Goal: Contribute content: Add original content to the website for others to see

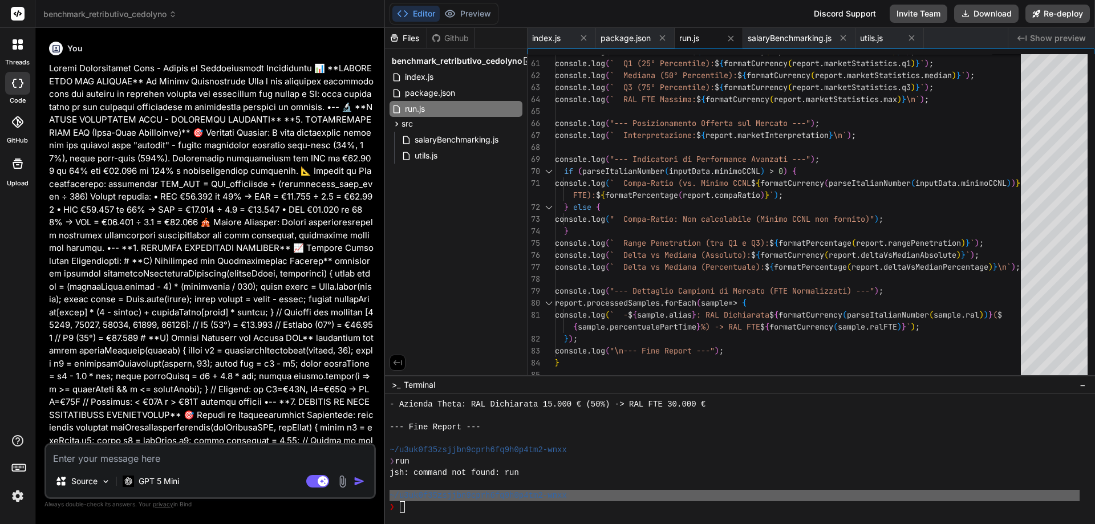
scroll to position [661, 0]
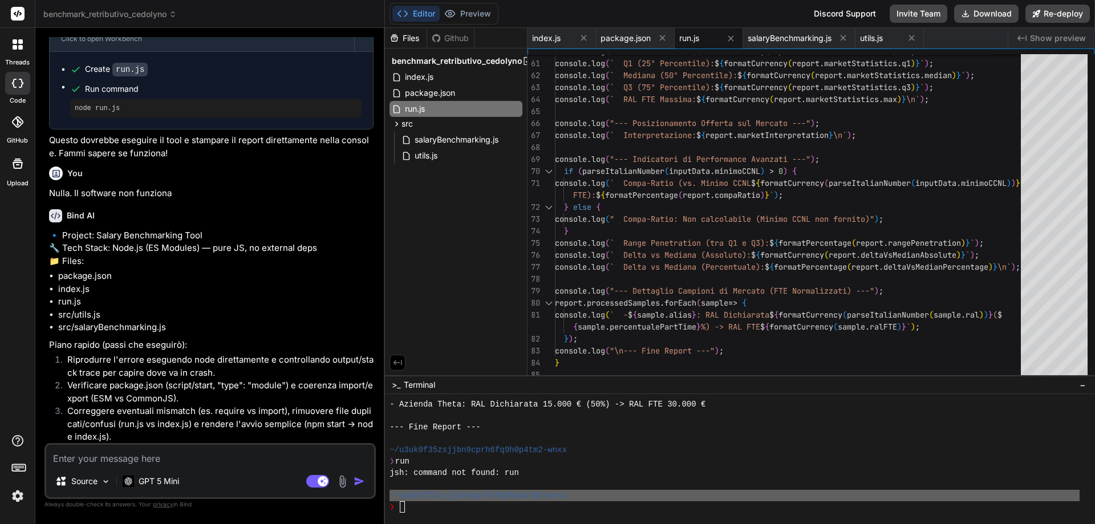
click at [123, 14] on span "benchmark_retributivo_cedolyno" at bounding box center [109, 14] width 133 height 11
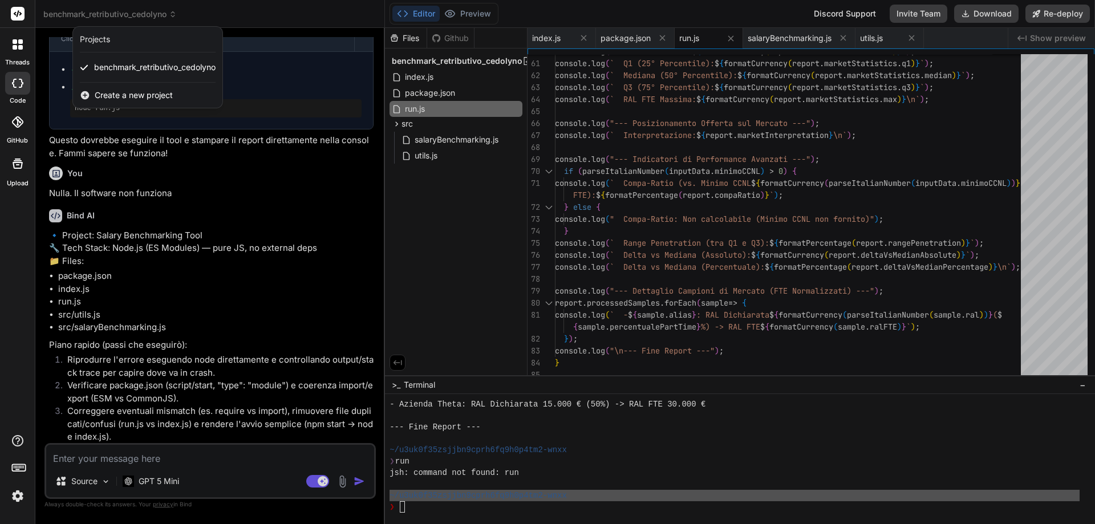
click at [416, 60] on div at bounding box center [547, 262] width 1095 height 524
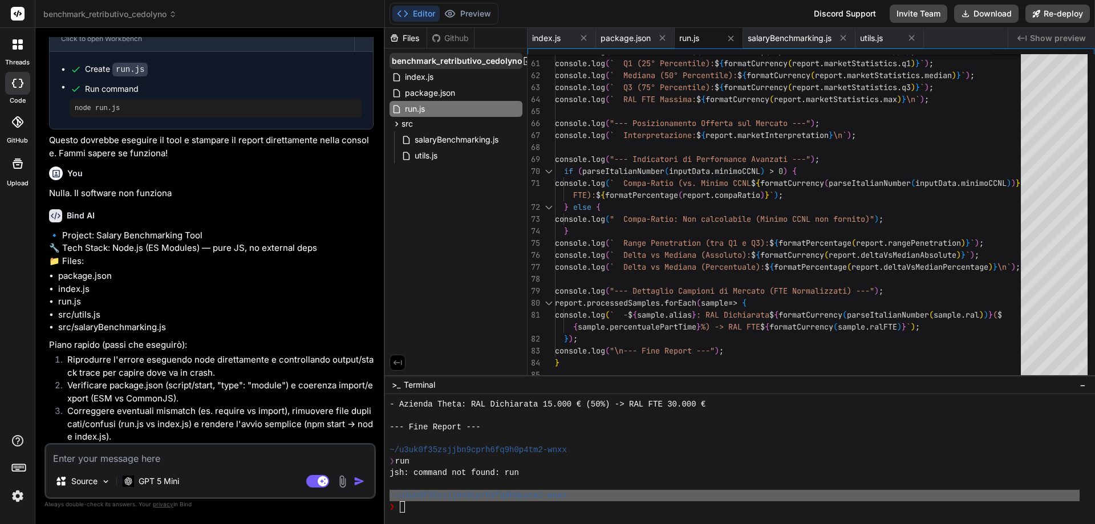
click at [498, 60] on span "benchmark_retributivo_cedolyno" at bounding box center [457, 60] width 131 height 11
click at [522, 62] on icon at bounding box center [526, 60] width 9 height 9
click at [498, 61] on span "benchmark_retributivo_cedolyno" at bounding box center [457, 60] width 131 height 11
drag, startPoint x: 498, startPoint y: 61, endPoint x: 474, endPoint y: 62, distance: 24.5
click at [474, 62] on span "benchmark_retributivo_cedolyno" at bounding box center [457, 60] width 131 height 11
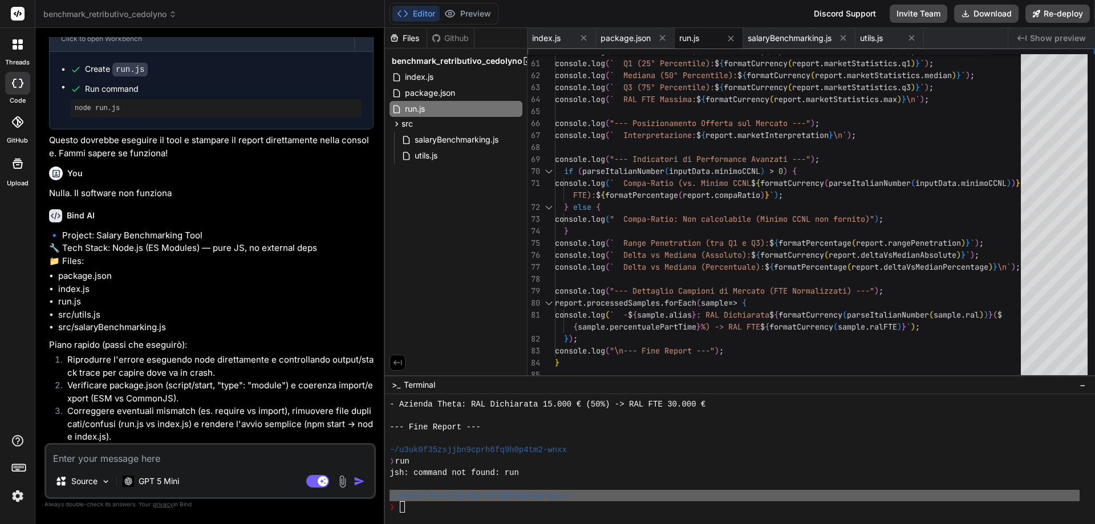
click at [79, 17] on span "benchmark_retributivo_cedolyno" at bounding box center [109, 14] width 133 height 11
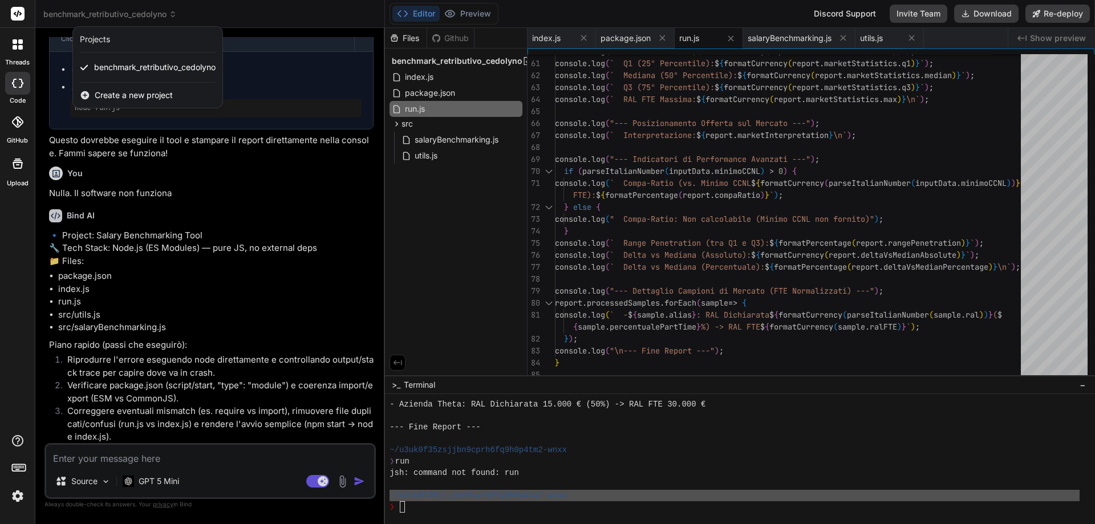
click at [108, 92] on span "Create a new project" at bounding box center [134, 95] width 78 height 11
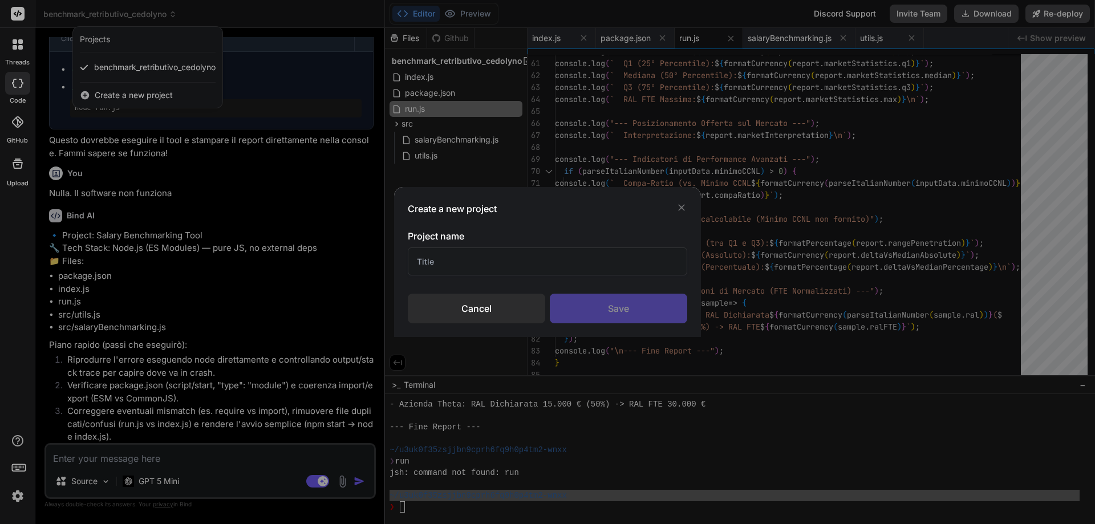
click at [473, 261] on input "text" at bounding box center [547, 261] width 279 height 28
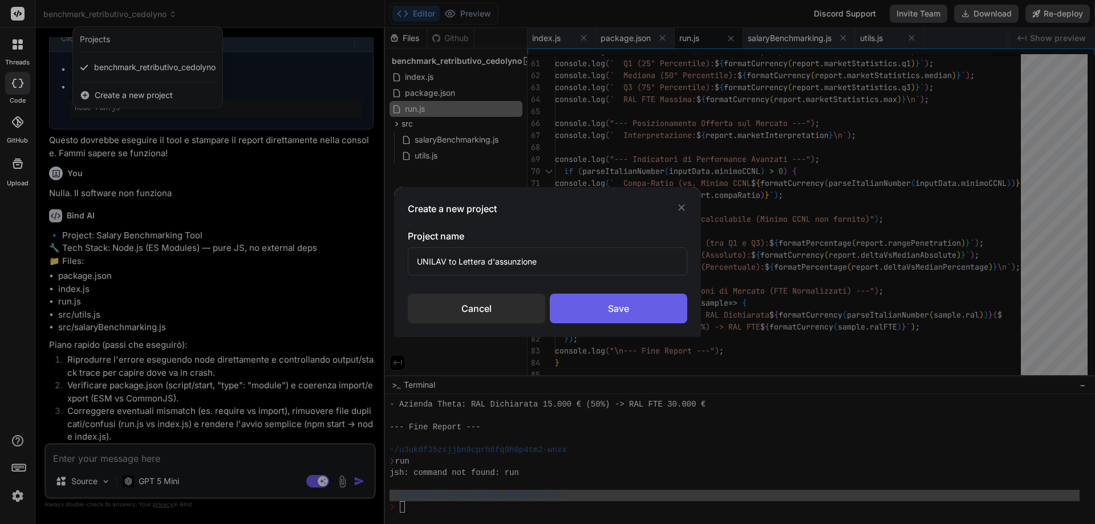
type input "UNILAV to Lettera d'assunzione"
click at [614, 309] on div "Save" at bounding box center [618, 309] width 137 height 30
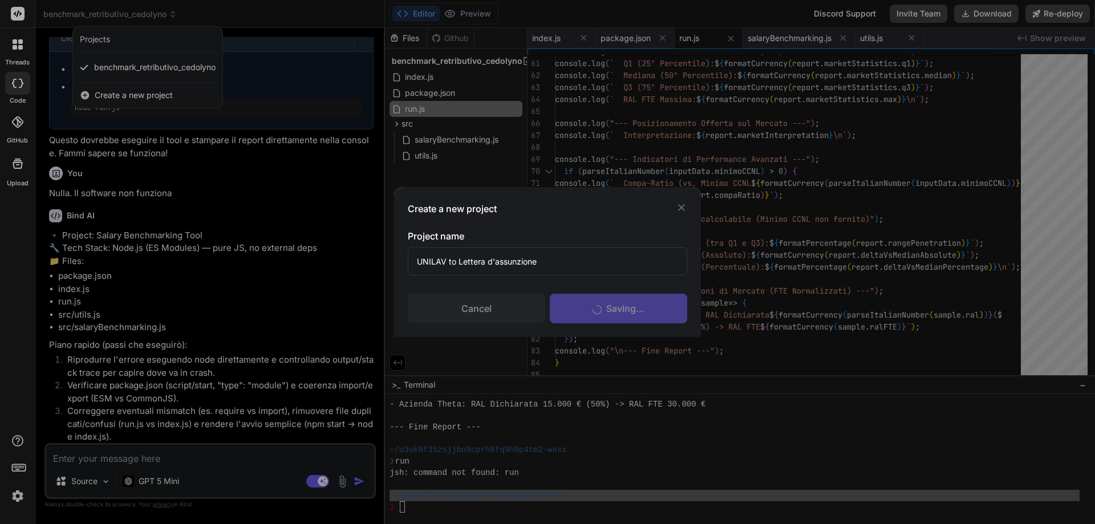
scroll to position [707, 0]
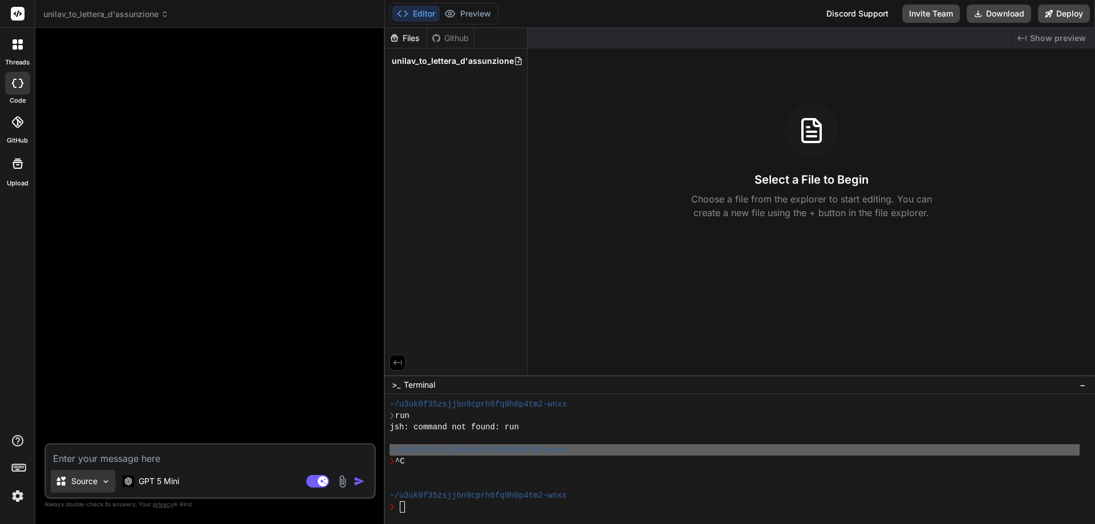
click at [90, 482] on p "Source" at bounding box center [84, 481] width 26 height 11
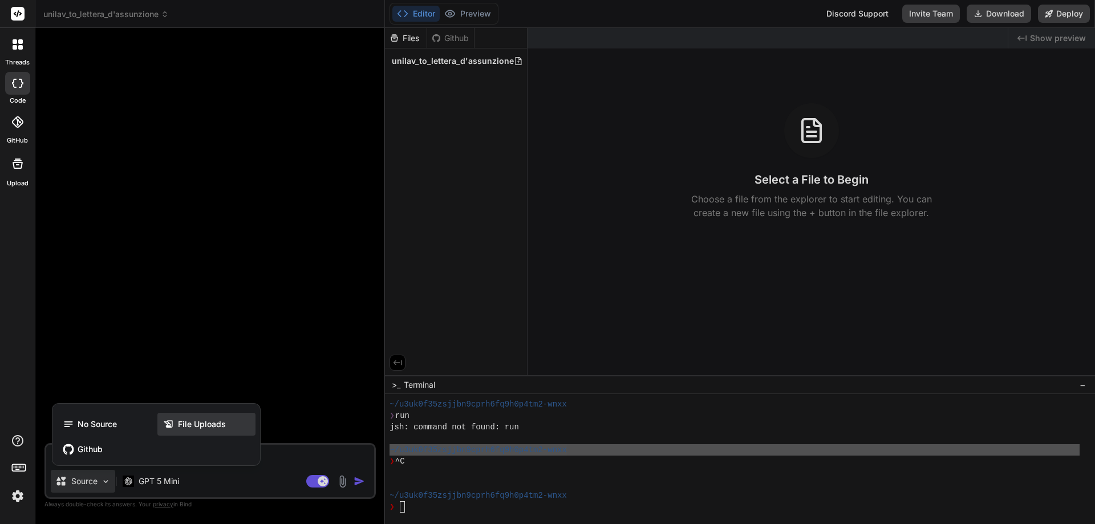
click at [179, 427] on span "File Uploads" at bounding box center [202, 424] width 48 height 11
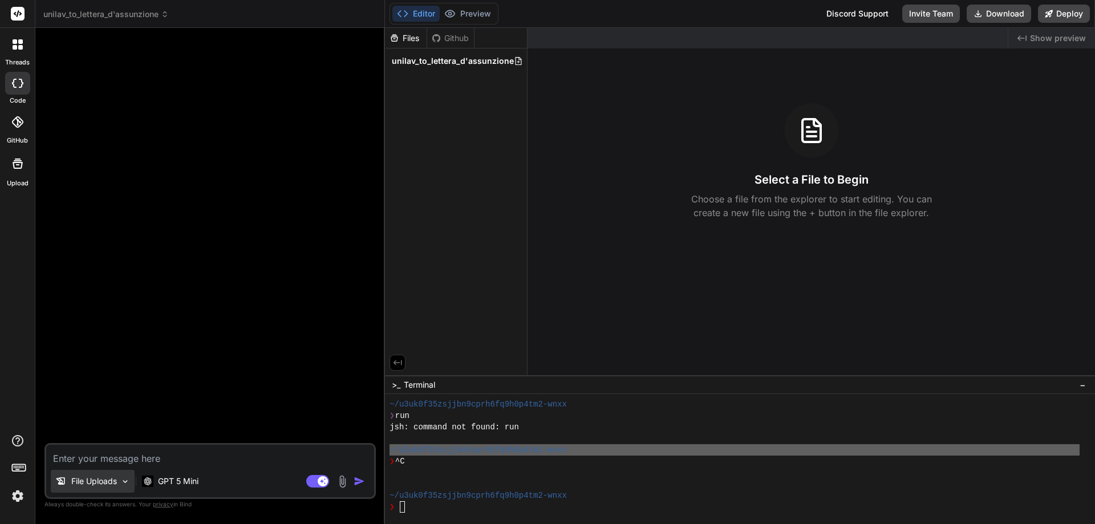
click at [105, 485] on p "File Uploads" at bounding box center [94, 481] width 46 height 11
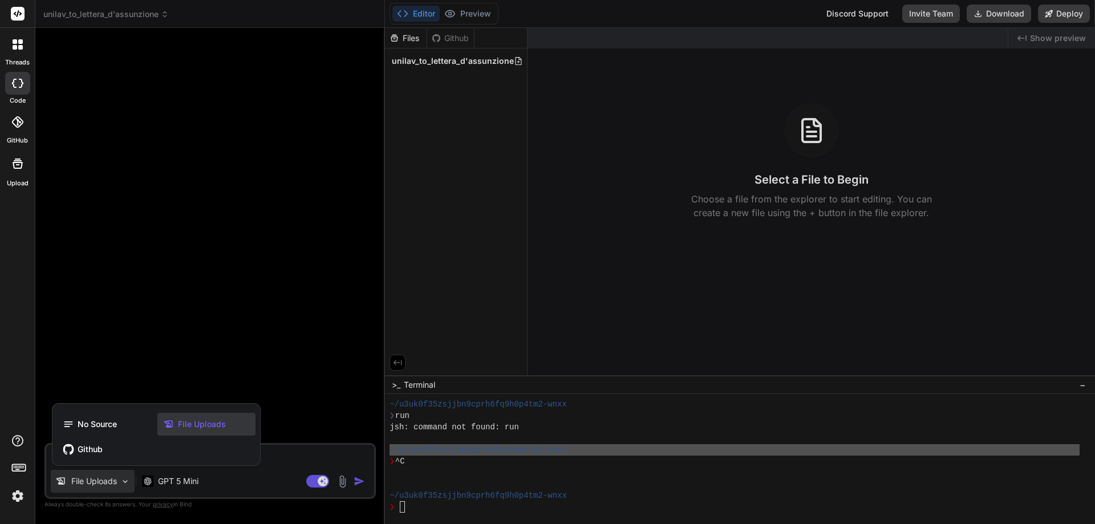
click at [185, 425] on span "File Uploads" at bounding box center [202, 424] width 48 height 11
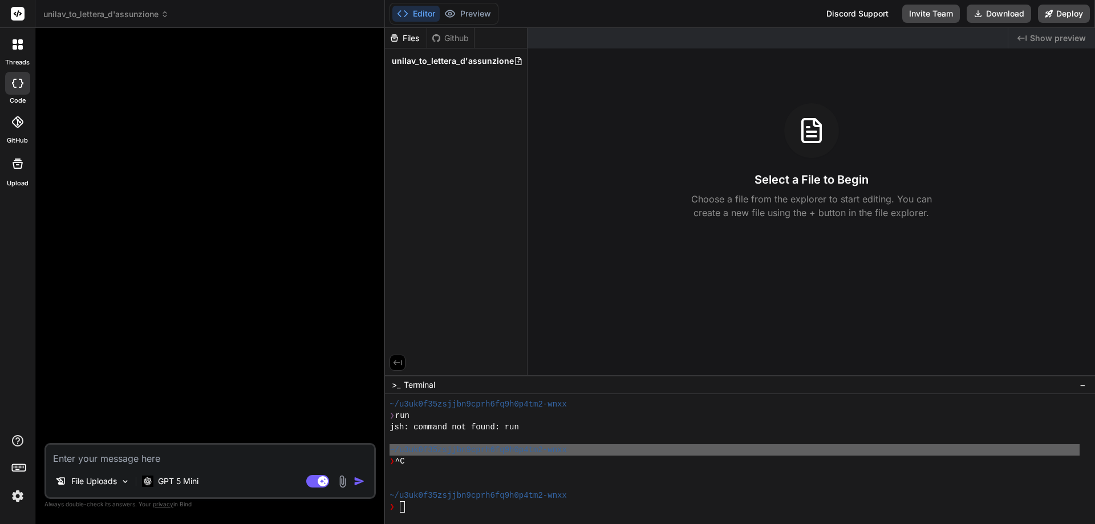
click at [126, 461] on textarea at bounding box center [210, 455] width 328 height 21
click at [83, 479] on p "File Uploads" at bounding box center [94, 481] width 46 height 11
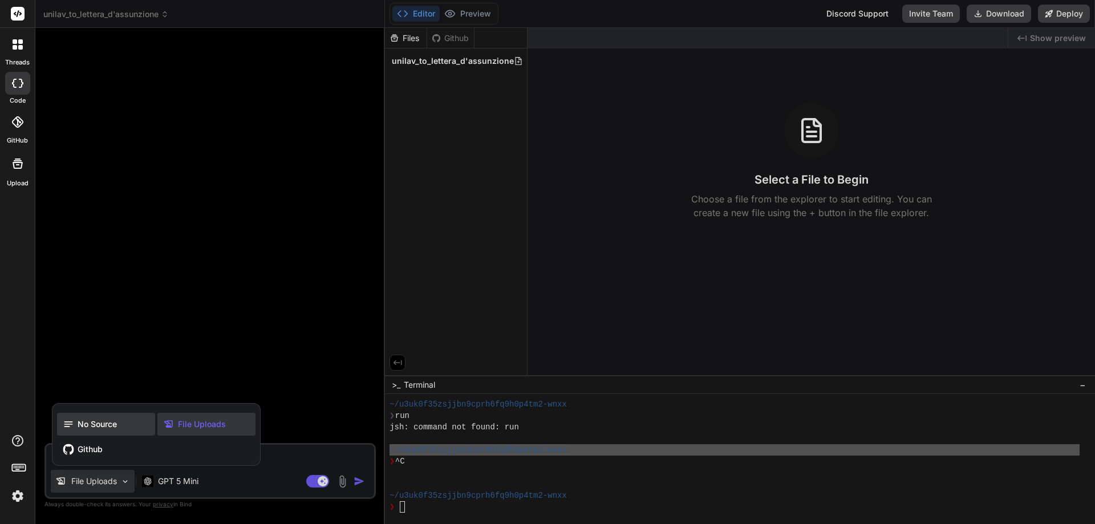
click at [94, 421] on span "No Source" at bounding box center [97, 424] width 39 height 11
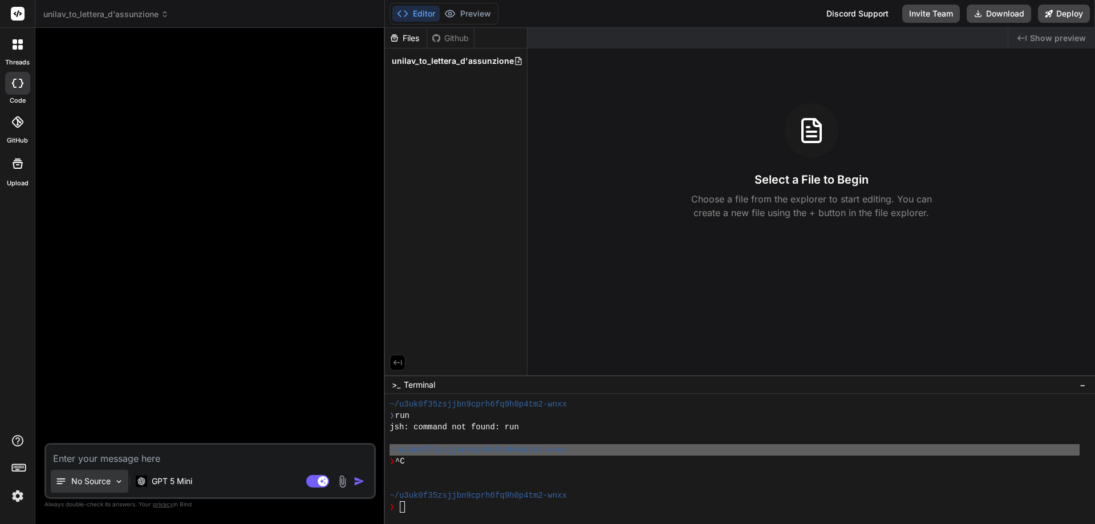
click at [87, 483] on p "No Source" at bounding box center [90, 481] width 39 height 11
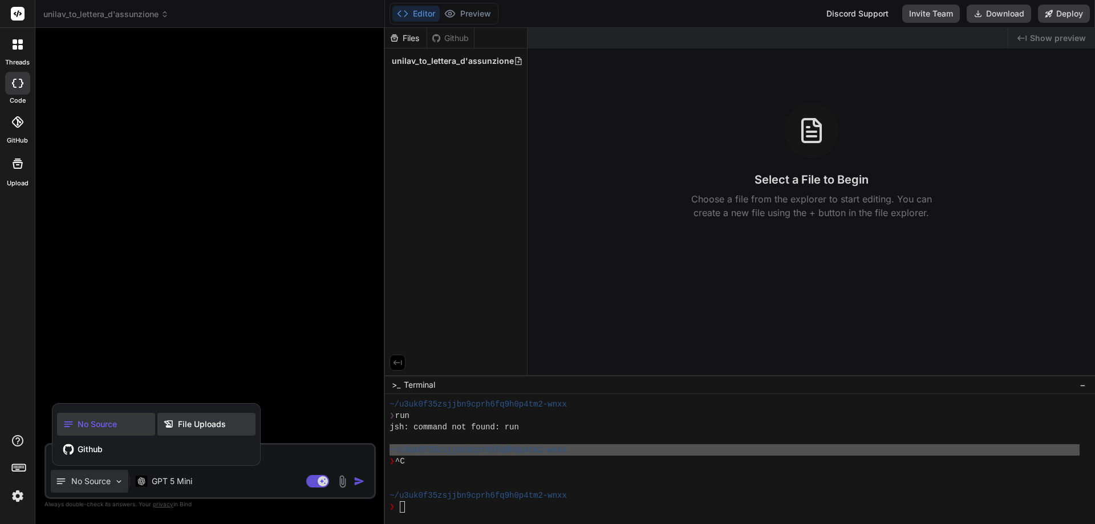
click at [184, 428] on span "File Uploads" at bounding box center [202, 424] width 48 height 11
type textarea "x"
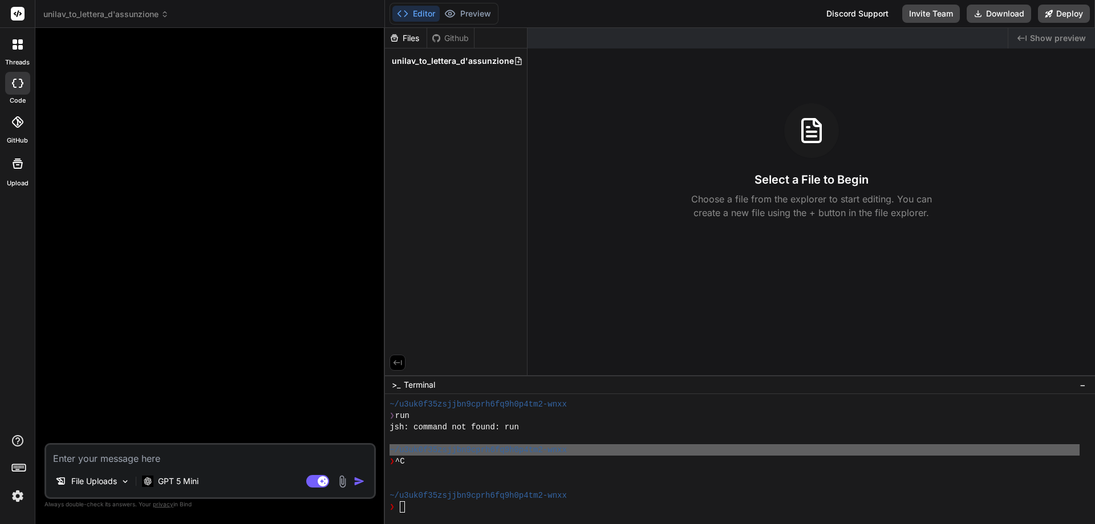
drag, startPoint x: 176, startPoint y: 177, endPoint x: 143, endPoint y: 179, distance: 33.1
click at [143, 179] on div at bounding box center [211, 240] width 329 height 406
click at [104, 458] on textarea at bounding box center [210, 455] width 328 height 21
type textarea "D"
type textarea "x"
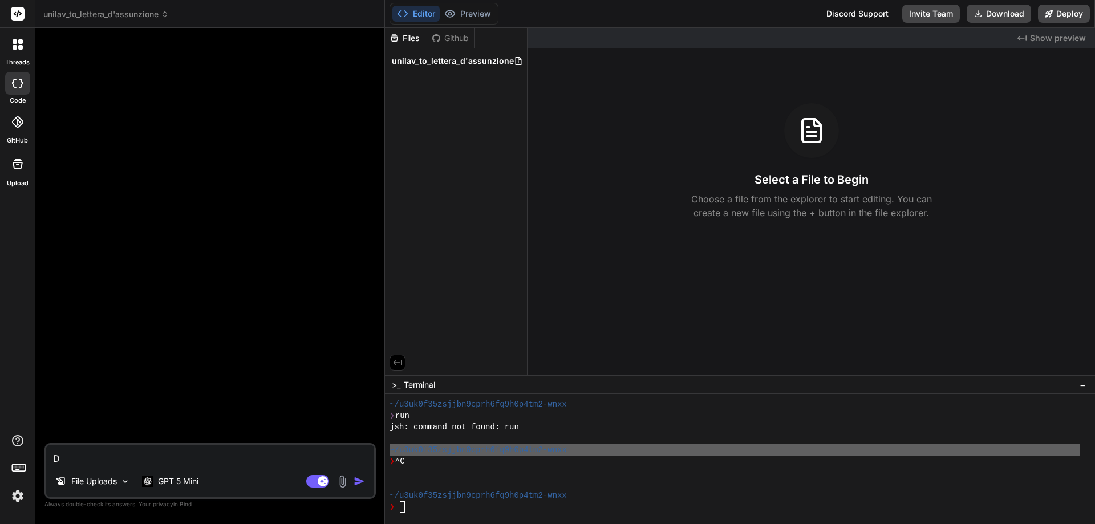
type textarea "Da"
type textarea "x"
type textarea "Da"
type textarea "x"
type textarea "Da u"
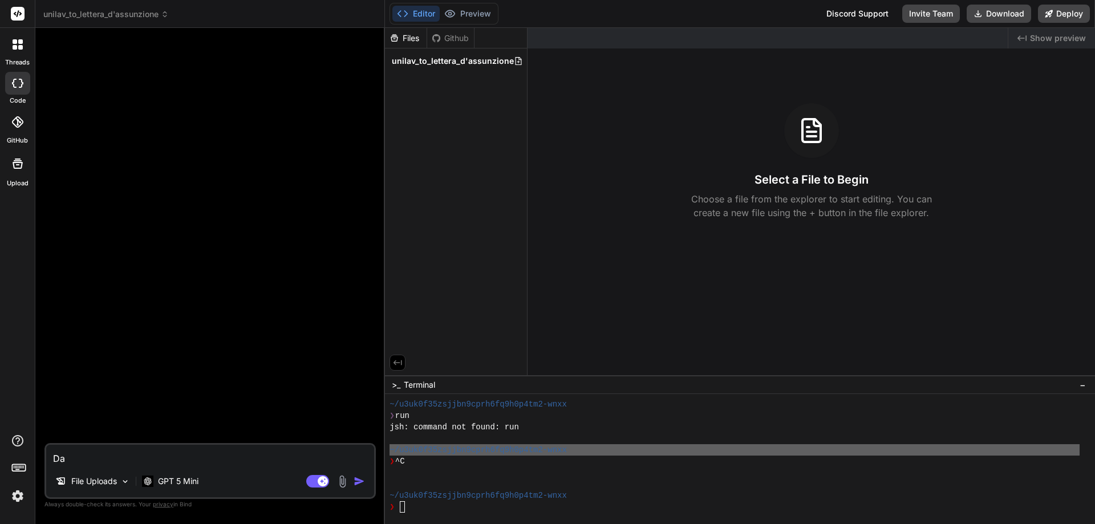
type textarea "x"
type textarea "Da un"
type textarea "x"
type textarea "Da un"
type textarea "x"
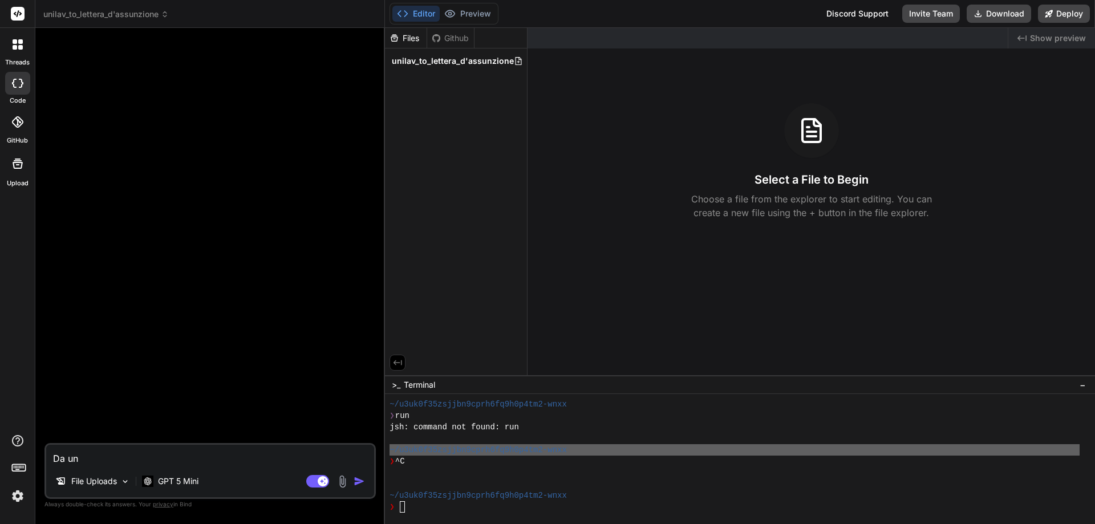
type textarea "Da un f"
type textarea "x"
type textarea "Da un fi"
type textarea "x"
type textarea "Da un fil"
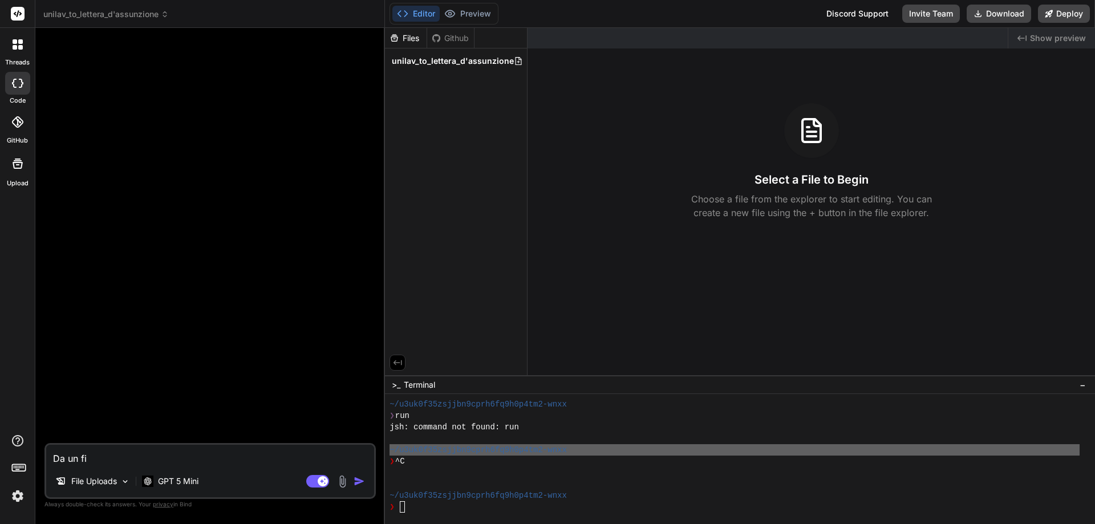
type textarea "x"
type textarea "Da un file"
type textarea "x"
type textarea "Da un file"
type textarea "x"
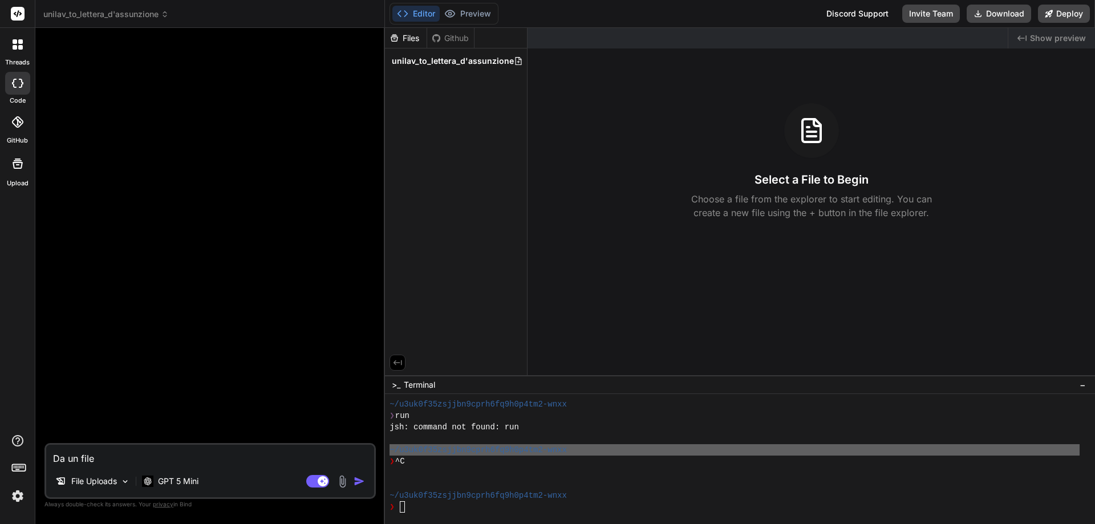
type textarea "Da un file x"
type textarea "x"
type textarea "Da un file xm"
type textarea "x"
type textarea "Da un file x"
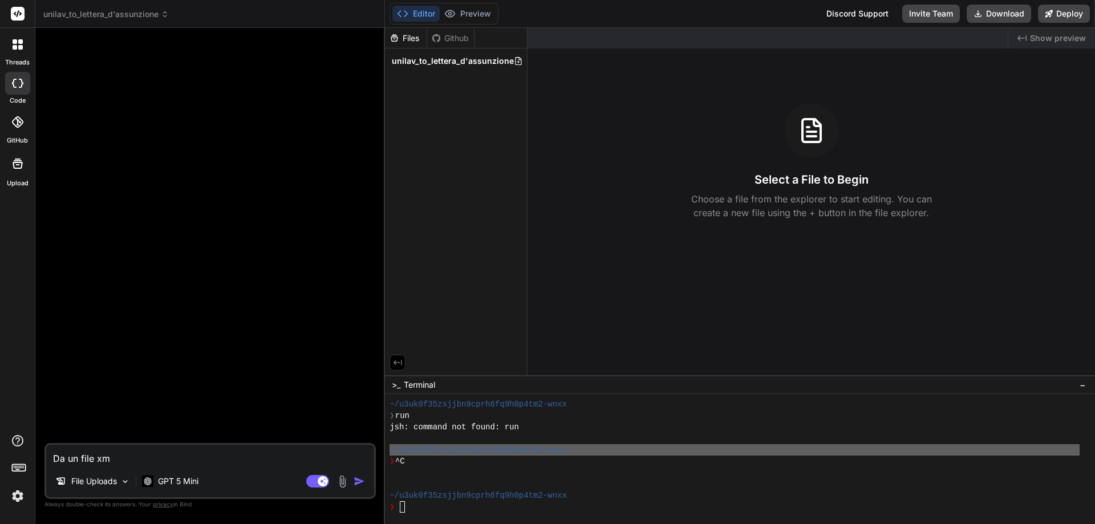
type textarea "x"
type textarea "Da un file"
type textarea "x"
type textarea "Da un file ."
type textarea "x"
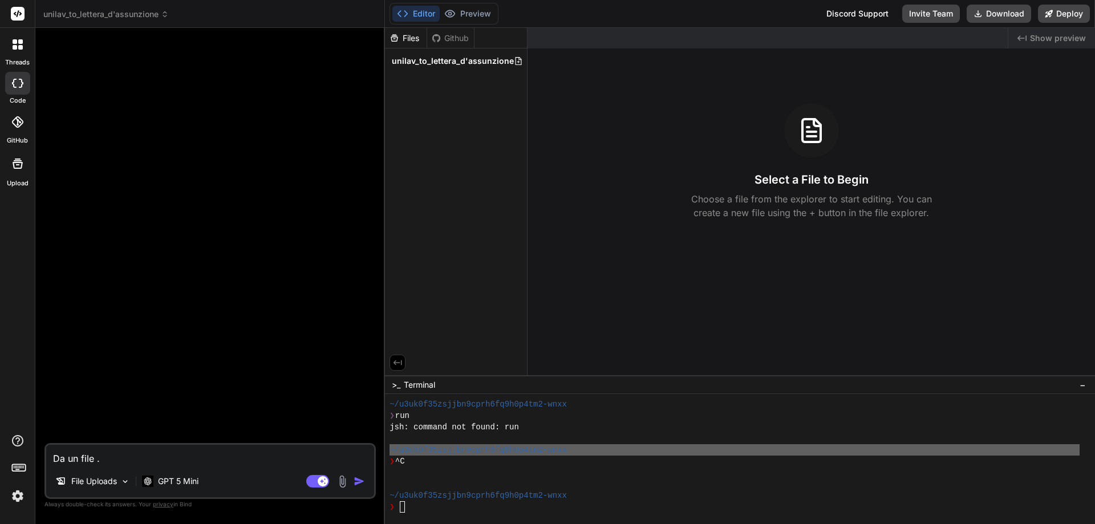
type textarea "Da un file .x"
type textarea "x"
type textarea "Da un file .xm"
type textarea "x"
type textarea "Da un file .xml"
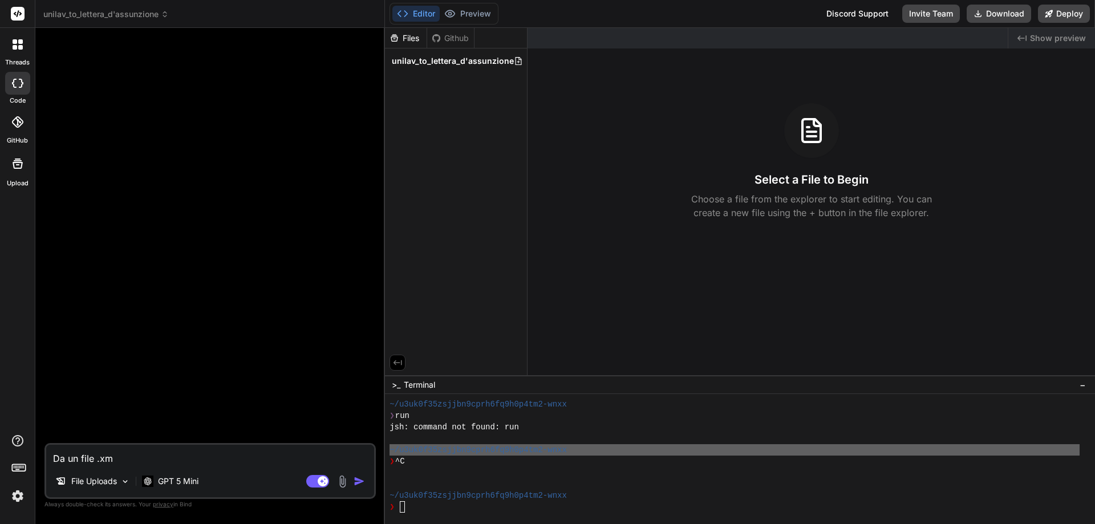
type textarea "x"
type textarea "Da un file .xml"
type textarea "x"
type textarea "Da un file .xml c"
type textarea "x"
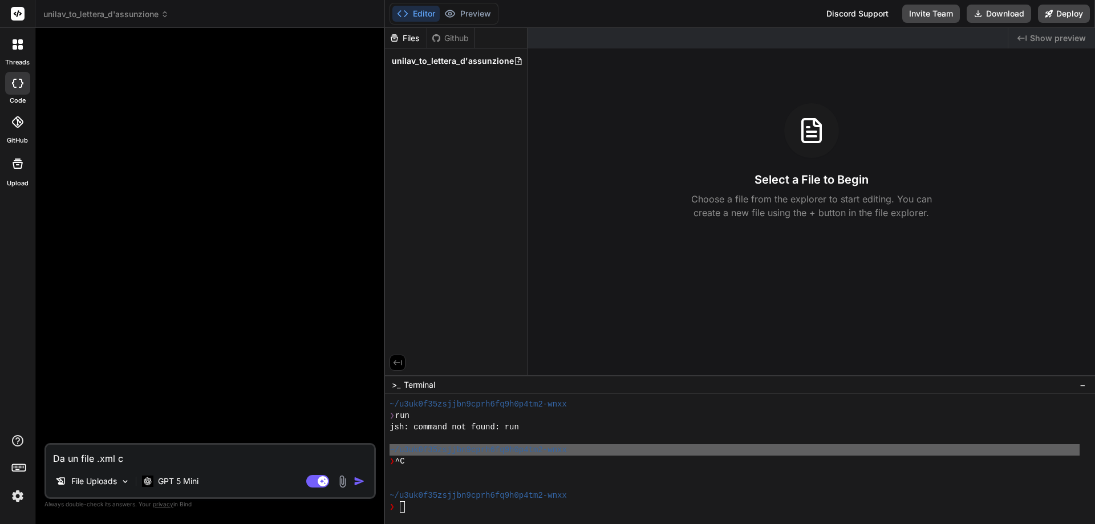
type textarea "Da un file .xml co"
type textarea "x"
type textarea "Da un file .xml con"
type textarea "x"
type textarea "Da un file .xml cont"
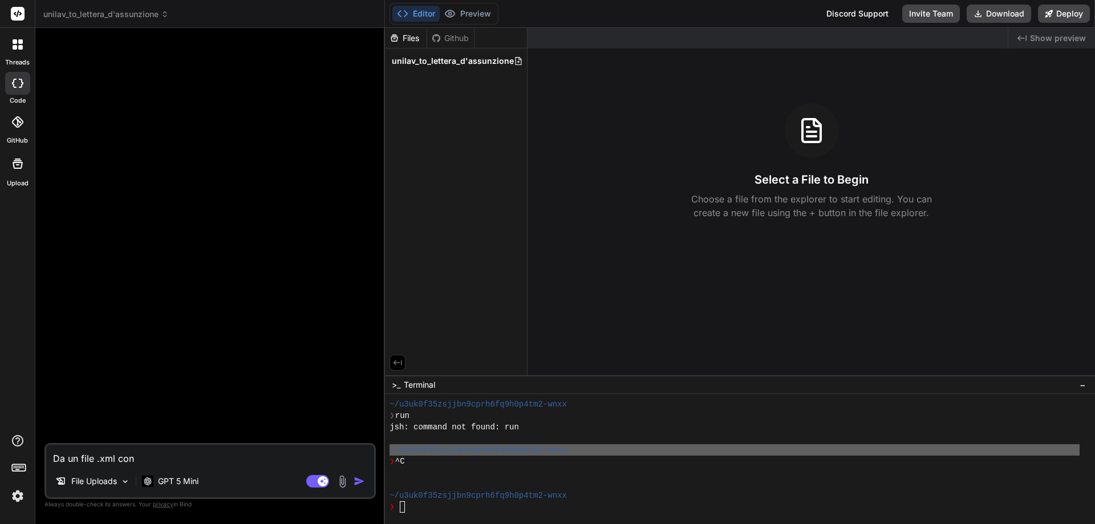
type textarea "x"
type textarea "Da un file .xml conte"
type textarea "x"
type textarea "Da un file .xml conten"
type textarea "x"
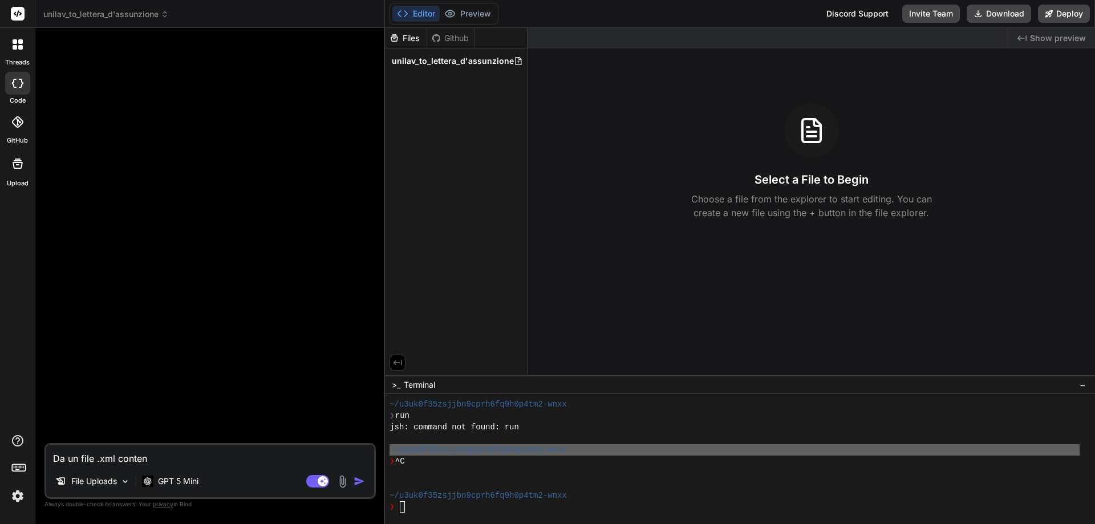
type textarea "Da un file .xml contene"
type textarea "x"
type textarea "Da un file .xml contenen"
type textarea "x"
type textarea "Da un file .xml contenent"
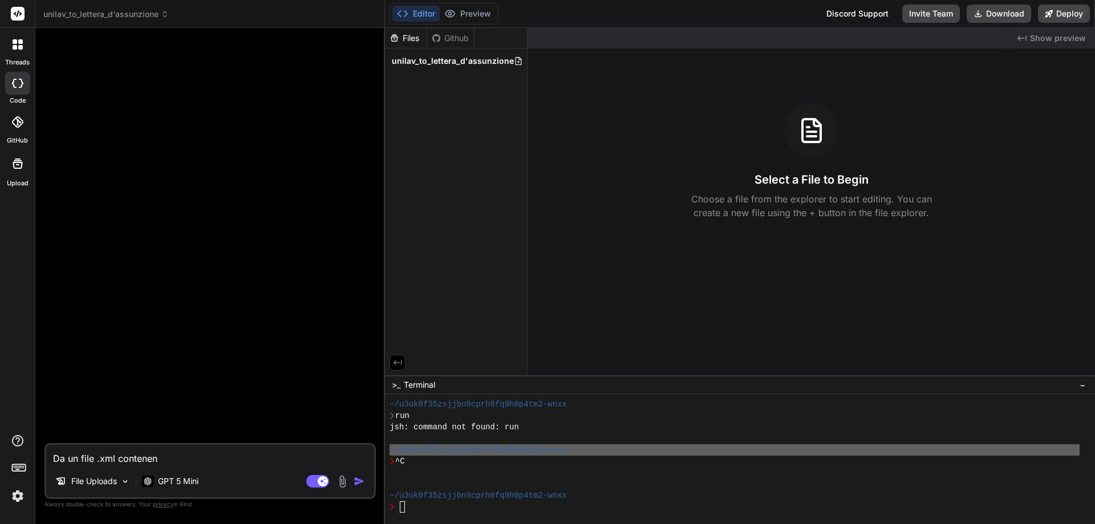
type textarea "x"
type textarea "Da un file .xml contenente"
type textarea "x"
type textarea "Da un file .xml contenente"
type textarea "x"
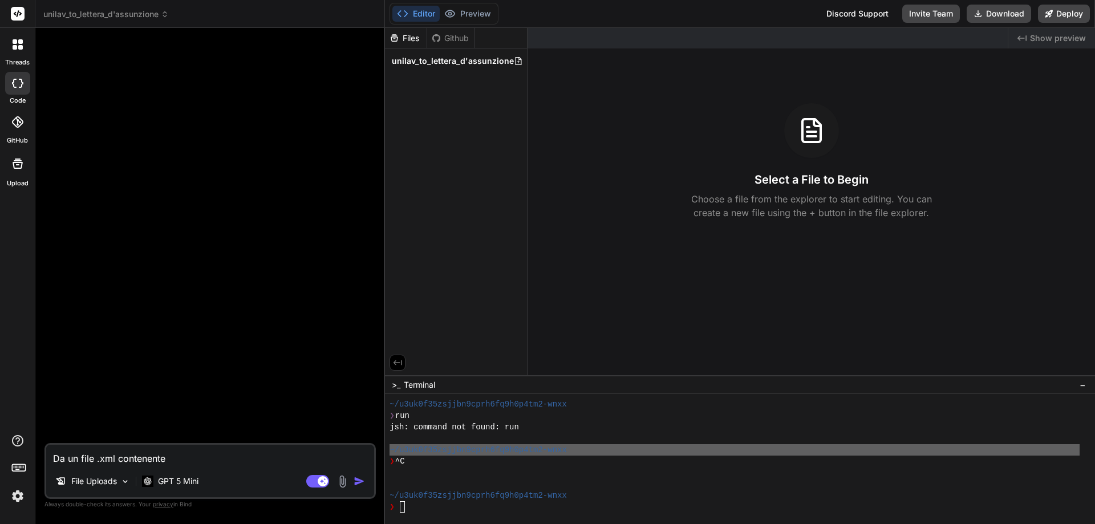
type textarea "Da un file .xml contenente u"
type textarea "x"
type textarea "Da un file .xml contenente un"
type textarea "x"
type textarea "Da un file .xml contenente una"
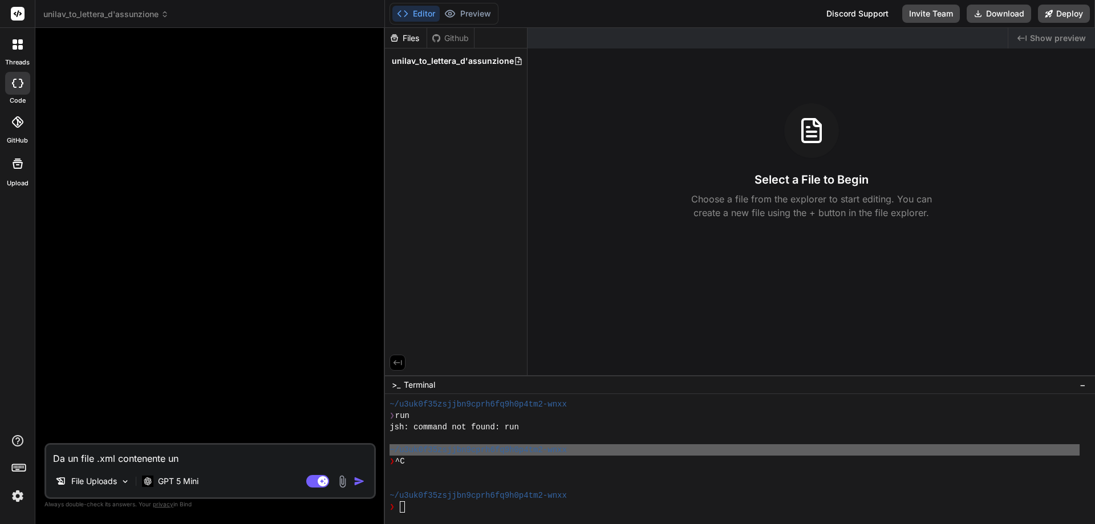
type textarea "x"
type textarea "Da un file .xml contenente una"
type textarea "x"
type textarea "Da un file .xml contenente una c"
type textarea "x"
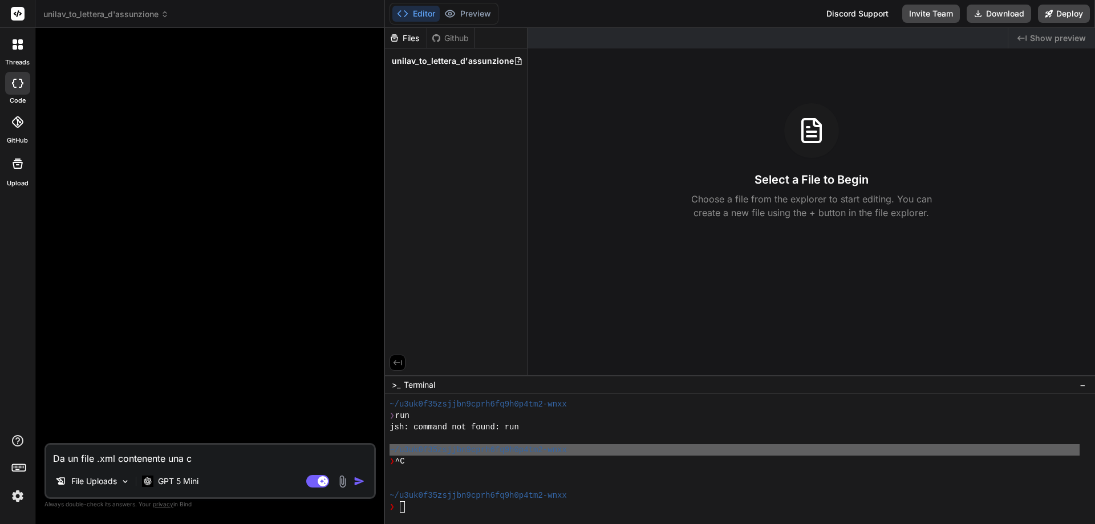
type textarea "Da un file .xml contenente una co"
type textarea "x"
type textarea "Da un file .xml contenente una com"
type textarea "x"
type textarea "Da un file .xml contenente una comu"
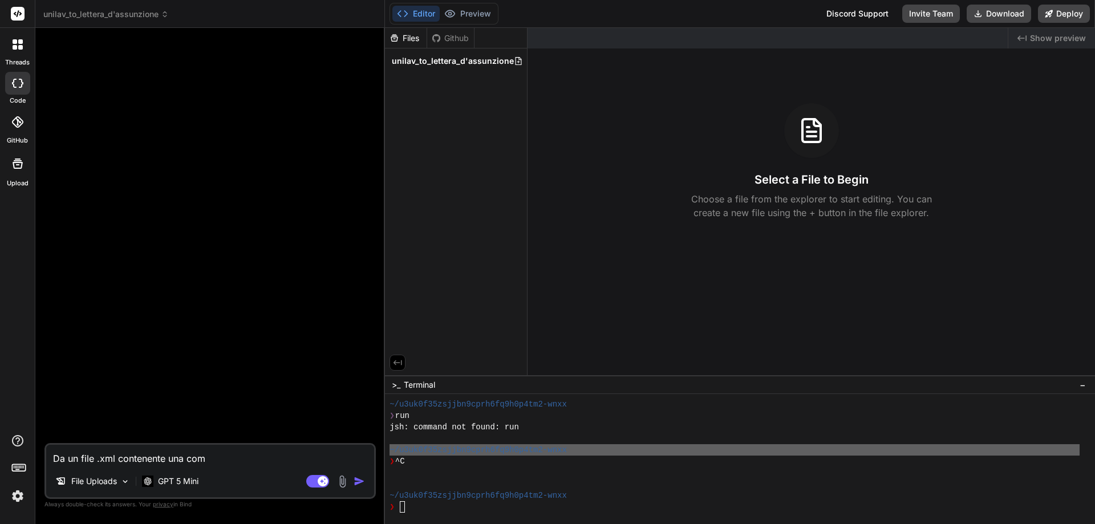
type textarea "x"
type textarea "Da un file .xml contenente una comun"
type textarea "x"
type textarea "Da un file .xml contenente una comuni"
type textarea "x"
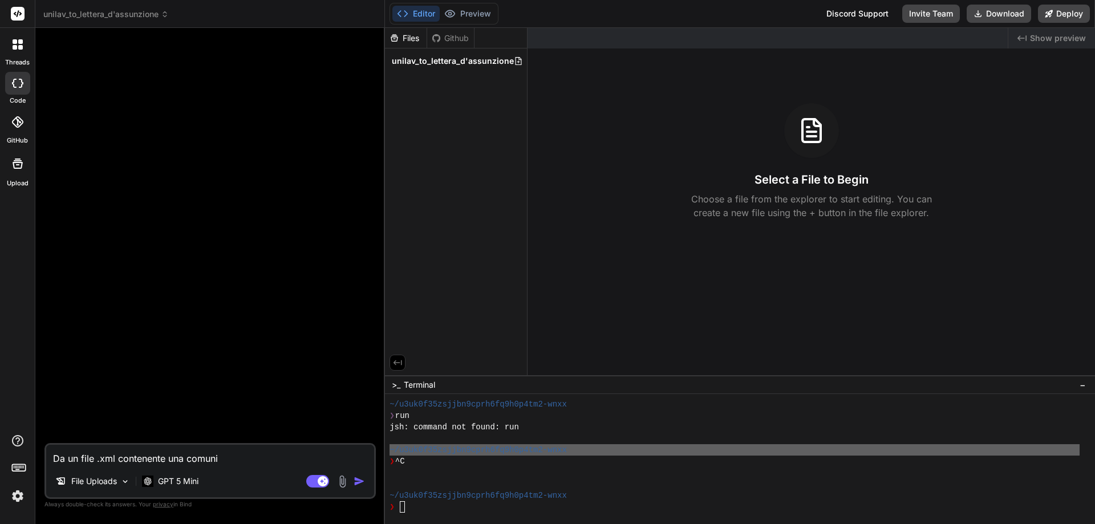
type textarea "Da un file .xml contenente una comunic"
type textarea "x"
type textarea "Da un file .xml contenente una comunica"
type textarea "x"
type textarea "Da un file .xml contenente una comunicaz"
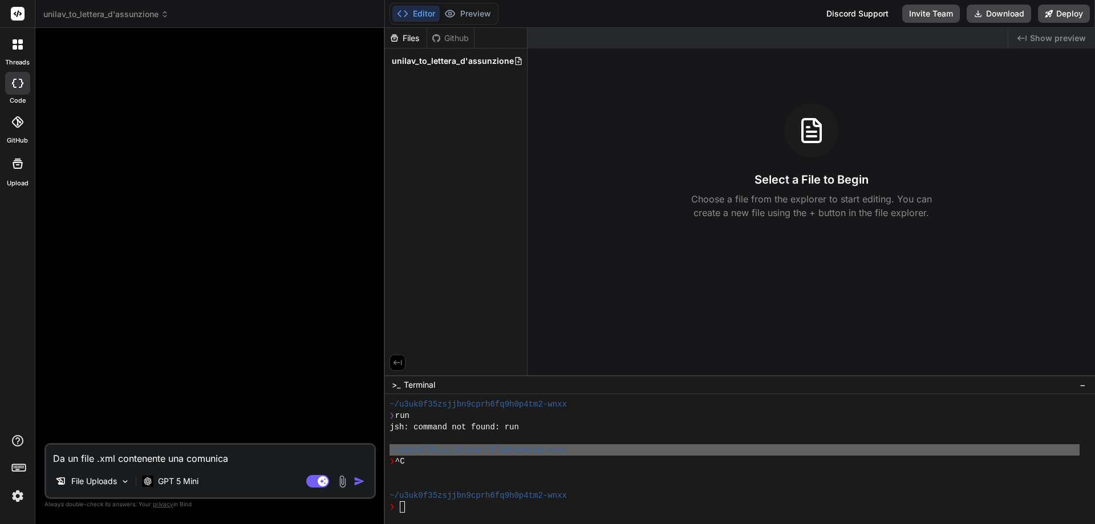
type textarea "x"
type textarea "Da un file .xml contenente una comunicazi"
type textarea "x"
type textarea "Da un file .xml contenente una comunicazio"
type textarea "x"
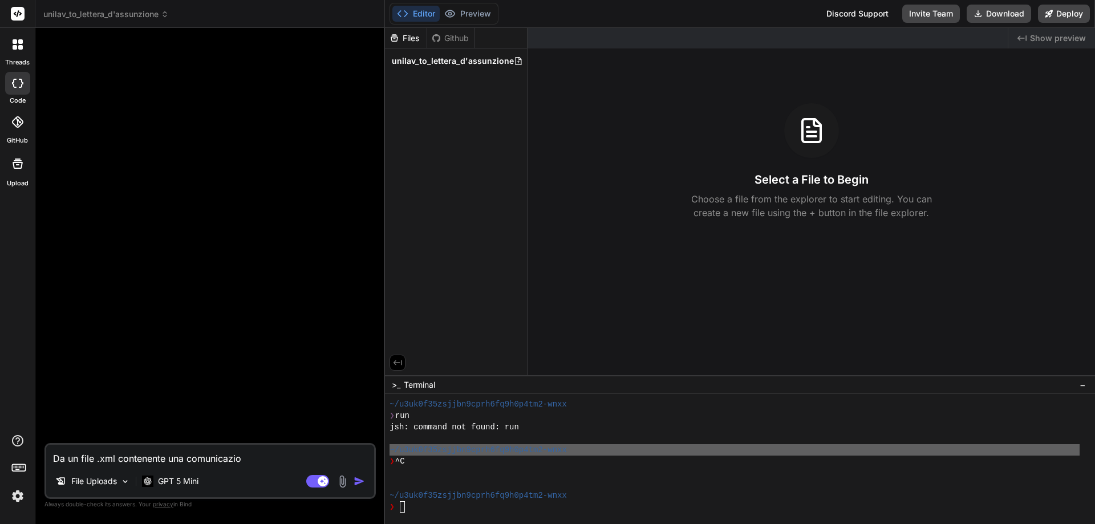
type textarea "Da un file .xml contenente una comunicazion"
type textarea "x"
type textarea "Da un file .xml contenente una comunicazione"
type textarea "x"
type textarea "Da un file .xml contenente una comunicazione"
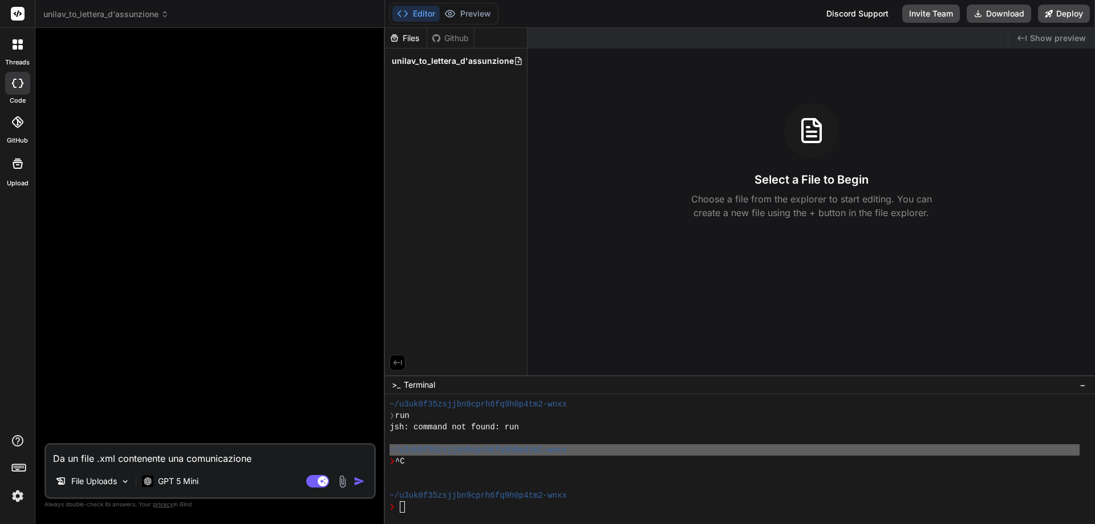
type textarea "x"
type textarea "Da un file .xml contenente una comunicazione U"
type textarea "x"
type textarea "Da un file .xml contenente una comunicazione UN"
type textarea "x"
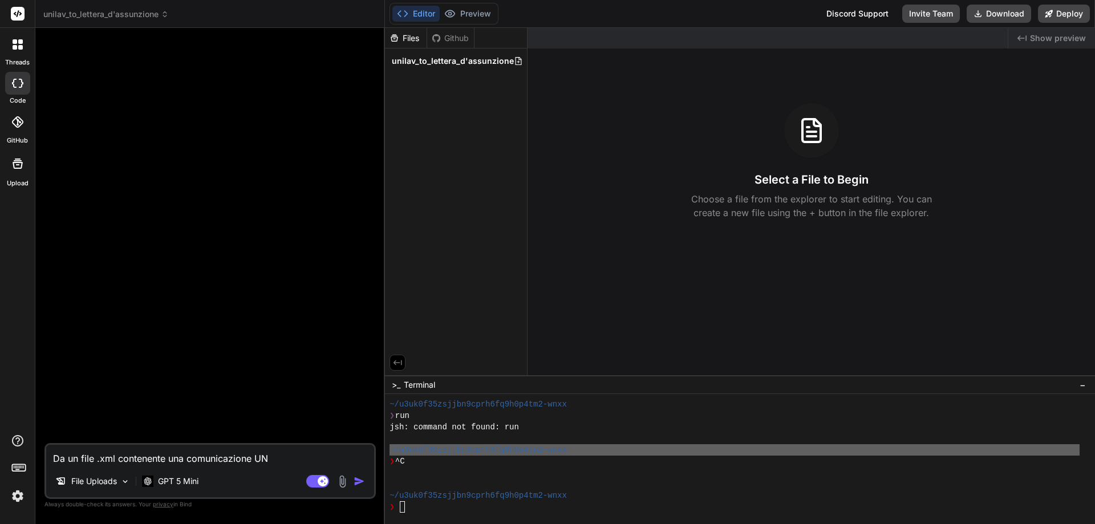
type textarea "Da un file .xml contenente una comunicazione UNI"
type textarea "x"
type textarea "Da un file .xml contenente una comunicazione UNIL"
type textarea "x"
type textarea "Da un file .xml contenente una comunicazione UNILA"
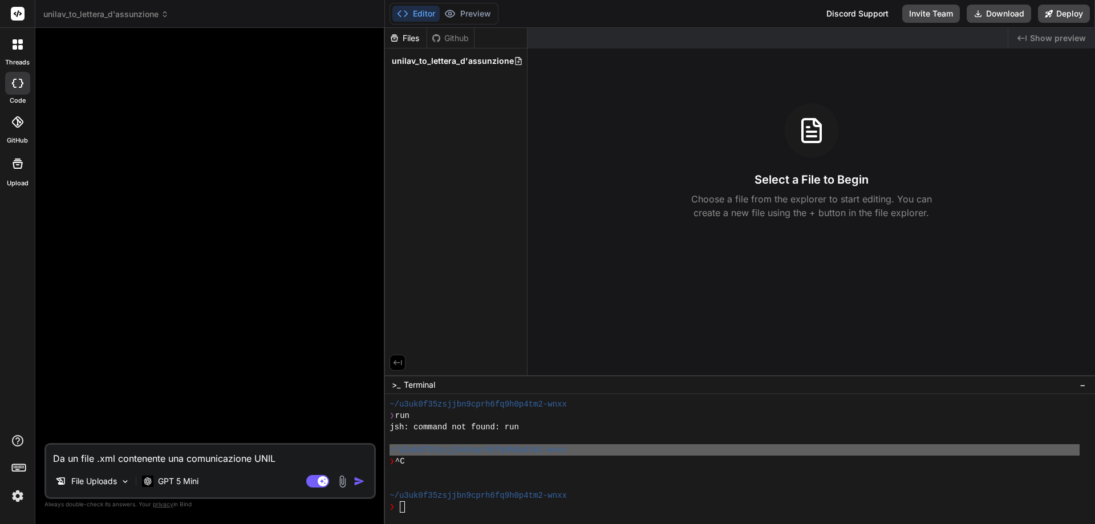
type textarea "x"
type textarea "Da un file .xml contenente una comunicazione UNILAV"
type textarea "x"
type textarea "Da un file .xml contenente una comunicazione UNILAV"
type textarea "x"
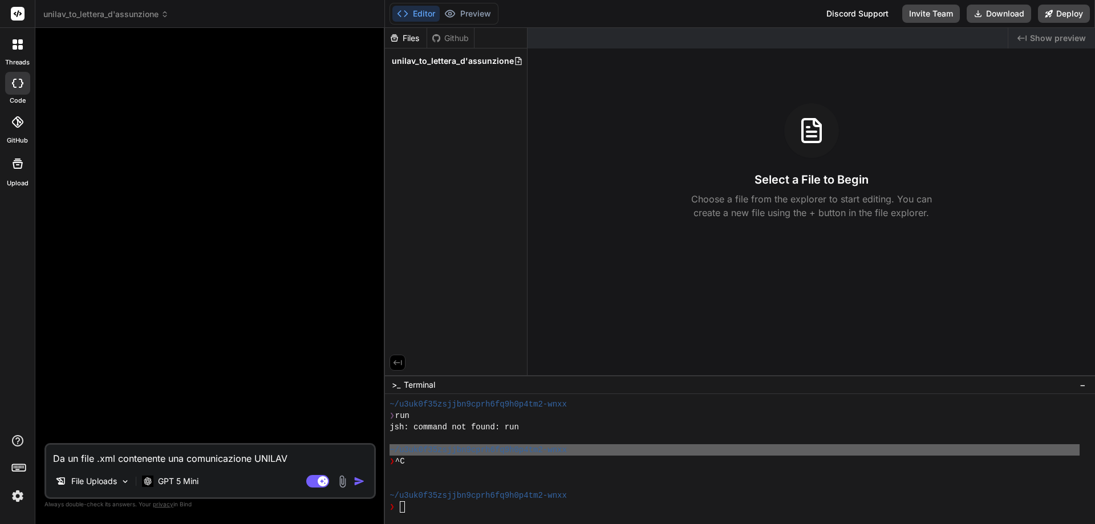
type textarea "Da un file .xml contenente una comunicazione UNILAV d"
type textarea "x"
type textarea "Da un file .xml contenente una comunicazione UNILAV da"
type textarea "x"
type textarea "Da un file .xml contenente una comunicazione UNILAV d"
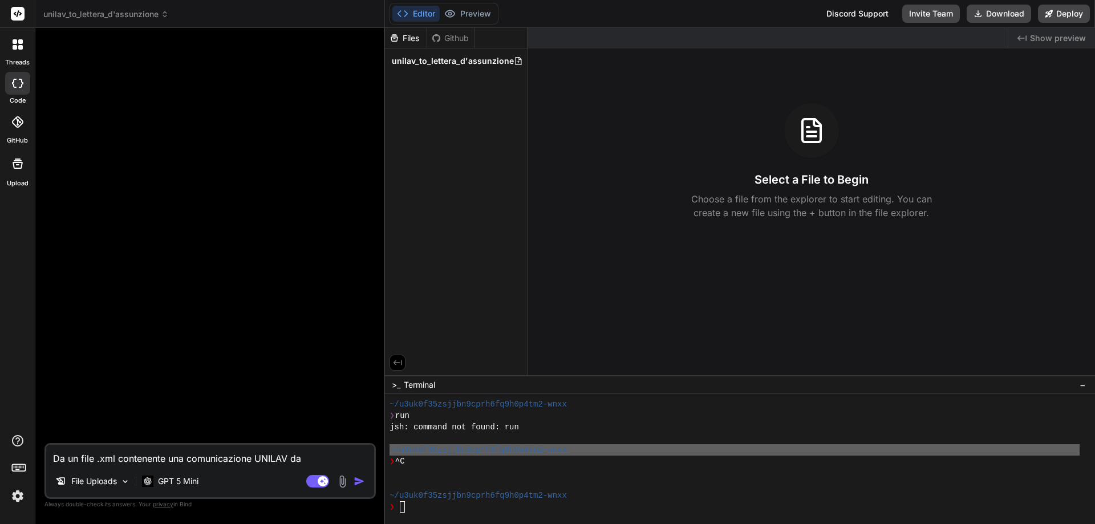
type textarea "x"
type textarea "Da un file .xml contenente una comunicazione UNILAV d'"
type textarea "x"
type textarea "Da un file .xml contenente una comunicazione UNILAV d'a"
type textarea "x"
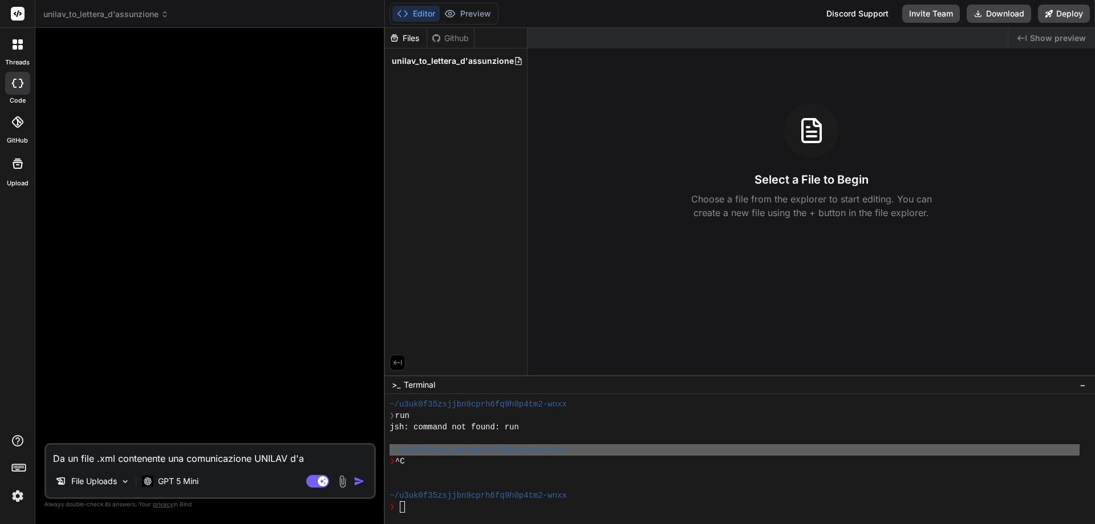
type textarea "Da un file .xml contenente una comunicazione UNILAV d'as"
type textarea "x"
type textarea "Da un file .xml contenente una comunicazione UNILAV d'ass"
type textarea "x"
type textarea "Da un file .xml contenente una comunicazione UNILAV d'assu"
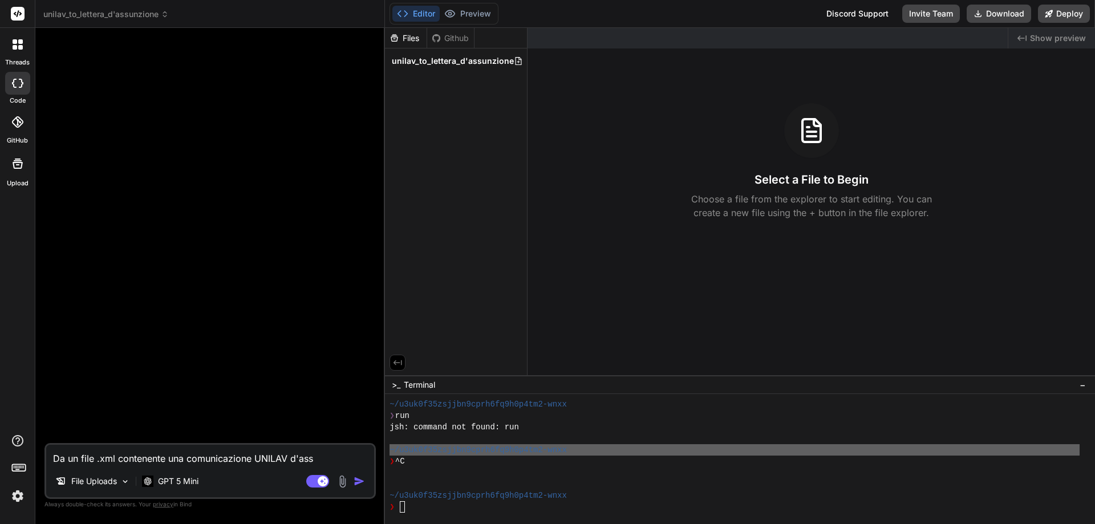
type textarea "x"
type textarea "Da un file .xml contenente una comunicazione UNILAV d'assun"
type textarea "x"
type textarea "Da un file .xml contenente una comunicazione UNILAV d'assunz"
type textarea "x"
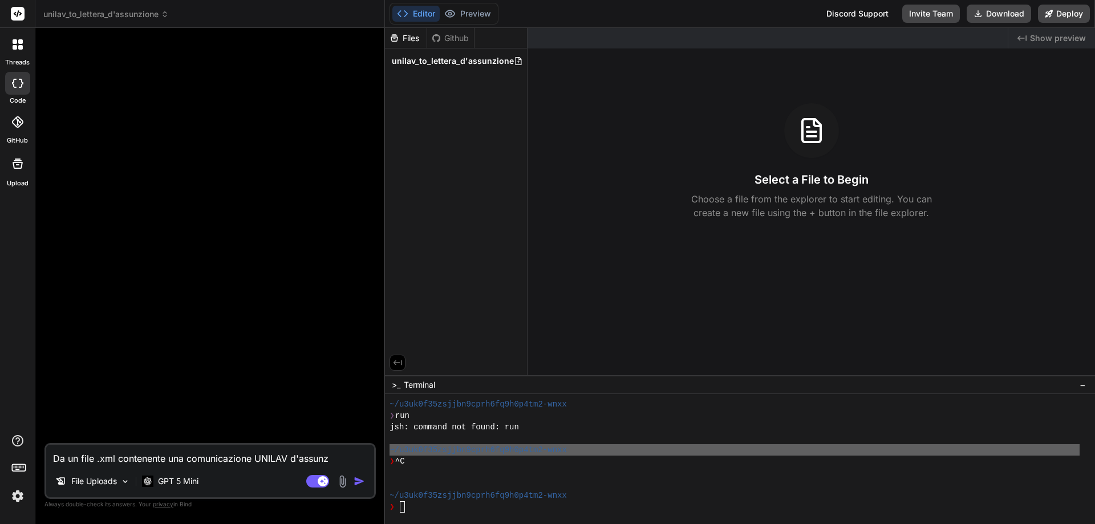
type textarea "Da un file .xml contenente una comunicazione UNILAV d'assunzi"
type textarea "x"
type textarea "Da un file .xml contenente una comunicazione UNILAV d'assunzio"
type textarea "x"
type textarea "Da un file .xml contenente una comunicazione UNILAV d'assunzion"
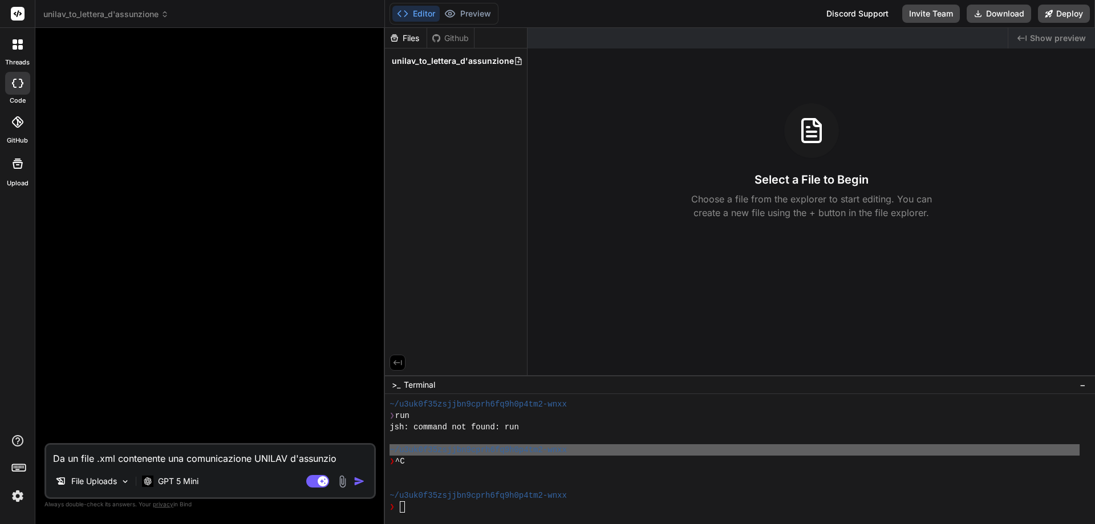
type textarea "x"
type textarea "Da un file .xml contenente una comunicazione UNILAV d'assunzione"
type textarea "x"
type textarea "Da un file .xml contenente una comunicazione UNILAV d'assunzione"
type textarea "x"
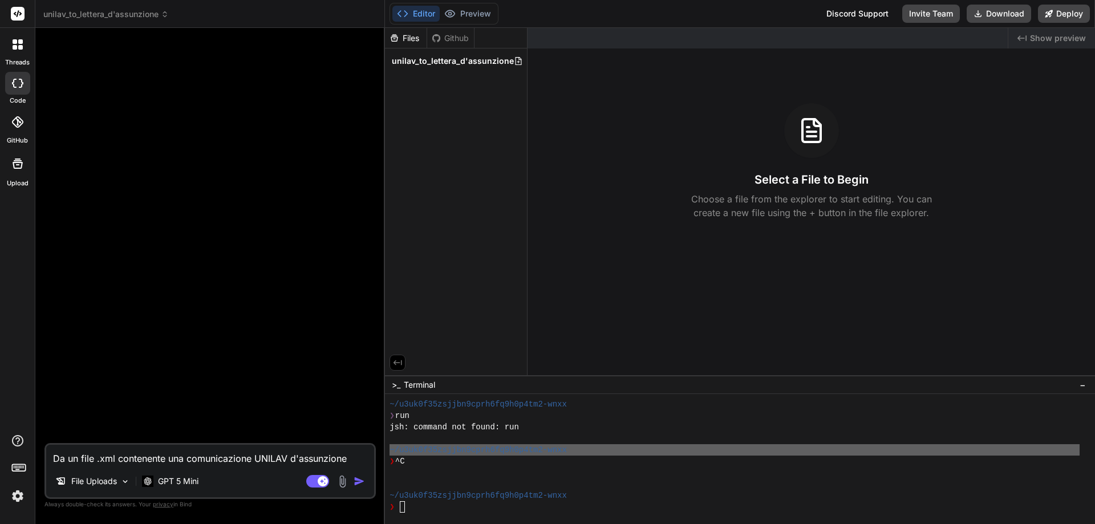
type textarea "Da un file .xml contenente una comunicazione UNILAV d'assunzione g"
type textarea "x"
type textarea "Da un file .xml contenente una comunicazione UNILAV d'assunzione ge"
type textarea "x"
type textarea "Da un file .xml contenente una comunicazione UNILAV d'assunzione gen"
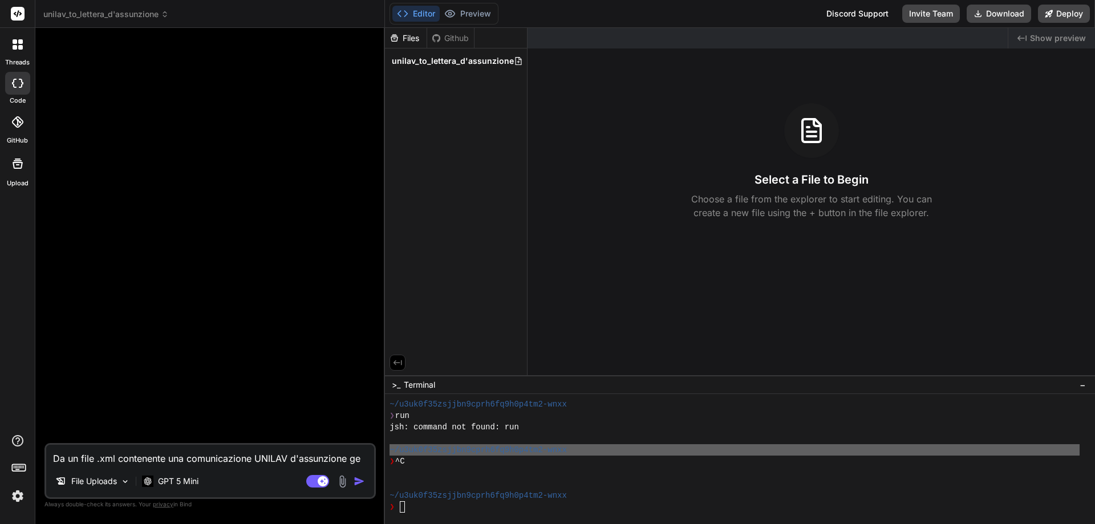
type textarea "x"
type textarea "Da un file .xml contenente una comunicazione UNILAV d'assunzione gene"
type textarea "x"
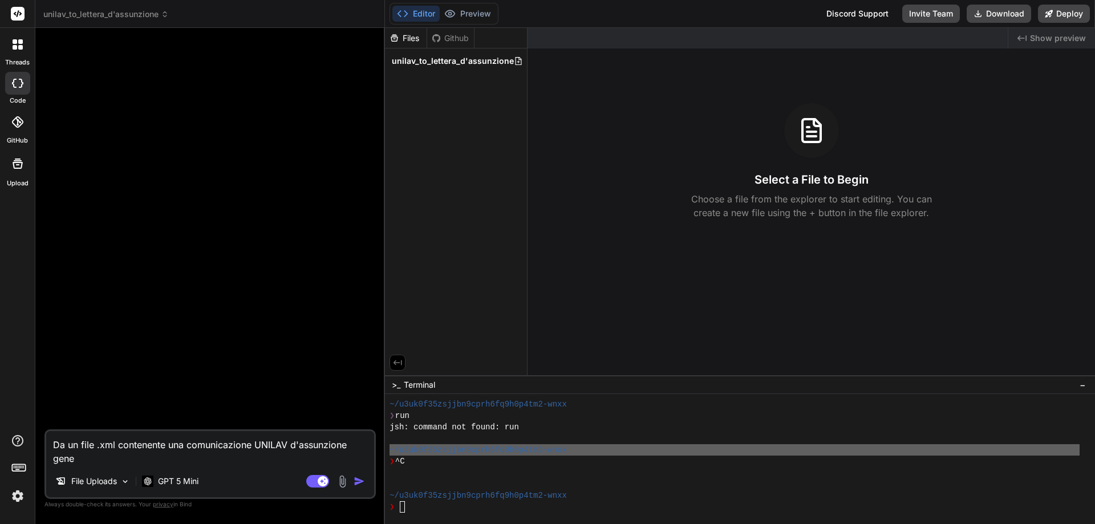
type textarea "Da un file .xml contenente una comunicazione UNILAV d'assunzione gener"
type textarea "x"
type textarea "Da un file .xml contenente una comunicazione UNILAV d'assunzione generi"
type textarea "x"
type textarea "Da un file .xml contenente una comunicazione UNILAV d'assunzione generia"
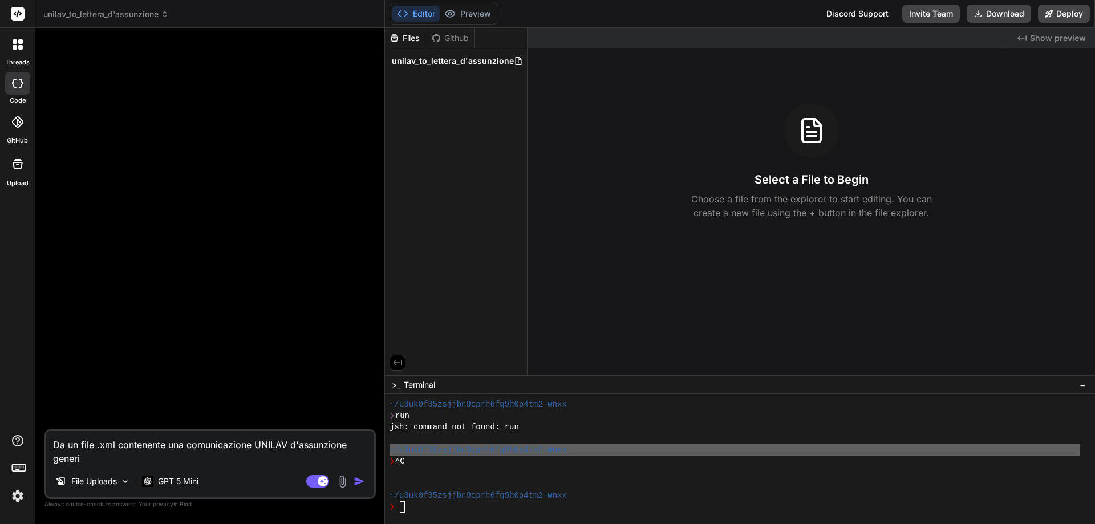
type textarea "x"
type textarea "Da un file .xml contenente una comunicazione UNILAV d'assunzione generiam"
type textarea "x"
type textarea "Da un file .xml contenente una comunicazione UNILAV d'assunzione generiamo"
type textarea "x"
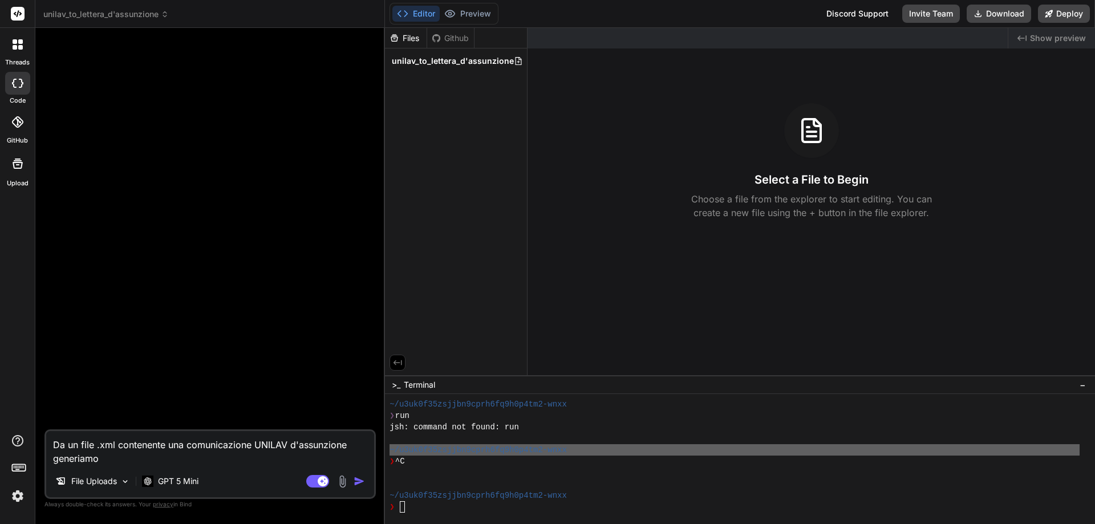
type textarea "Da un file .xml contenente una comunicazione UNILAV d'assunzione generiamo"
type textarea "x"
type textarea "Da un file .xml contenente una comunicazione UNILAV d'assunzione generiamo u"
type textarea "x"
type textarea "Da un file .xml contenente una comunicazione UNILAV d'assunzione generiamo un"
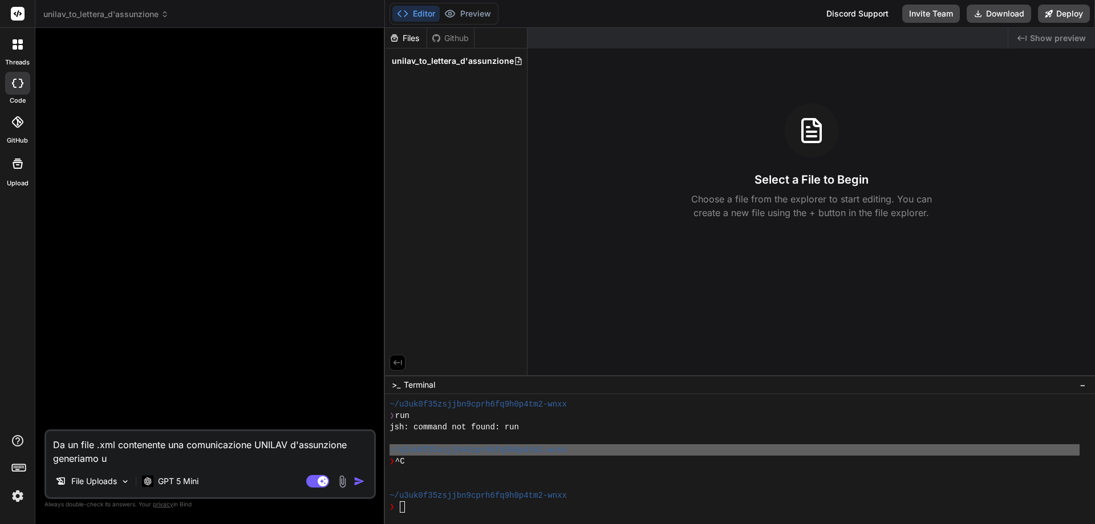
type textarea "x"
type textarea "Da un file .xml contenente una comunicazione UNILAV d'assunzione generiamo una"
type textarea "x"
type textarea "Da un file .xml contenente una comunicazione UNILAV d'assunzione generiamo una"
type textarea "x"
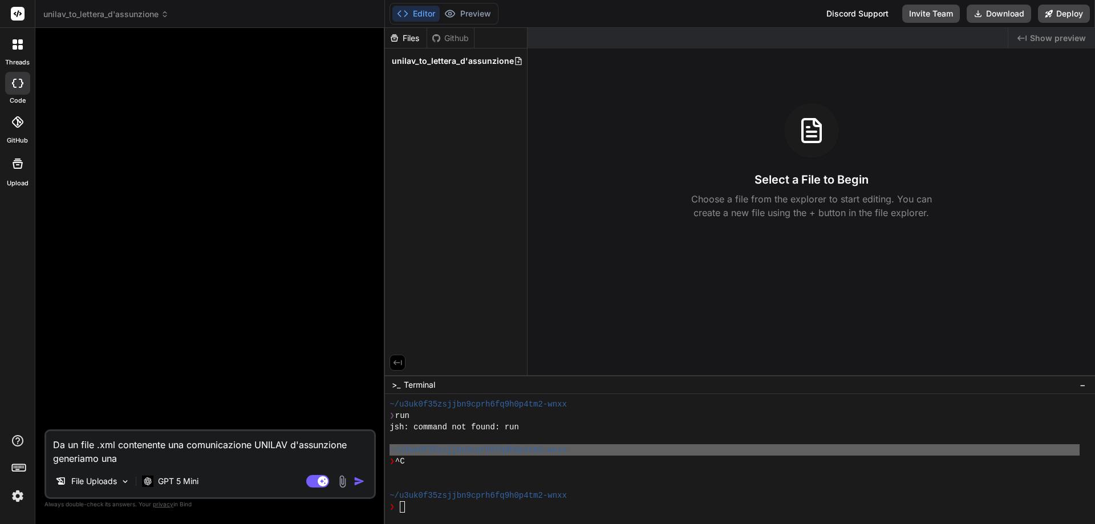
type textarea "Da un file .xml contenente una comunicazione UNILAV d'assunzione generiamo una l"
type textarea "x"
type textarea "Da un file .xml contenente una comunicazione UNILAV d'assunzione generiamo una …"
type textarea "x"
type textarea "Da un file .xml contenente una comunicazione UNILAV d'assunzione generiamo una …"
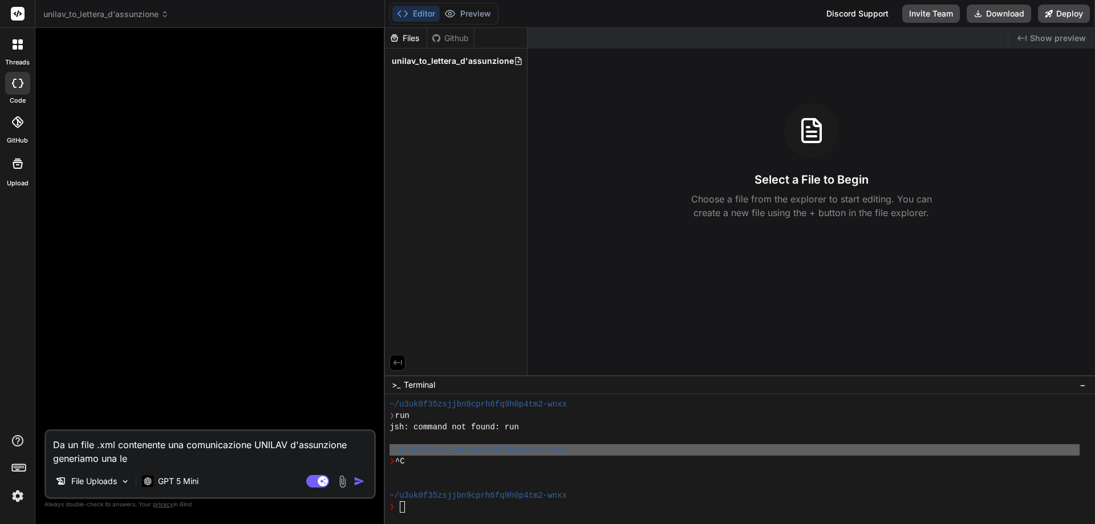
type textarea "x"
type textarea "Da un file .xml contenente una comunicazione UNILAV d'assunzione generiamo una …"
type textarea "x"
type textarea "Da un file .xml contenente una comunicazione UNILAV d'assunzione generiamo una …"
type textarea "x"
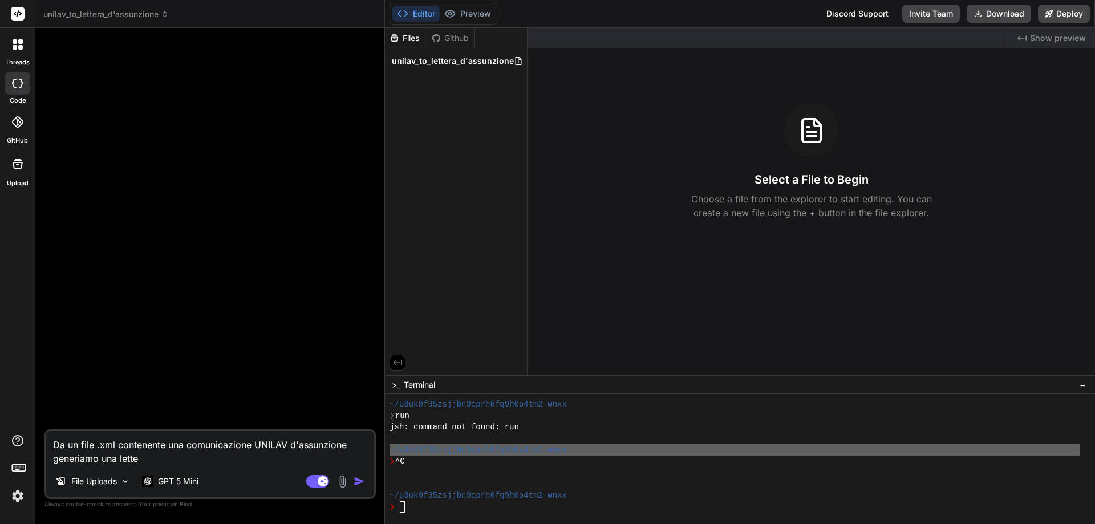
type textarea "Da un file .xml contenente una comunicazione UNILAV d'assunzione generiamo una …"
type textarea "x"
type textarea "Da un file .xml contenente una comunicazione UNILAV d'assunzione generiamo una …"
type textarea "x"
type textarea "Da un file .xml contenente una comunicazione UNILAV d'assunzione generiamo una …"
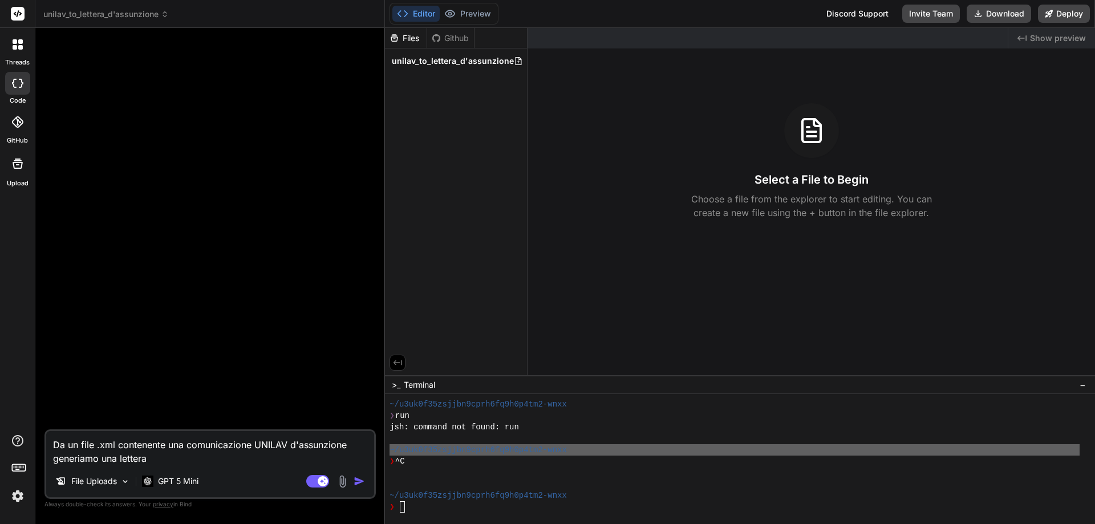
type textarea "x"
type textarea "Da un file .xml contenente una comunicazione UNILAV d'assunzione generiamo una …"
type textarea "x"
type textarea "Da un file .xml contenente una comunicazione UNILAV d'assunzione generiamo una …"
type textarea "x"
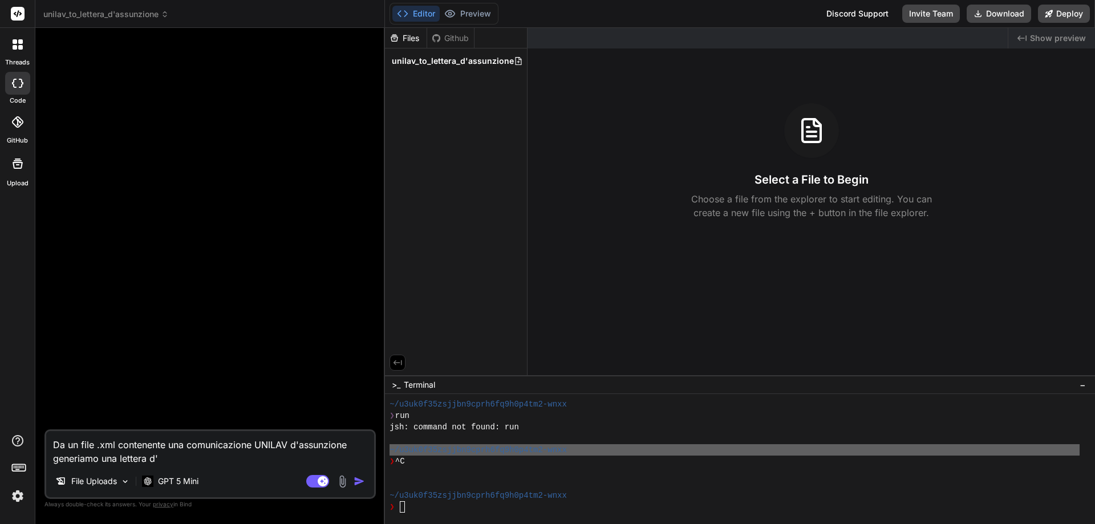
type textarea "Da un file .xml contenente una comunicazione UNILAV d'assunzione generiamo una …"
type textarea "x"
type textarea "Da un file .xml contenente una comunicazione UNILAV d'assunzione generiamo una …"
type textarea "x"
type textarea "Da un file .xml contenente una comunicazione UNILAV d'assunzione generiamo una …"
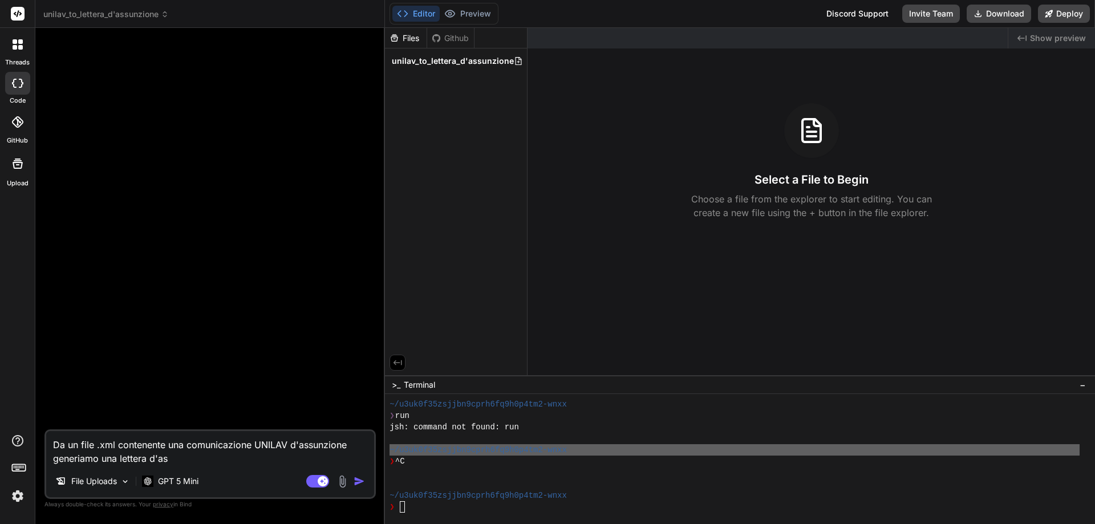
type textarea "x"
type textarea "Da un file .xml contenente una comunicazione UNILAV d'assunzione generiamo una …"
type textarea "x"
click at [103, 481] on p "File Uploads" at bounding box center [94, 481] width 46 height 11
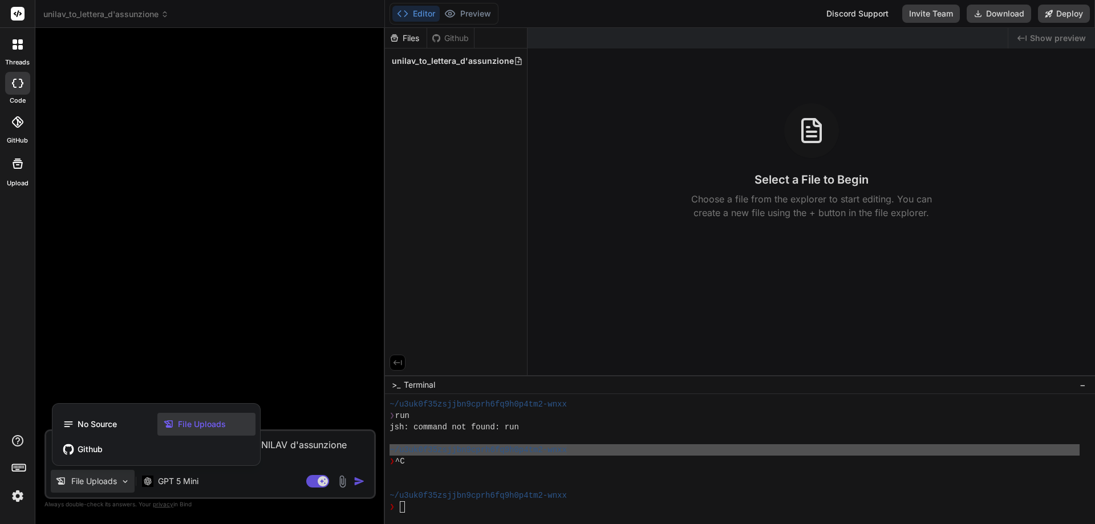
click at [186, 425] on span "File Uploads" at bounding box center [202, 424] width 48 height 11
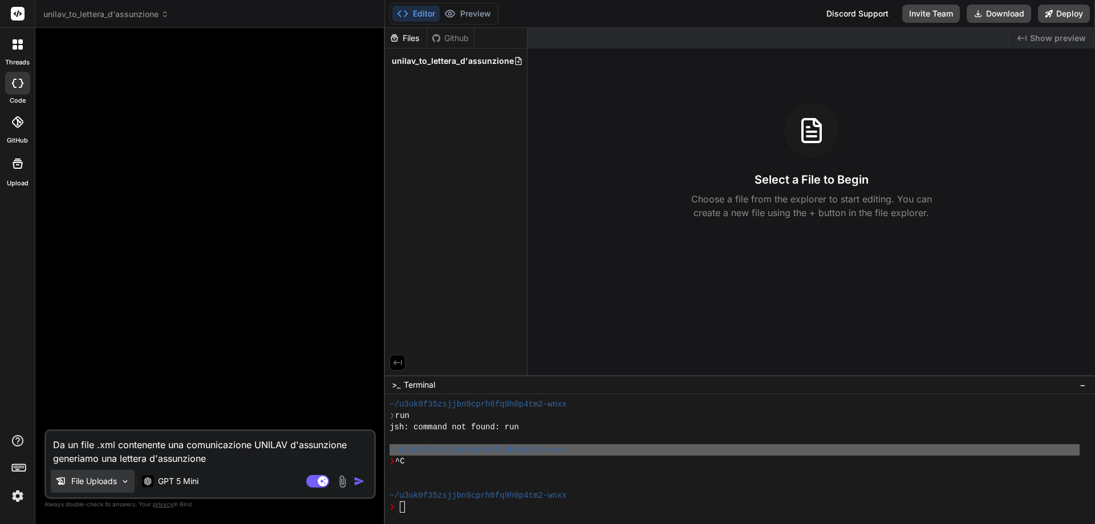
click at [78, 485] on p "File Uploads" at bounding box center [94, 481] width 46 height 11
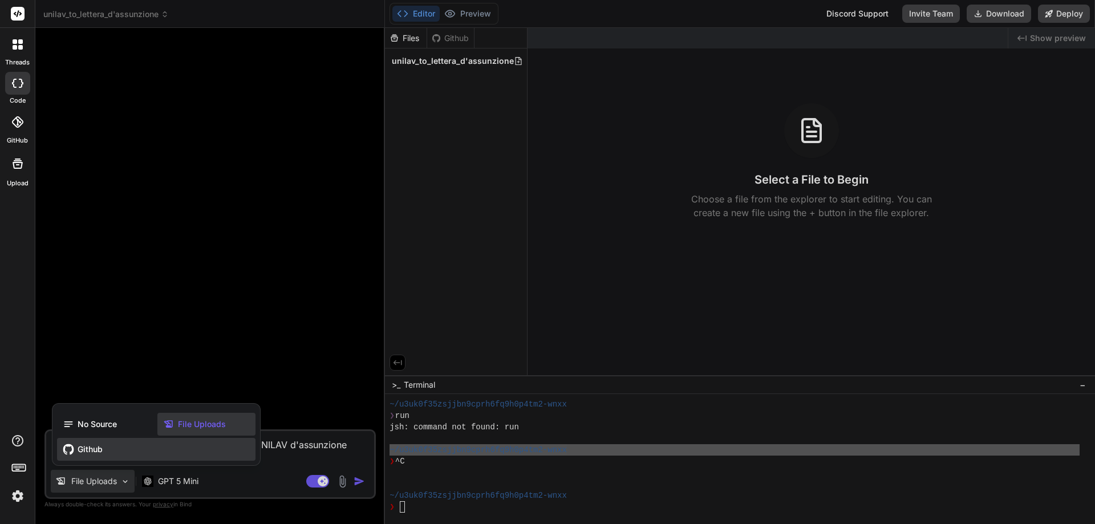
click at [167, 454] on div "Github" at bounding box center [156, 449] width 198 height 23
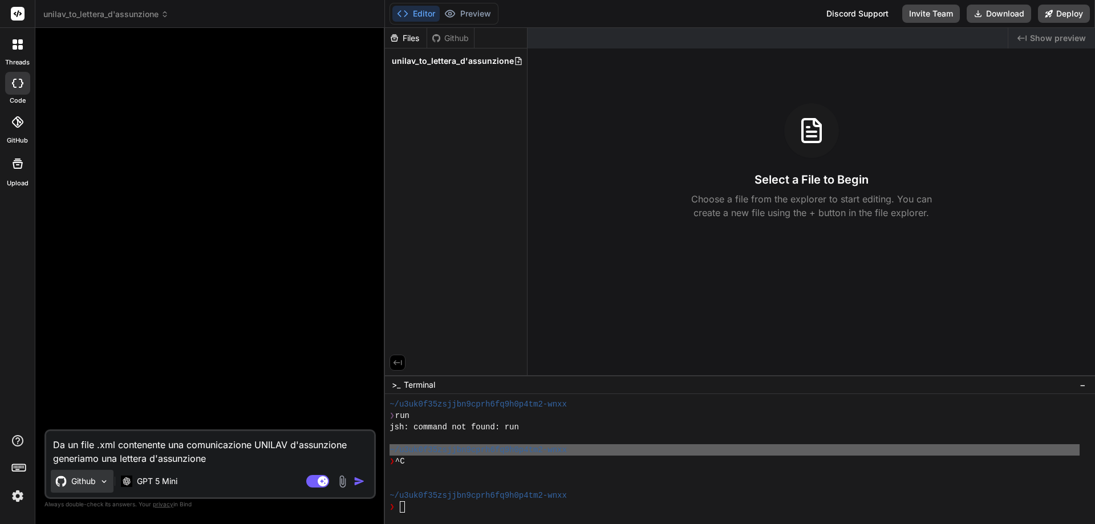
click at [86, 474] on div "Github" at bounding box center [82, 481] width 63 height 23
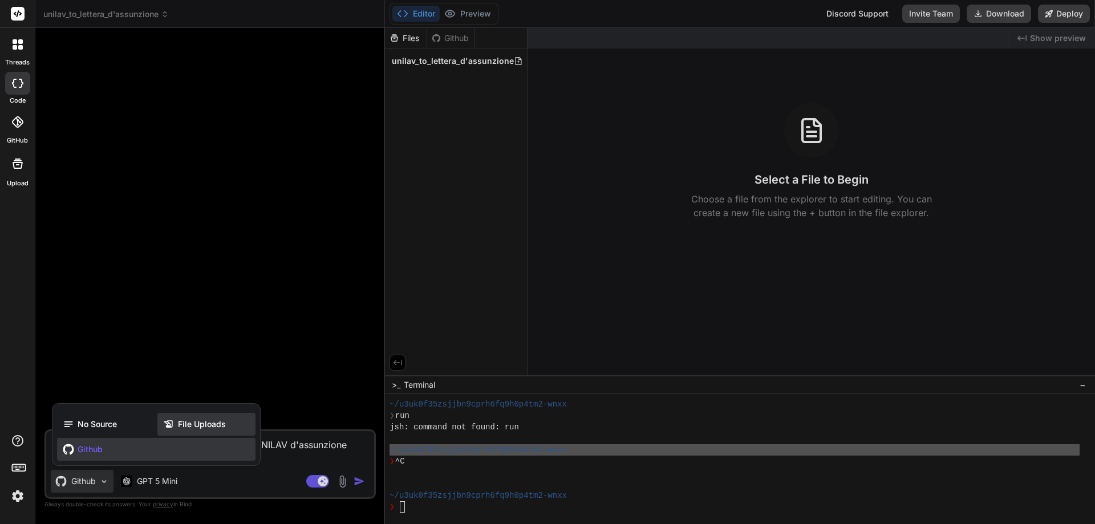
click at [172, 424] on icon at bounding box center [168, 423] width 9 height 7
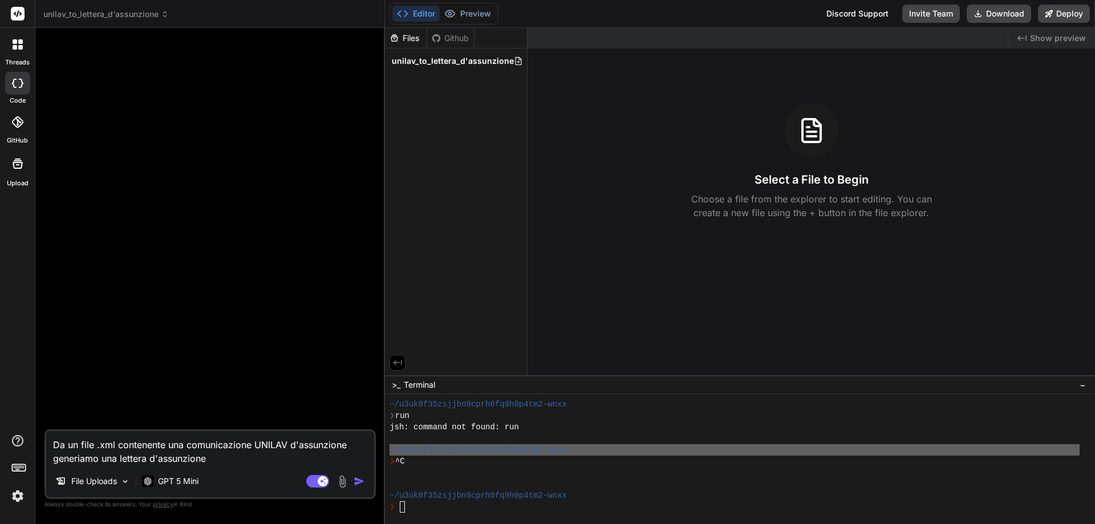
click at [342, 481] on img at bounding box center [342, 481] width 13 height 13
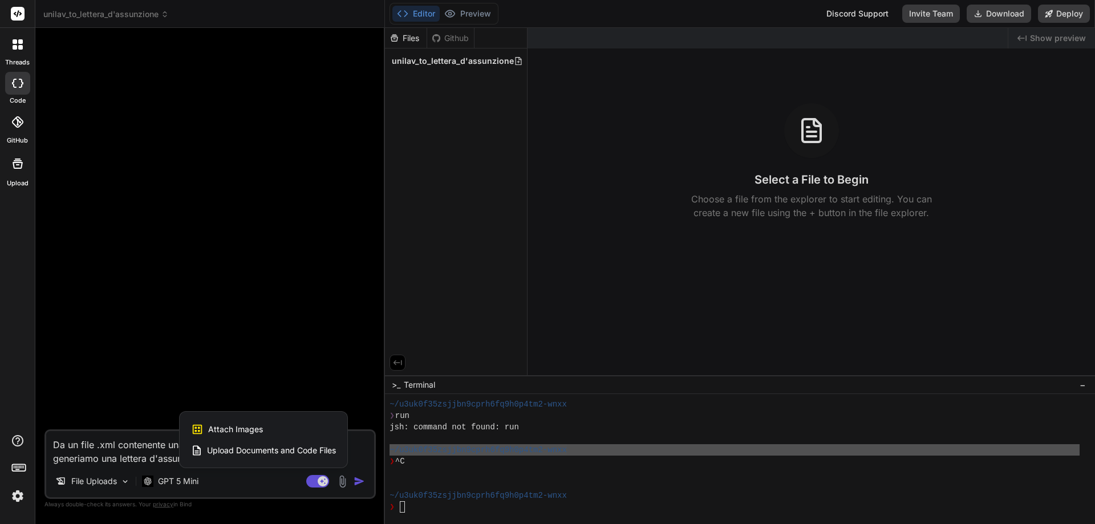
click at [259, 454] on span "Upload Documents and Code Files" at bounding box center [271, 450] width 129 height 11
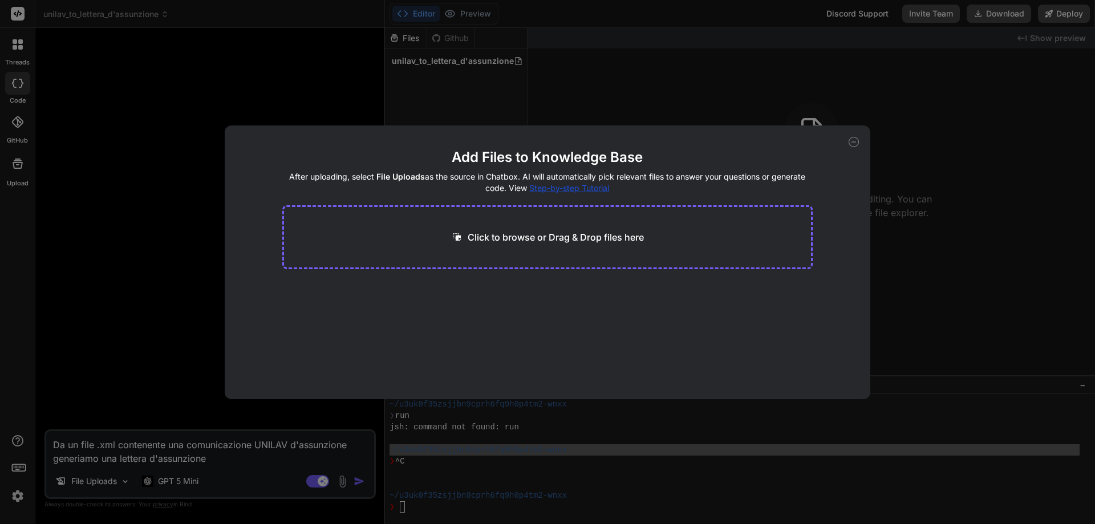
click at [515, 237] on p "Click to browse or Drag & Drop files here" at bounding box center [556, 237] width 176 height 14
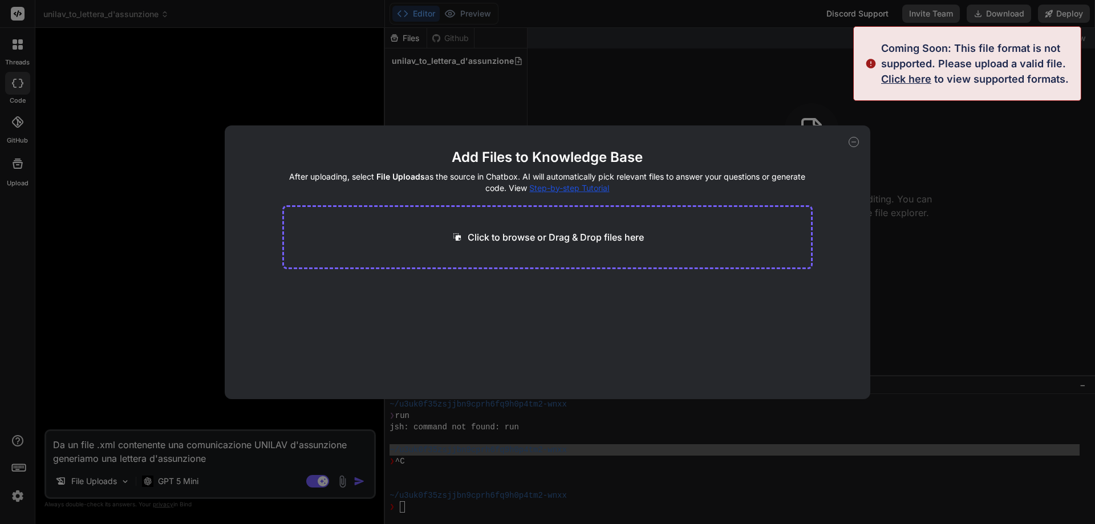
click at [550, 242] on p "Click to browse or Drag & Drop files here" at bounding box center [556, 237] width 176 height 14
click at [905, 74] on span "Click here" at bounding box center [906, 79] width 50 height 12
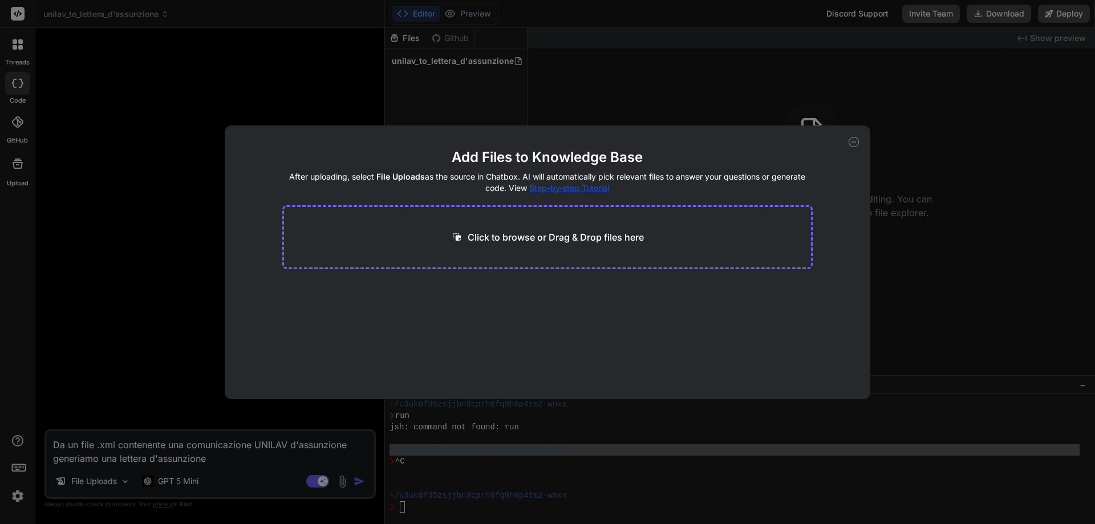
click at [224, 458] on div "Add Files to Knowledge Base After uploading, select File Uploads as the source …" at bounding box center [547, 262] width 1095 height 524
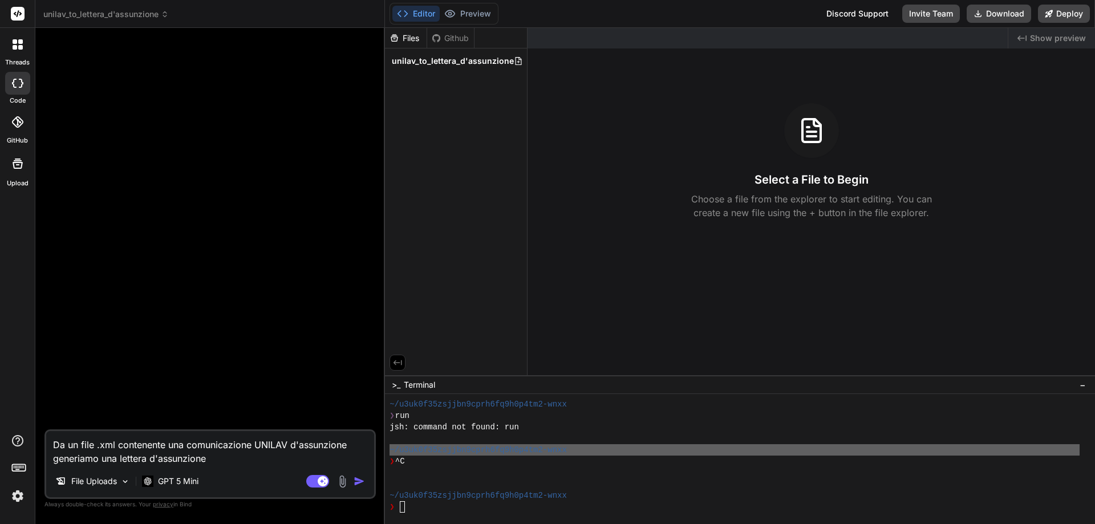
click at [219, 458] on textarea "Da un file .xml contenente una comunicazione UNILAV d'assunzione generiamo una …" at bounding box center [210, 448] width 328 height 34
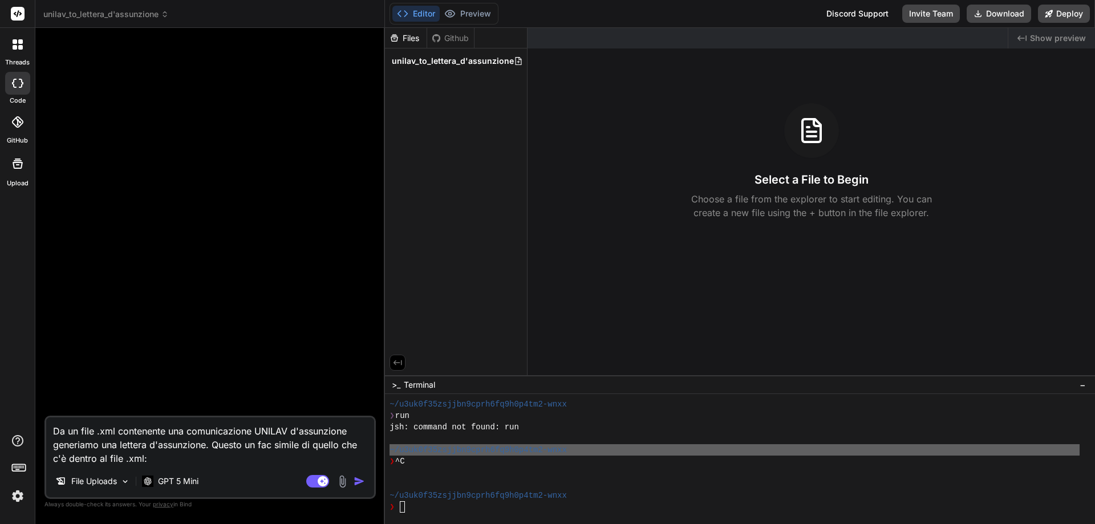
paste textarea "<co:UniLav xmlns:co="[URL][DOMAIN_NAME]" xmlns:xsi="[URL][DOMAIN_NAME]" e-mailD…"
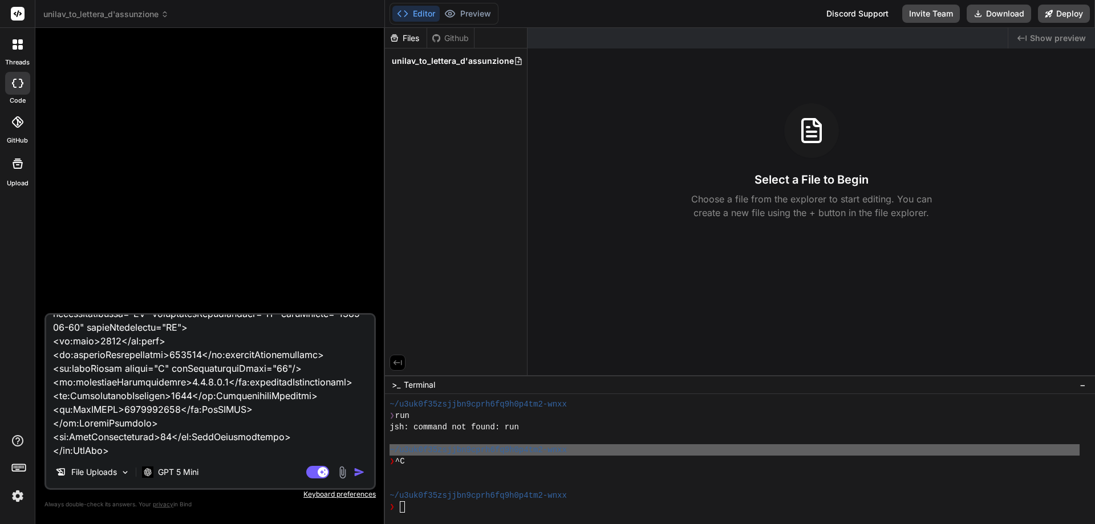
click at [359, 473] on img "button" at bounding box center [359, 471] width 11 height 11
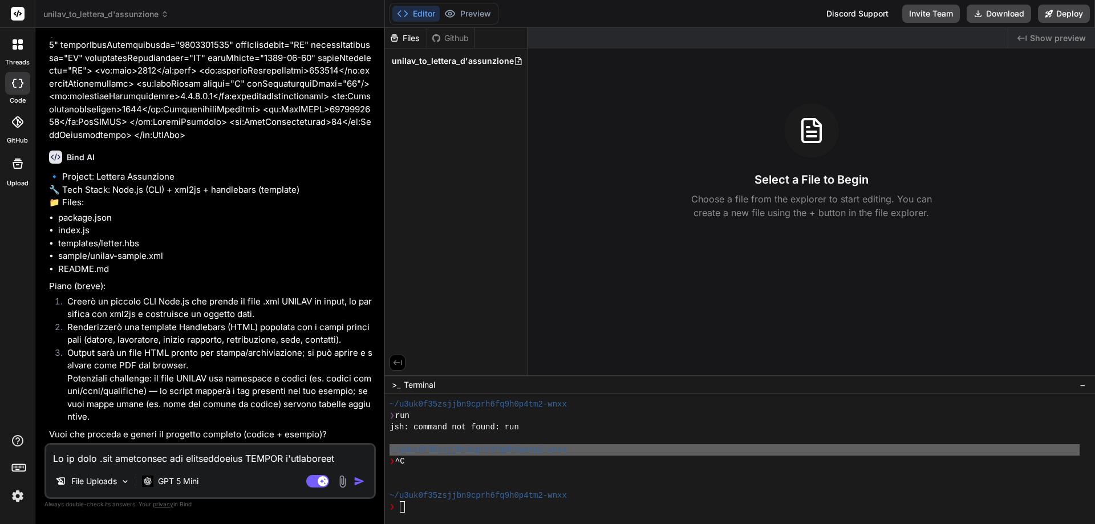
scroll to position [357, 0]
click at [438, 63] on span "unilav_to_lettera_d'assunzione" at bounding box center [453, 60] width 122 height 11
click at [211, 453] on textarea at bounding box center [210, 455] width 328 height 21
click at [314, 483] on rect at bounding box center [317, 481] width 23 height 13
click at [411, 58] on span "unilav_to_lettera_d'assunzione" at bounding box center [453, 60] width 122 height 11
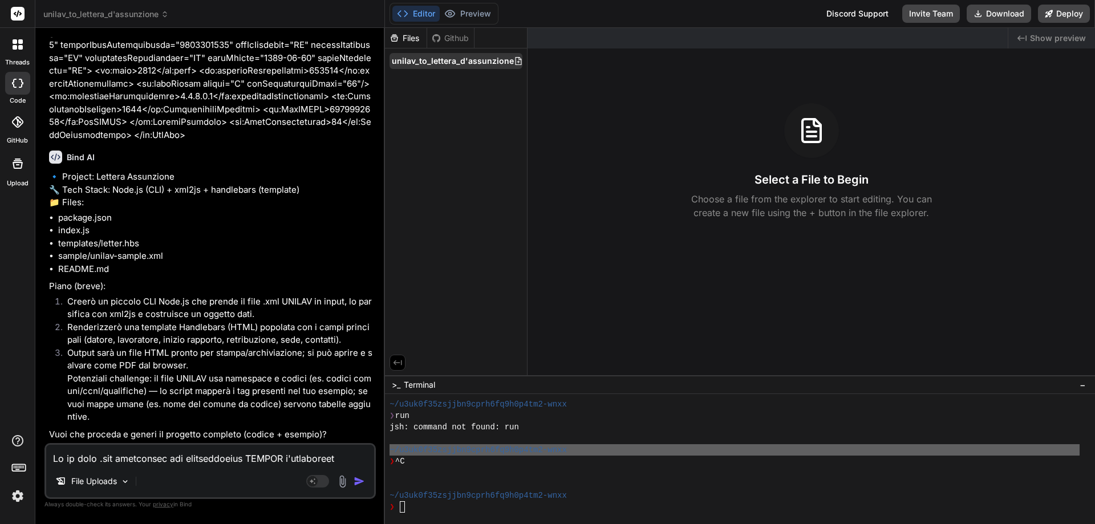
click at [411, 58] on span "unilav_to_lettera_d'assunzione" at bounding box center [453, 60] width 122 height 11
click at [523, 104] on div "Files [PERSON_NAME] unilav_to_lettera_d'assunzione" at bounding box center [456, 201] width 143 height 347
click at [527, 60] on icon at bounding box center [531, 60] width 9 height 9
click at [472, 63] on span "unilav_to_lettera_d'assunzione" at bounding box center [453, 60] width 122 height 11
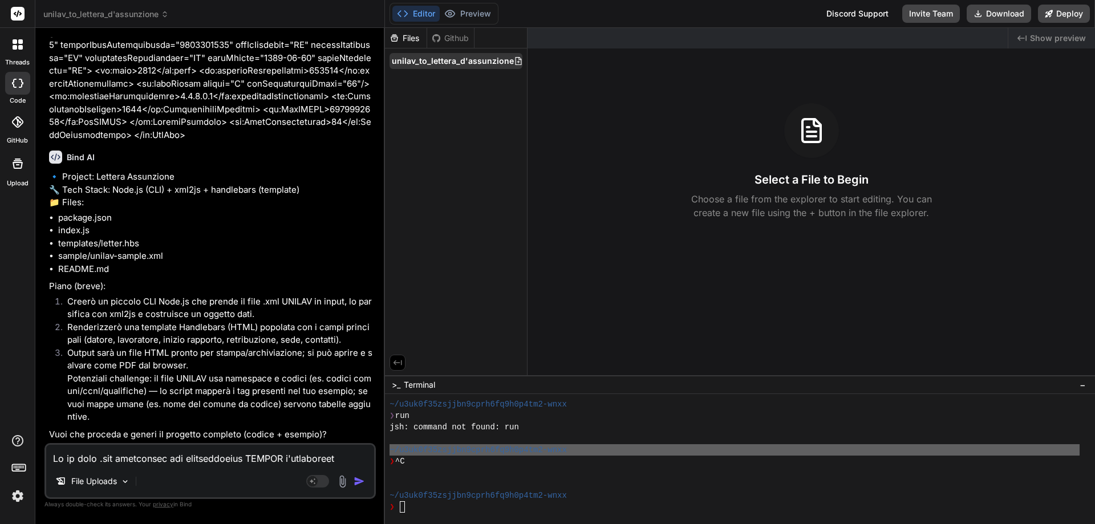
click at [514, 63] on icon at bounding box center [518, 60] width 9 height 9
click at [199, 455] on textarea at bounding box center [210, 455] width 328 height 21
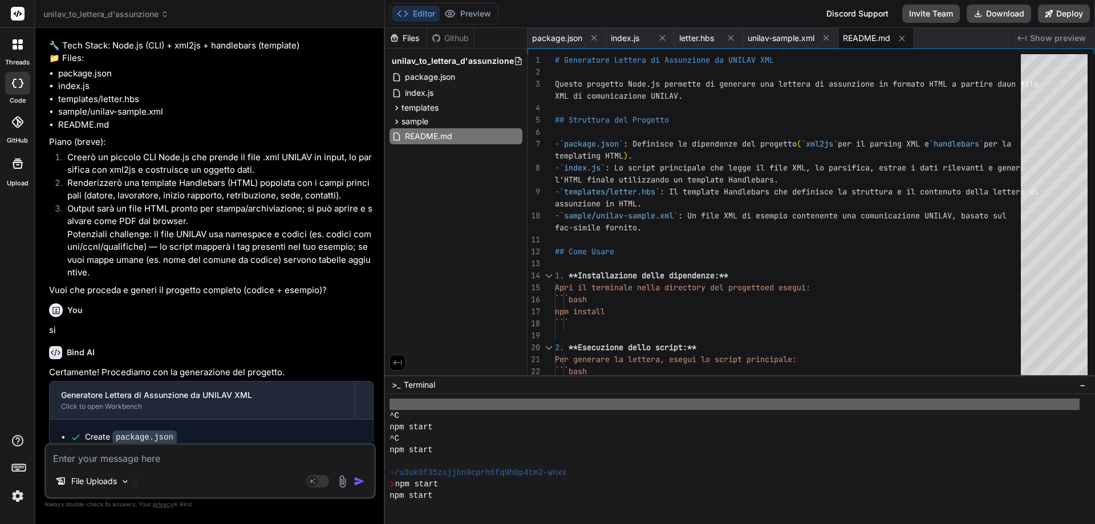
scroll to position [981, 0]
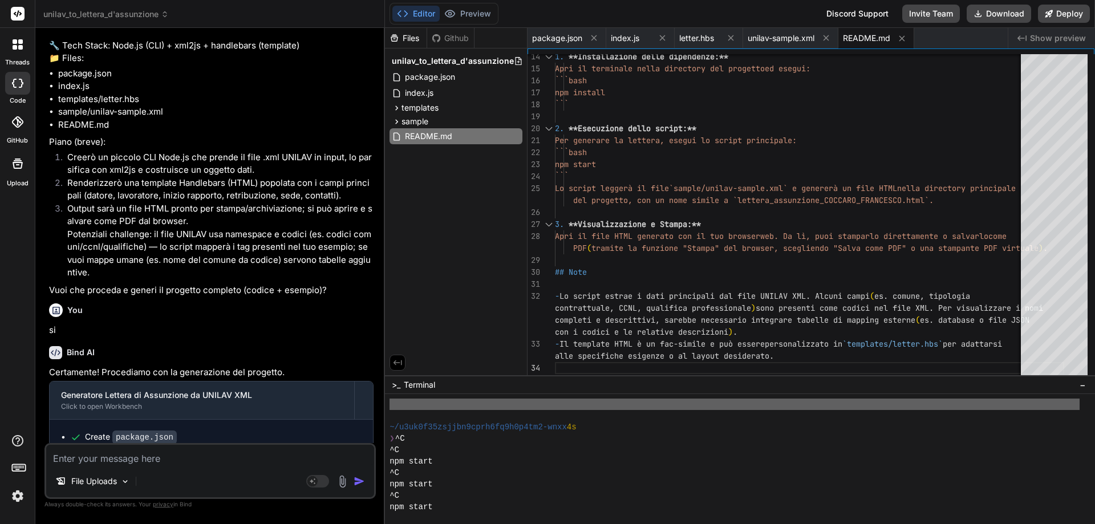
drag, startPoint x: 486, startPoint y: 375, endPoint x: 491, endPoint y: 375, distance: 5.7
click at [433, 75] on span "package.json" at bounding box center [430, 77] width 52 height 14
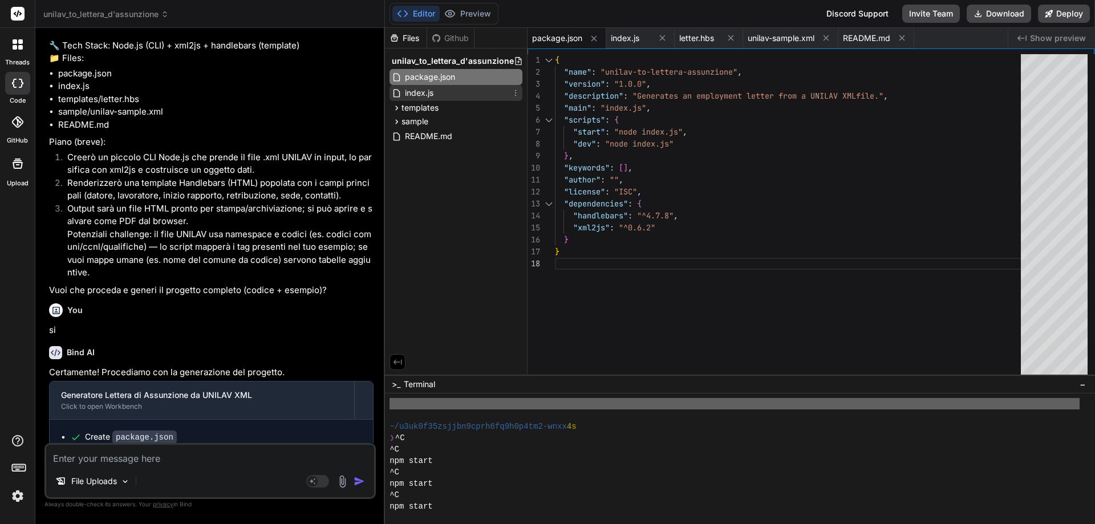
click at [424, 96] on span "index.js" at bounding box center [419, 93] width 31 height 14
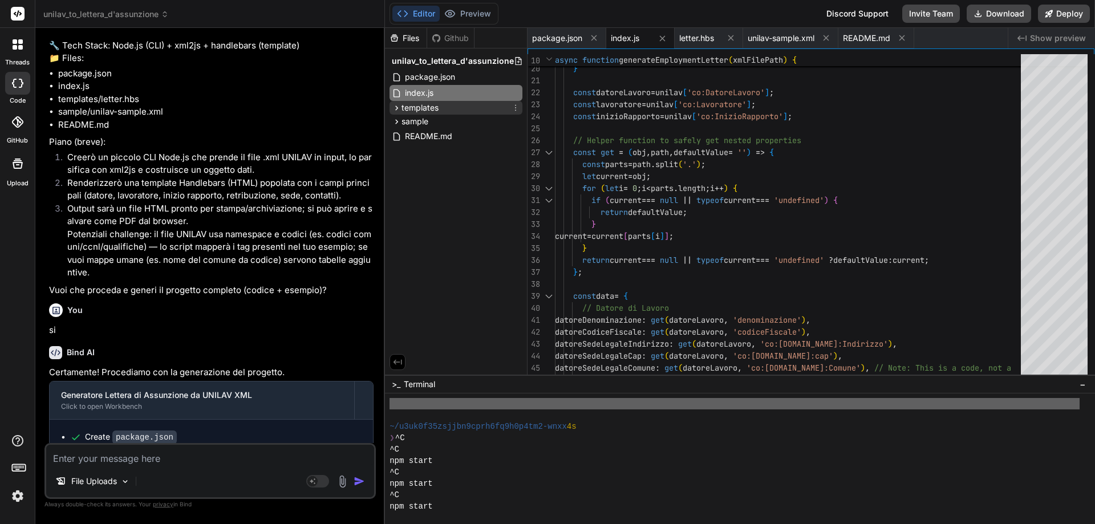
click at [423, 108] on span "templates" at bounding box center [419, 107] width 37 height 11
click at [423, 124] on span "letter.hbs" at bounding box center [431, 124] width 37 height 14
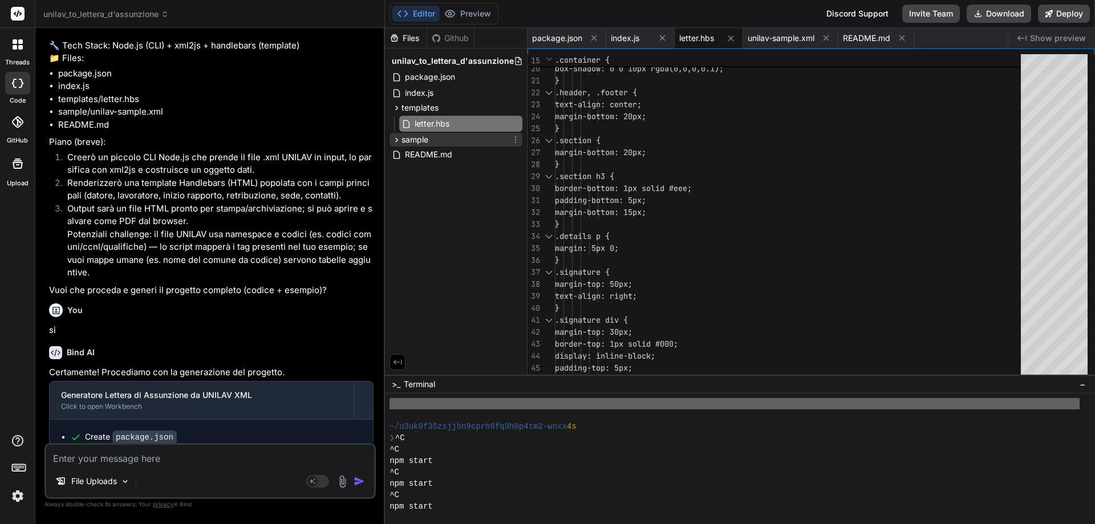
click at [420, 138] on span "sample" at bounding box center [414, 139] width 27 height 11
click at [422, 157] on span "unilav-sample.xml" at bounding box center [447, 156] width 69 height 14
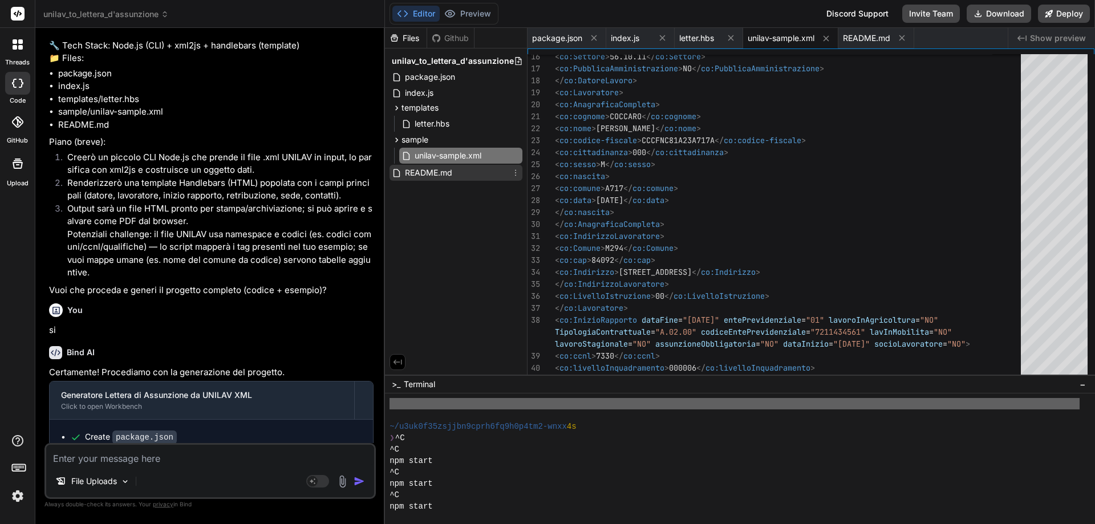
click at [422, 172] on span "README.md" at bounding box center [429, 173] width 50 height 14
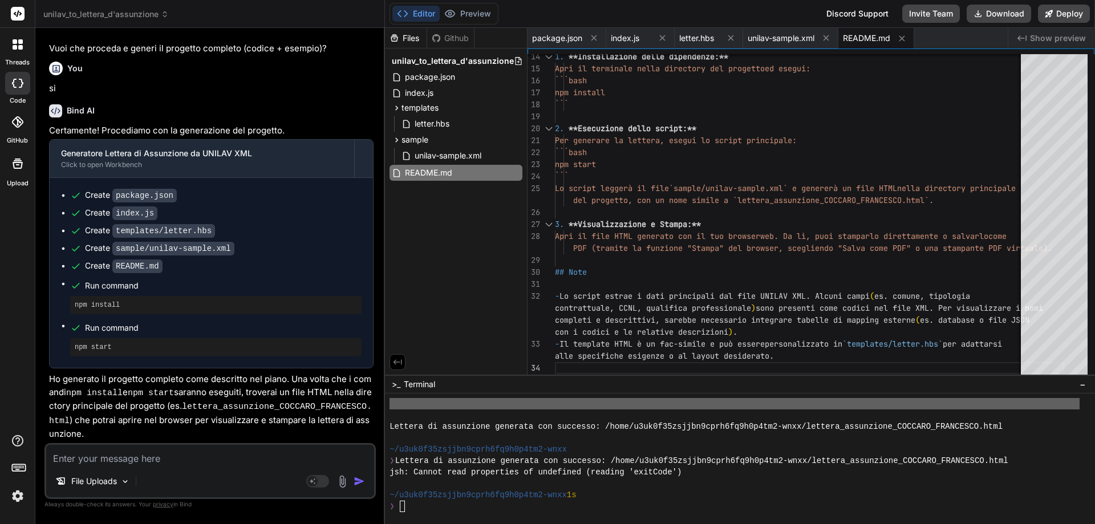
scroll to position [1208, 0]
click at [123, 12] on span "unilav_to_lettera_d'assunzione" at bounding box center [105, 14] width 125 height 11
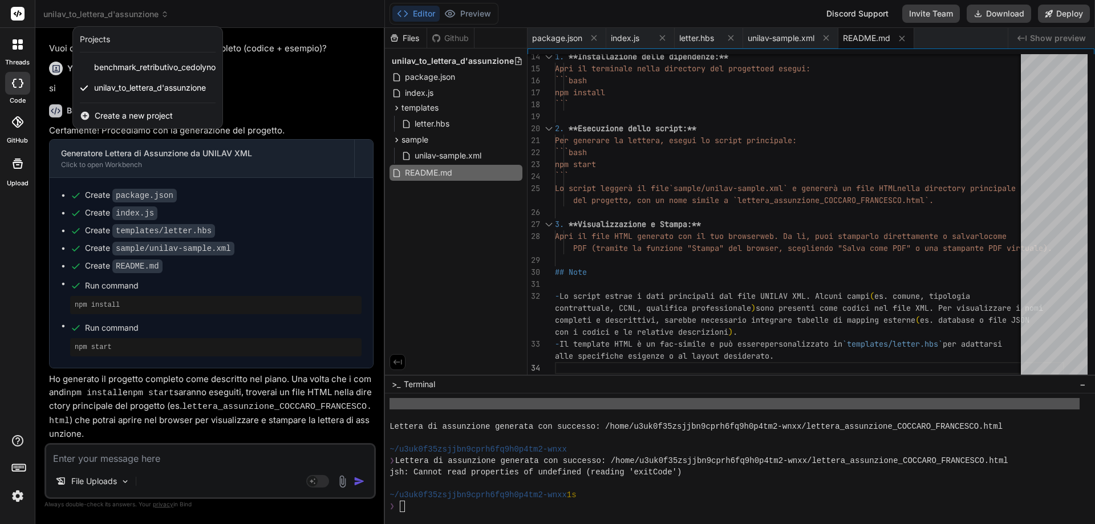
click at [477, 60] on div at bounding box center [547, 262] width 1095 height 524
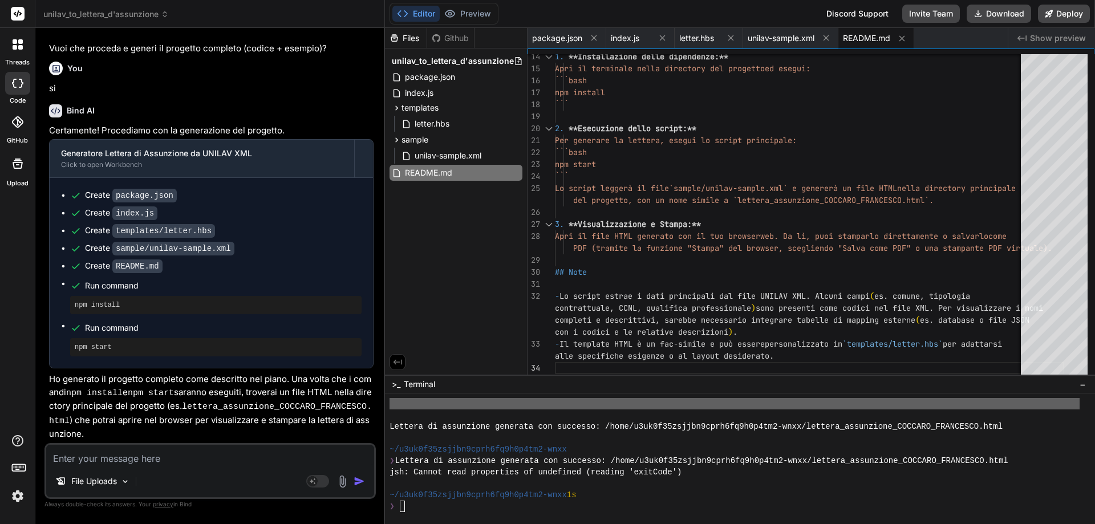
click at [477, 60] on span "unilav_to_lettera_d'assunzione" at bounding box center [453, 60] width 122 height 11
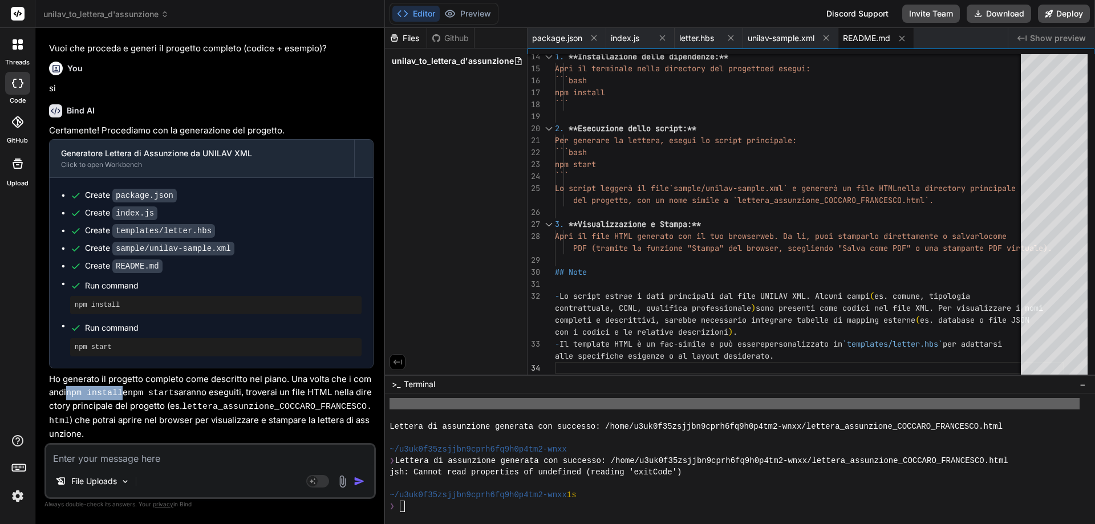
drag, startPoint x: 70, startPoint y: 396, endPoint x: 124, endPoint y: 399, distance: 54.3
click at [123, 398] on code "npm install" at bounding box center [94, 393] width 56 height 10
copy code "npm install"
click at [426, 509] on div "❯" at bounding box center [734, 506] width 690 height 11
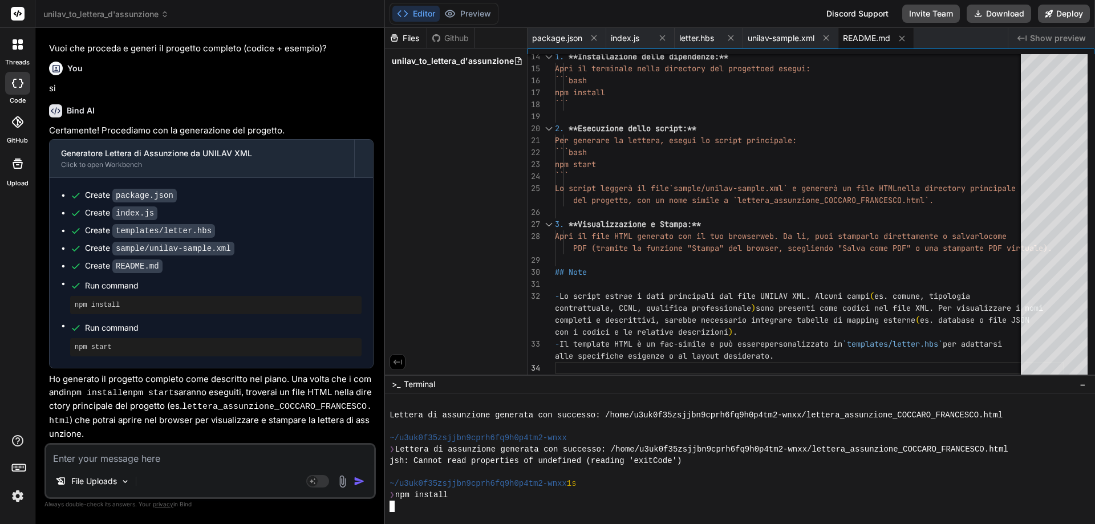
scroll to position [1300, 0]
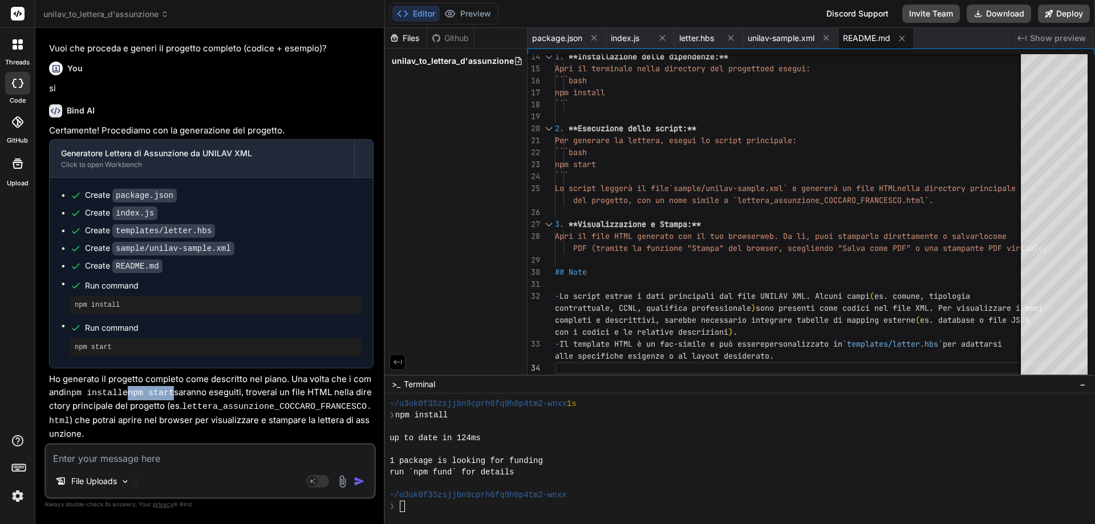
drag, startPoint x: 135, startPoint y: 398, endPoint x: 181, endPoint y: 400, distance: 45.6
click at [174, 398] on code "npm start" at bounding box center [151, 393] width 46 height 10
copy code "npm start"
click at [400, 506] on textarea "Terminal input" at bounding box center [401, 506] width 5 height 11
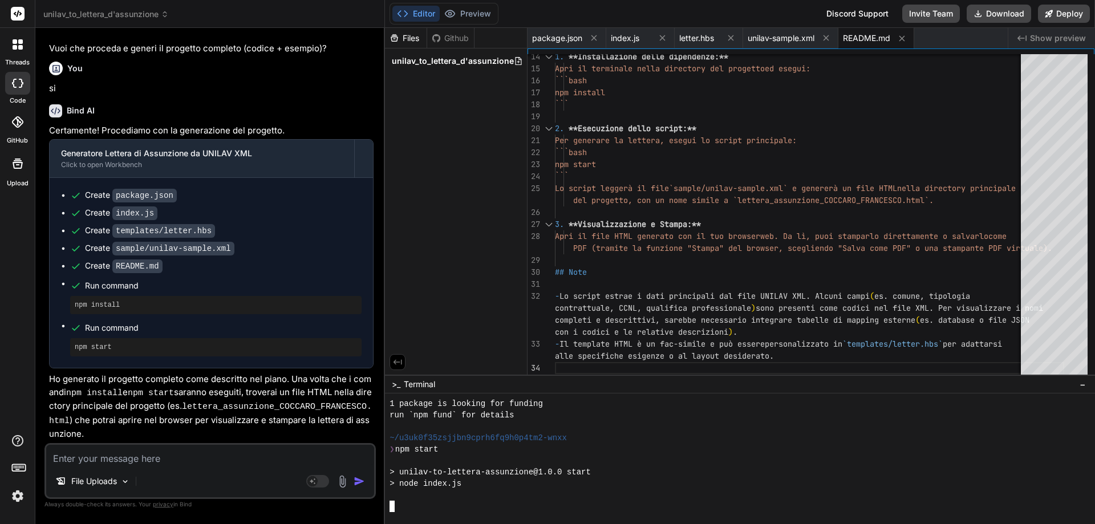
scroll to position [1391, 0]
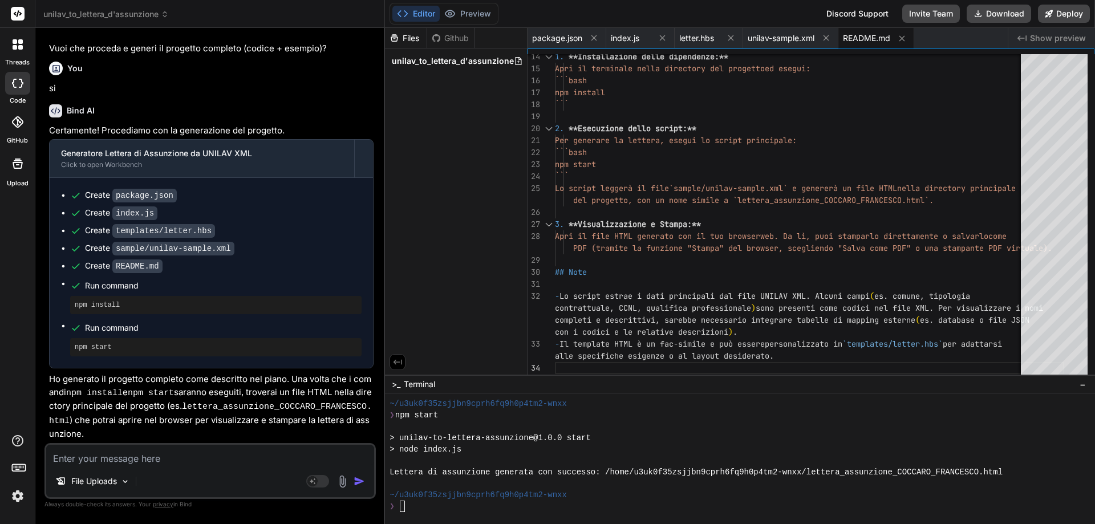
click at [1033, 35] on span "Show preview" at bounding box center [1058, 37] width 56 height 11
click at [1047, 39] on span "Show preview" at bounding box center [1058, 37] width 56 height 11
click at [1039, 34] on span "Show preview" at bounding box center [1058, 37] width 56 height 11
click at [21, 13] on icon at bounding box center [18, 13] width 9 height 7
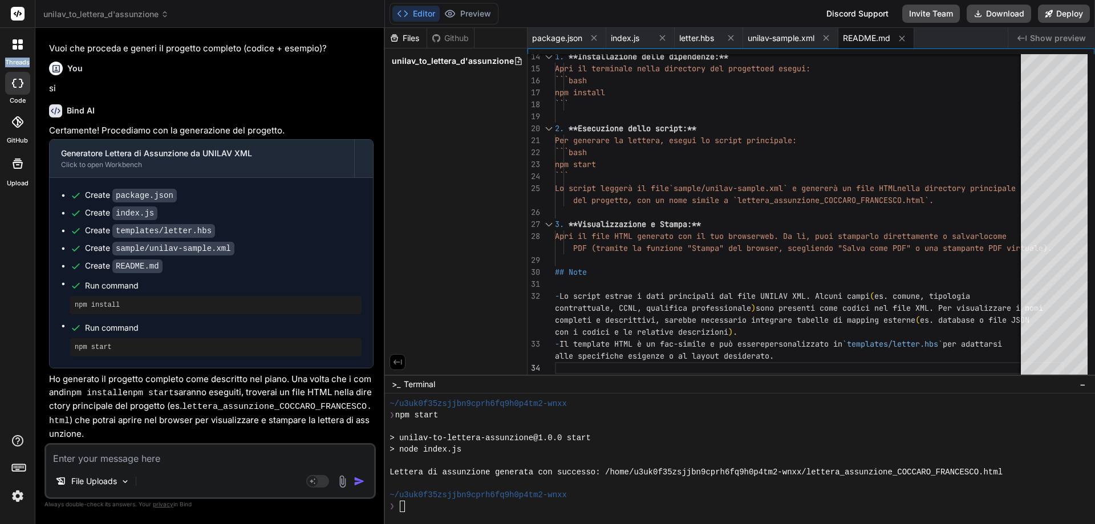
click at [21, 13] on icon at bounding box center [18, 13] width 9 height 7
click at [18, 38] on div at bounding box center [18, 44] width 24 height 24
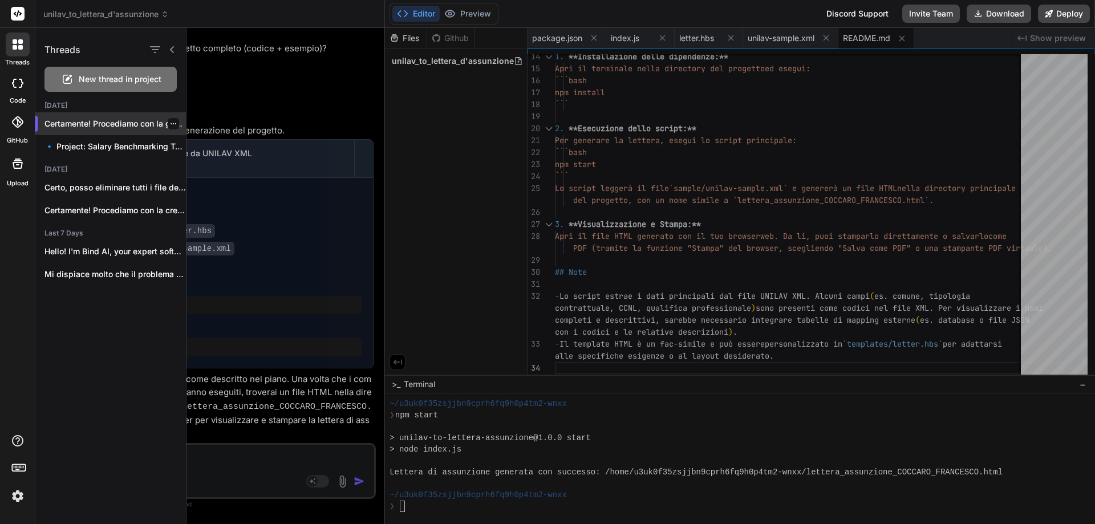
click at [170, 125] on icon "button" at bounding box center [173, 123] width 7 height 7
click at [195, 166] on span "Delete" at bounding box center [199, 169] width 25 height 11
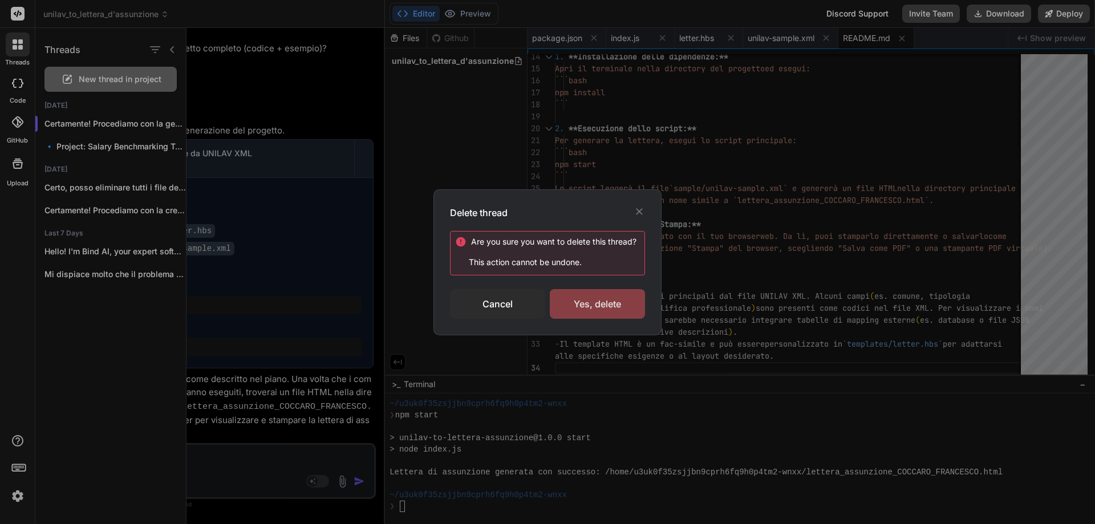
click at [590, 300] on div "Yes, delete" at bounding box center [597, 304] width 95 height 30
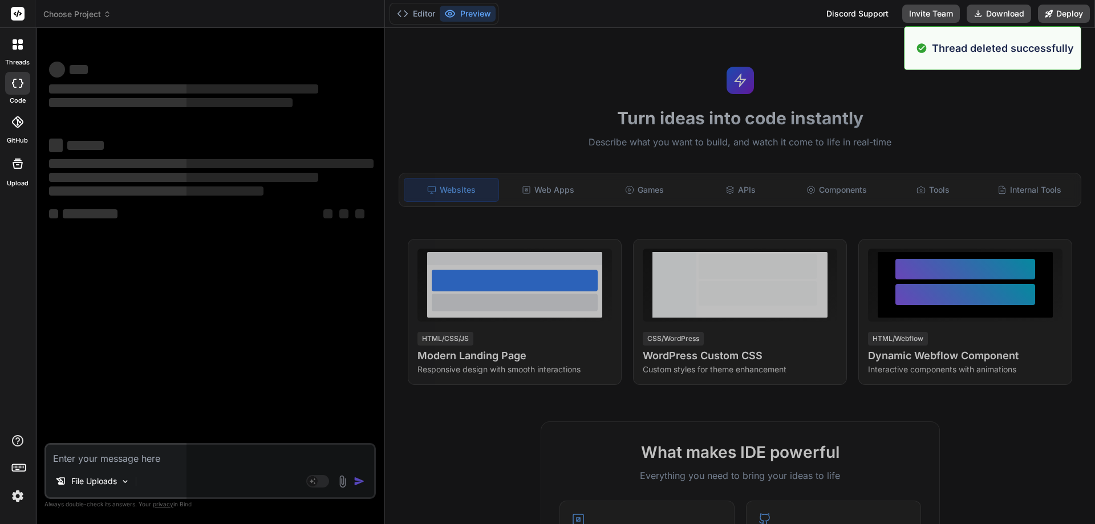
scroll to position [1437, 0]
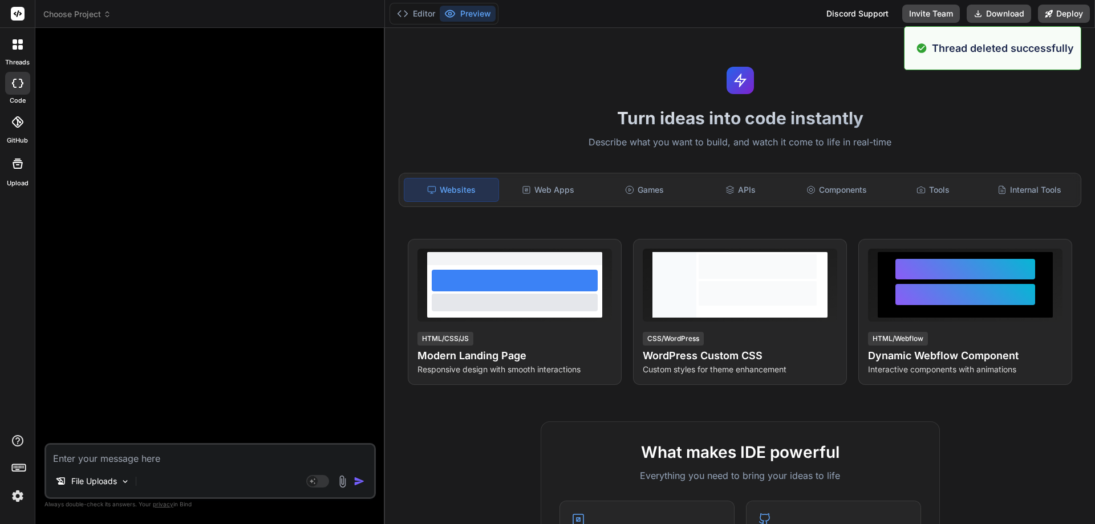
click at [14, 44] on icon at bounding box center [18, 44] width 10 height 10
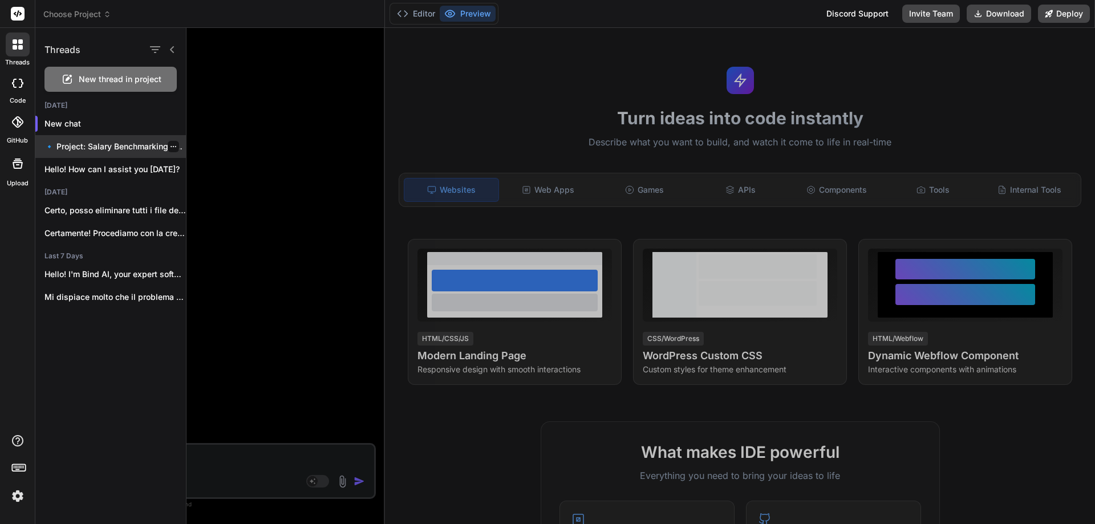
click at [170, 148] on icon "button" at bounding box center [173, 146] width 7 height 7
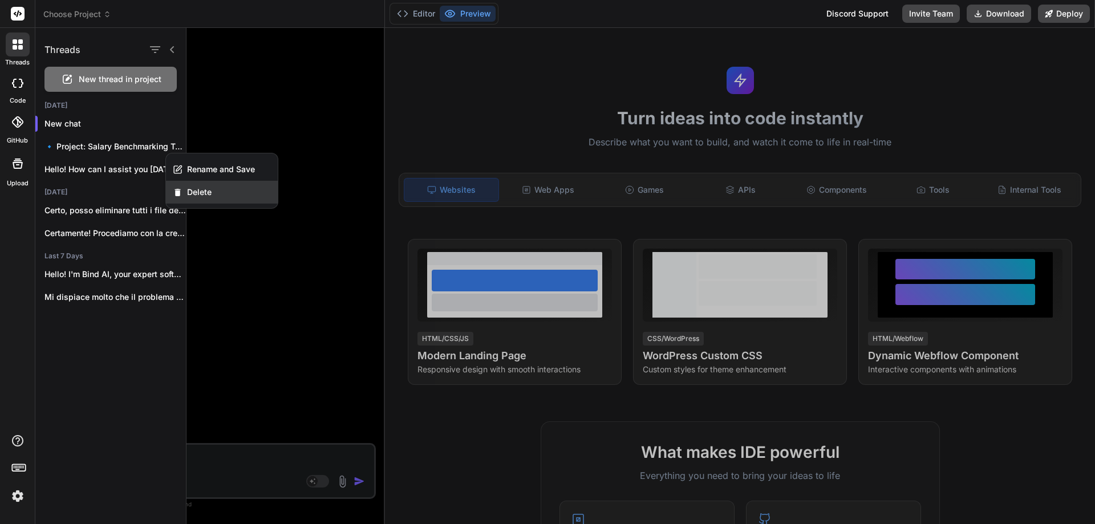
click at [195, 193] on span "Delete" at bounding box center [199, 191] width 25 height 11
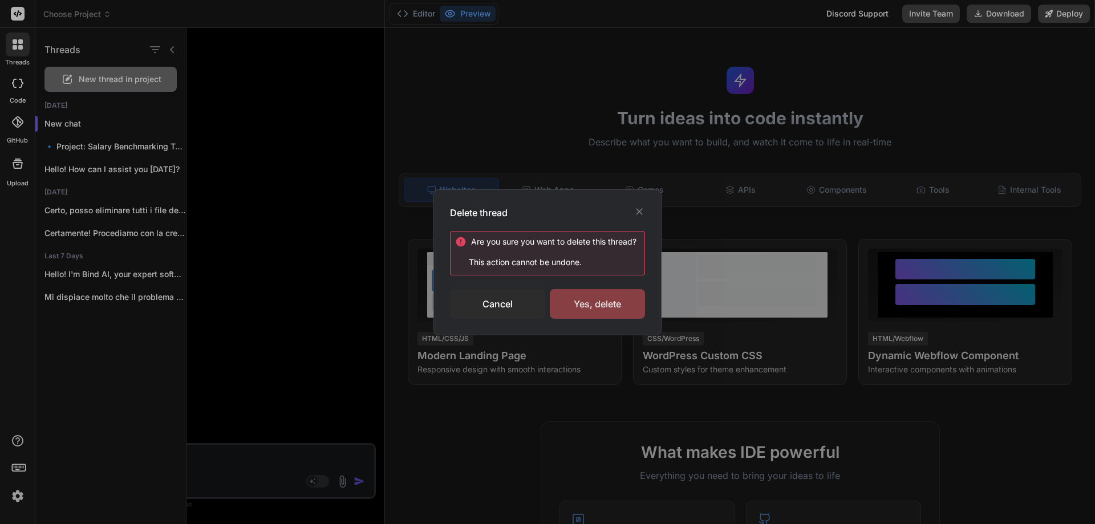
click at [615, 308] on div "Yes, delete" at bounding box center [597, 304] width 95 height 30
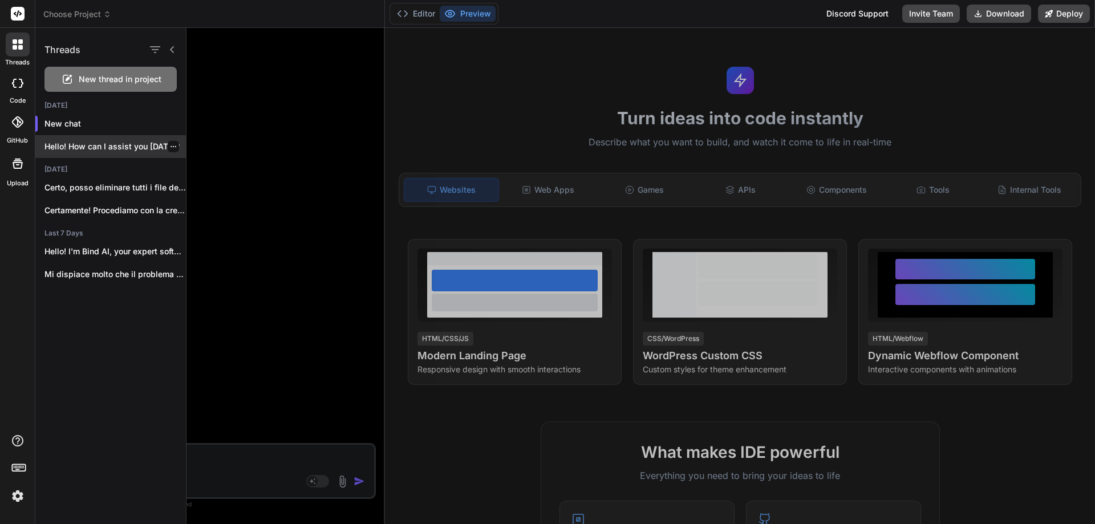
click at [170, 145] on icon "button" at bounding box center [173, 146] width 7 height 7
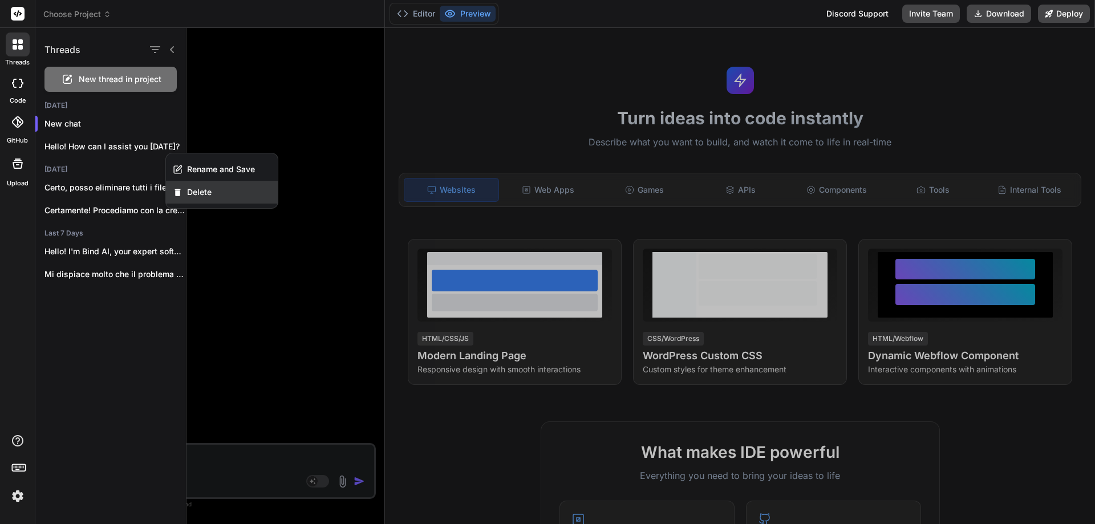
click at [193, 193] on span "Delete" at bounding box center [199, 191] width 25 height 11
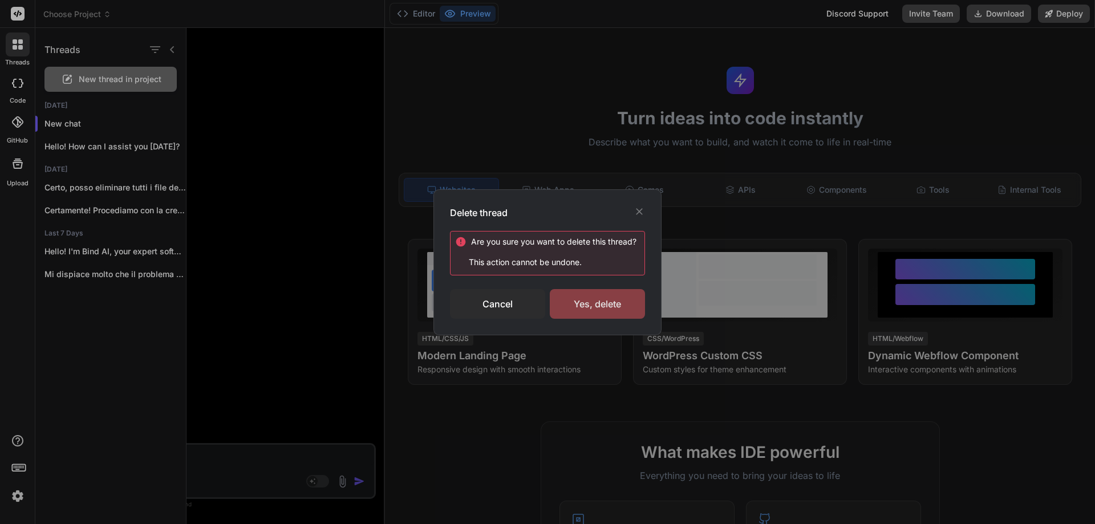
click at [584, 304] on div "Yes, delete" at bounding box center [597, 304] width 95 height 30
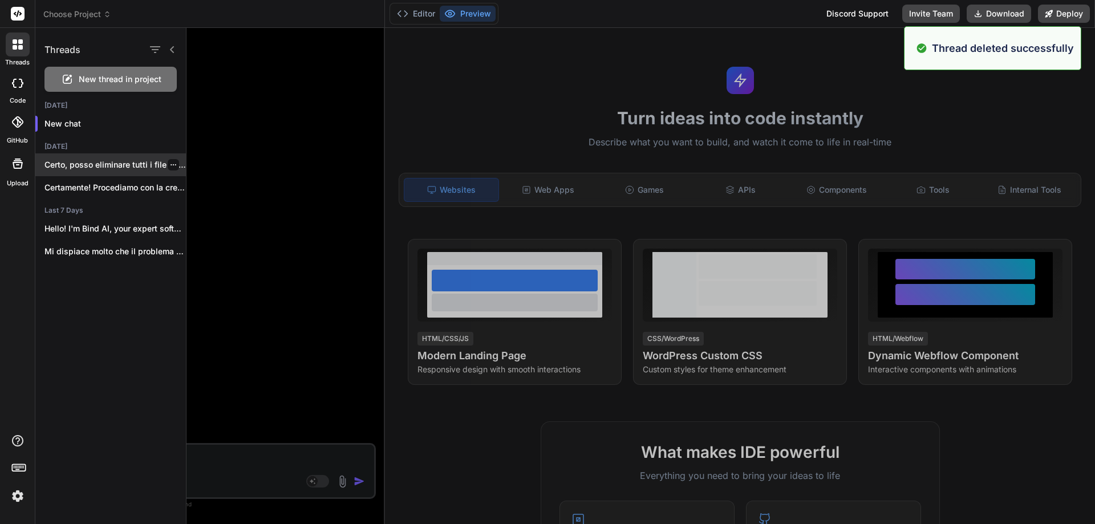
click at [172, 164] on icon "button" at bounding box center [173, 164] width 7 height 7
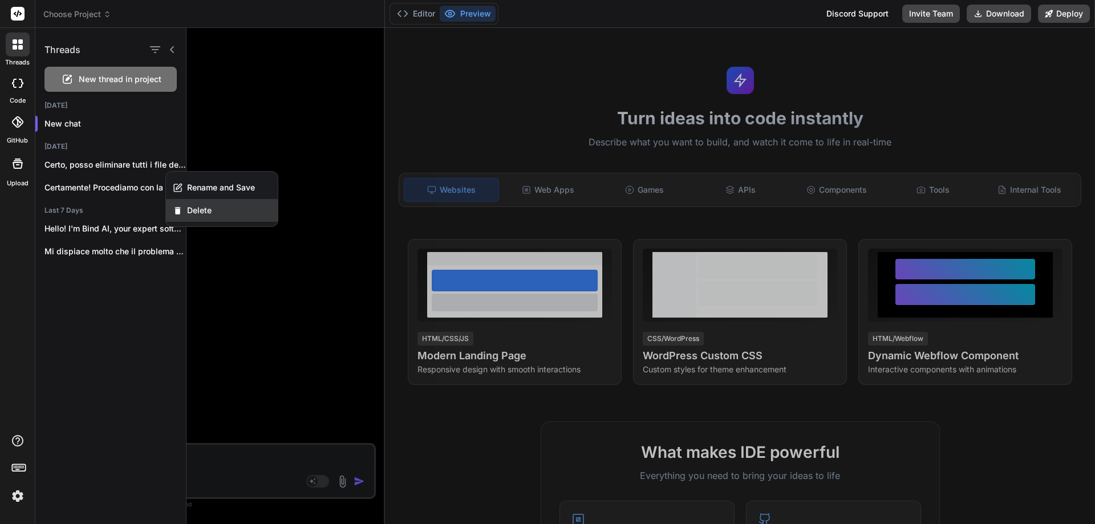
click at [207, 214] on span "Delete" at bounding box center [199, 210] width 25 height 11
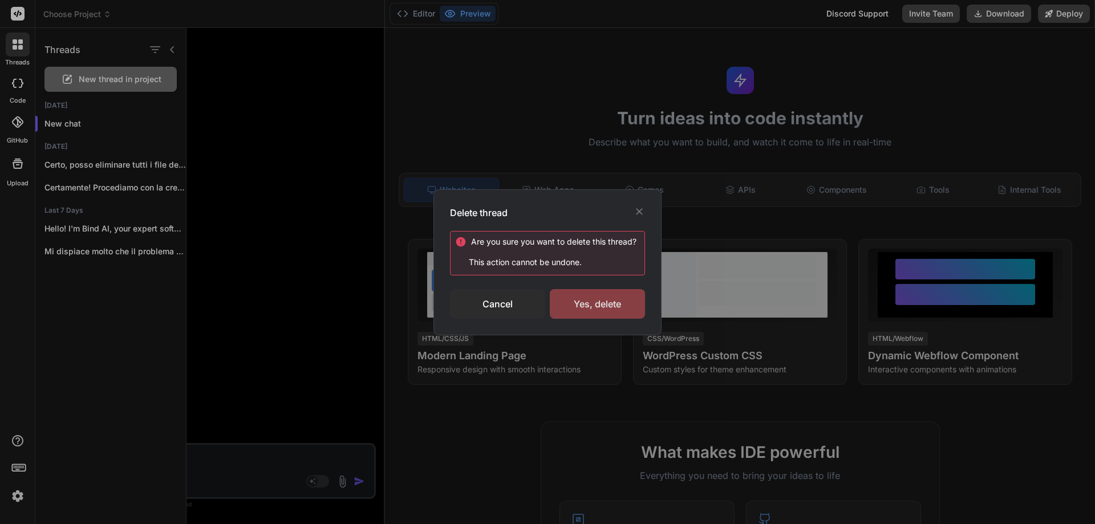
click at [587, 302] on div "Yes, delete" at bounding box center [597, 304] width 95 height 30
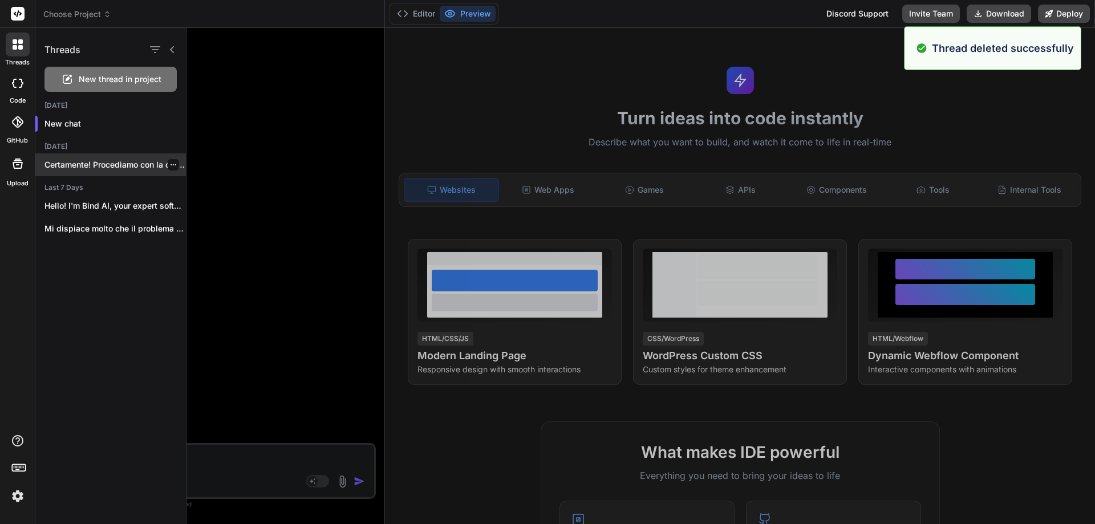
click at [171, 165] on icon "button" at bounding box center [173, 164] width 6 height 1
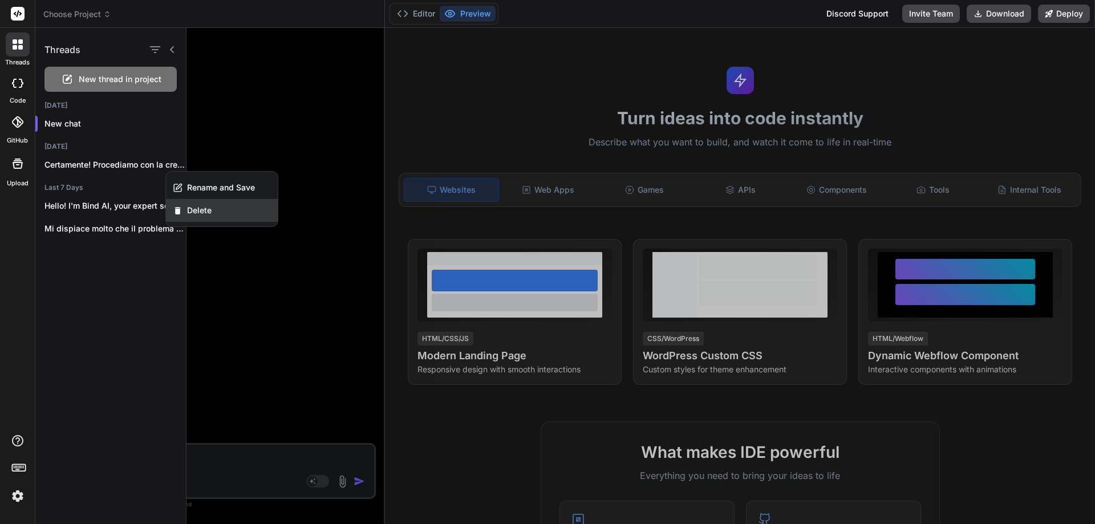
click at [200, 213] on span "Delete" at bounding box center [199, 210] width 25 height 11
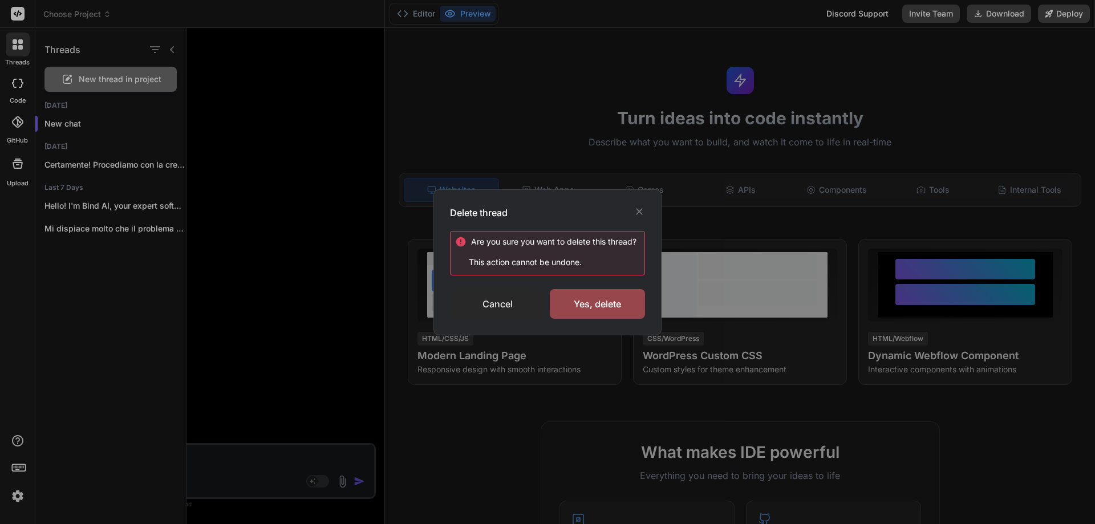
drag, startPoint x: 579, startPoint y: 300, endPoint x: 504, endPoint y: 310, distance: 76.0
click at [579, 300] on div "Yes, delete" at bounding box center [597, 304] width 95 height 30
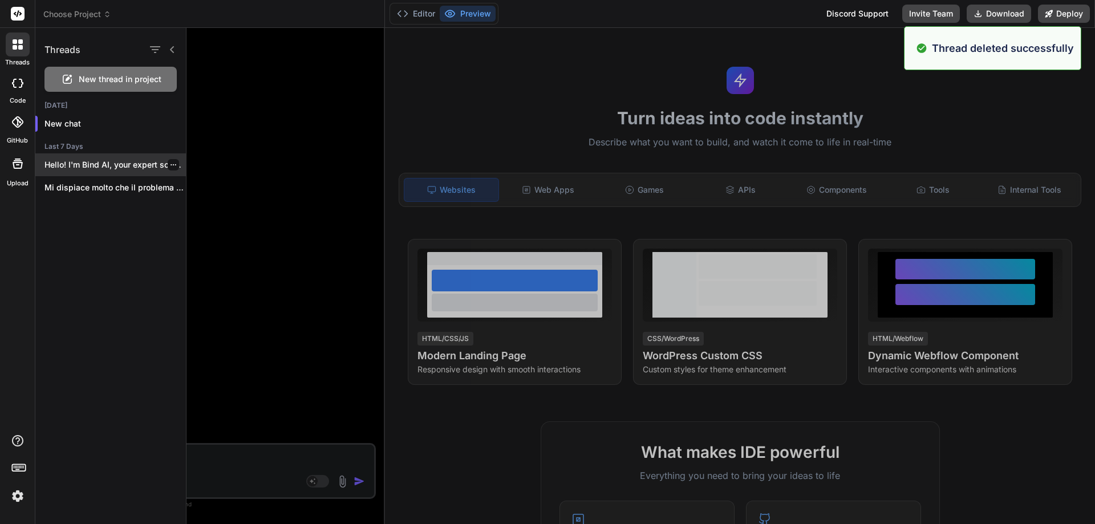
click at [170, 163] on icon "button" at bounding box center [173, 164] width 7 height 7
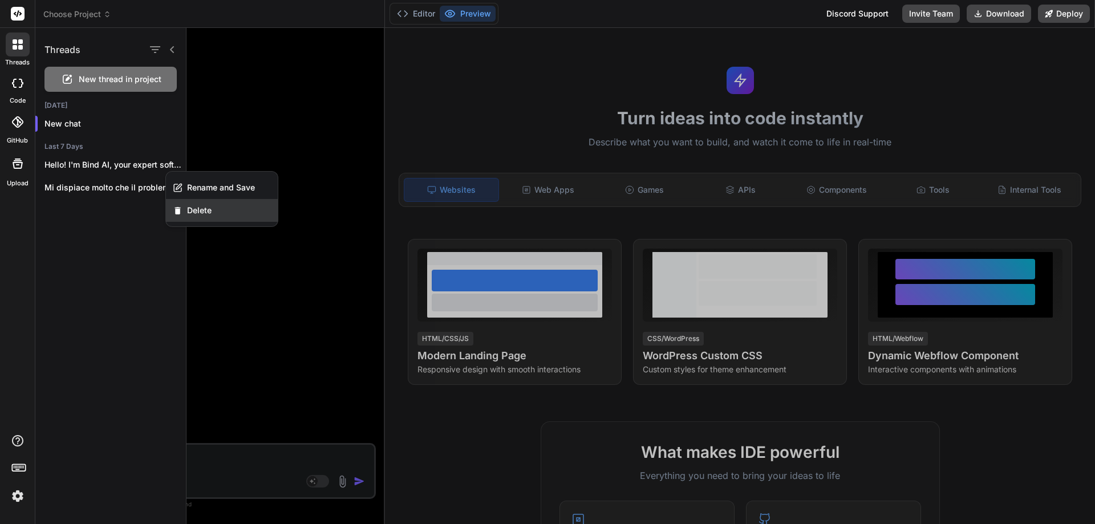
click at [202, 213] on span "Delete" at bounding box center [199, 210] width 25 height 11
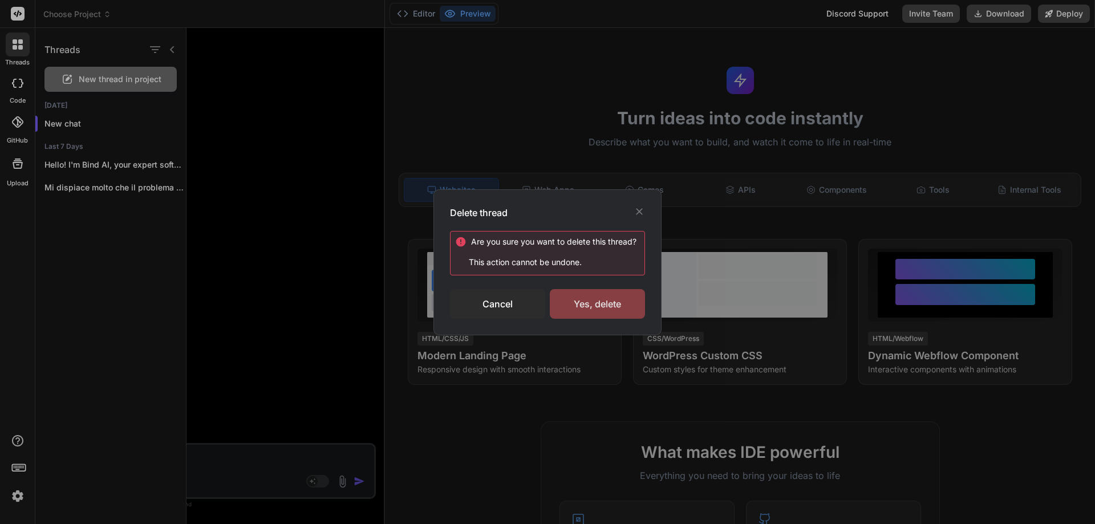
click at [587, 303] on div "Yes, delete" at bounding box center [597, 304] width 95 height 30
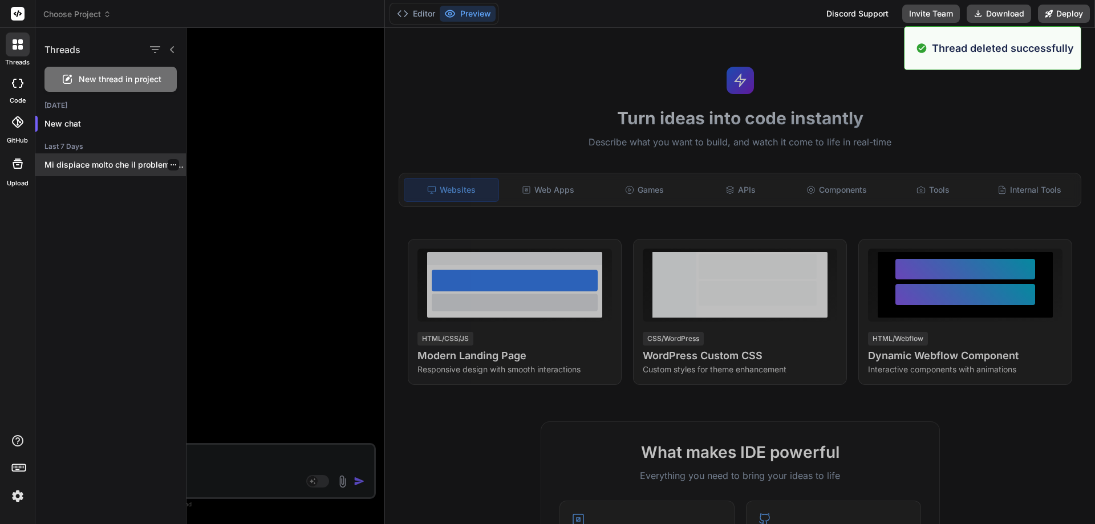
click at [170, 164] on icon "button" at bounding box center [173, 164] width 7 height 7
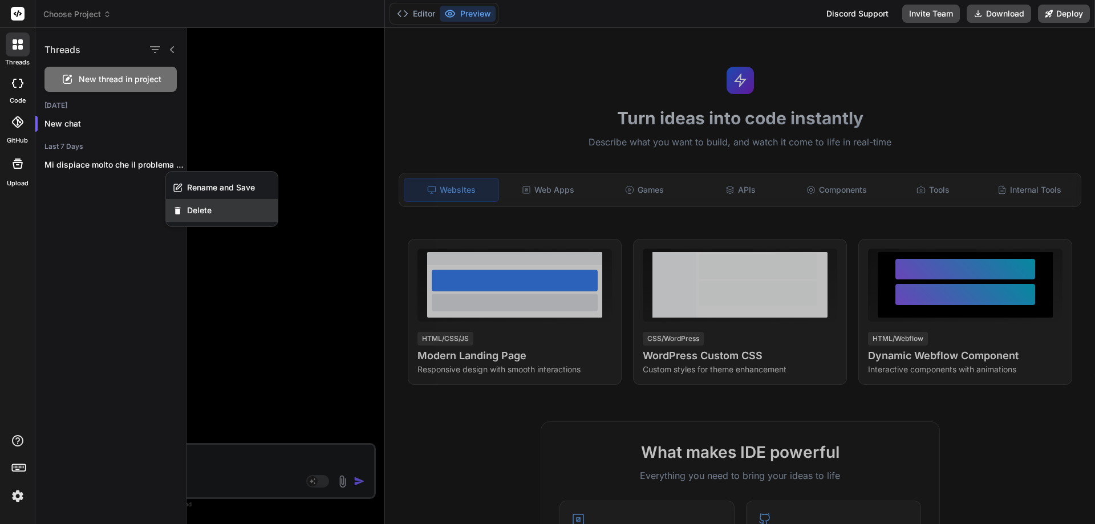
click at [193, 207] on span "Delete" at bounding box center [199, 210] width 25 height 11
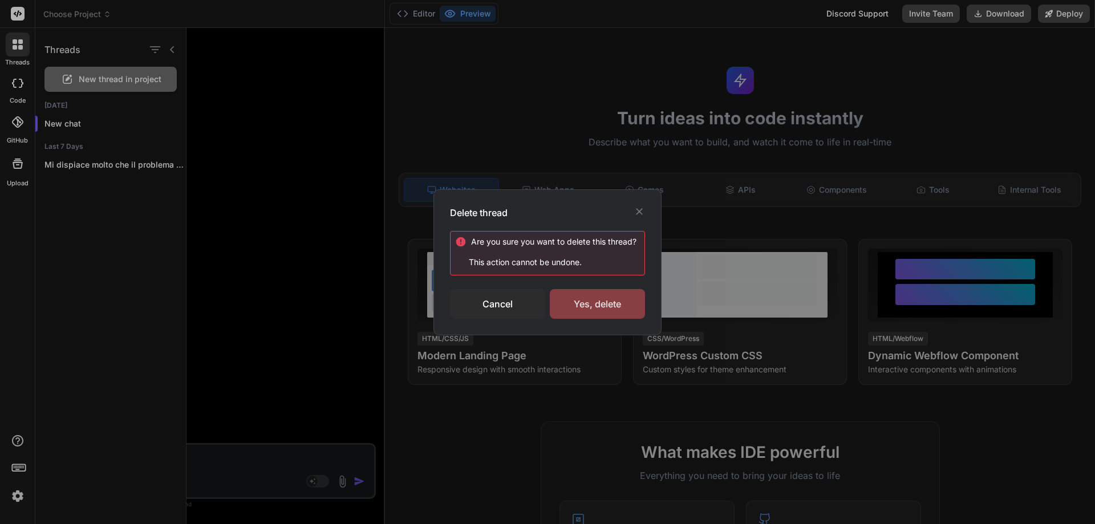
click at [570, 307] on div "Yes, delete" at bounding box center [597, 304] width 95 height 30
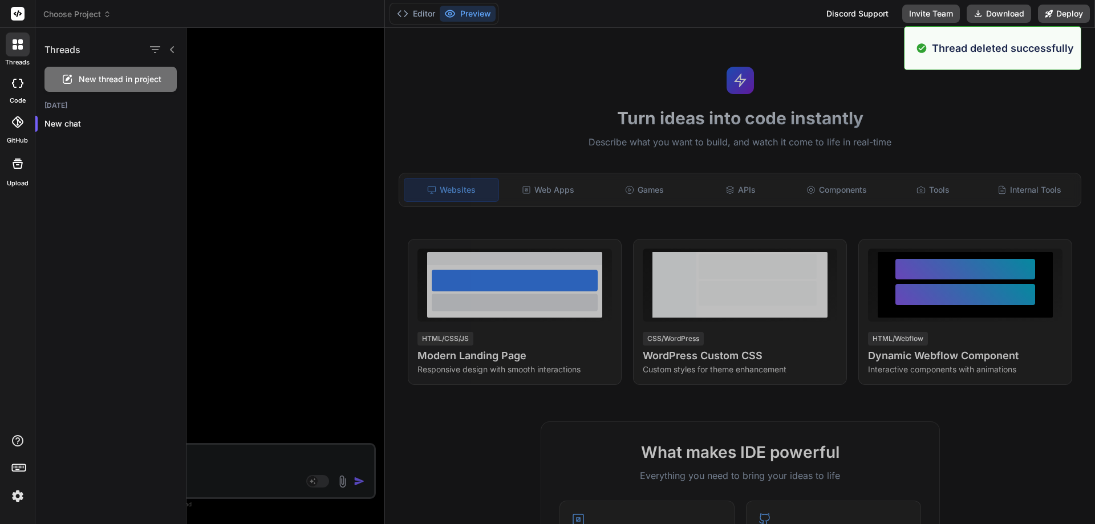
click at [74, 18] on span "Choose Project" at bounding box center [77, 14] width 68 height 11
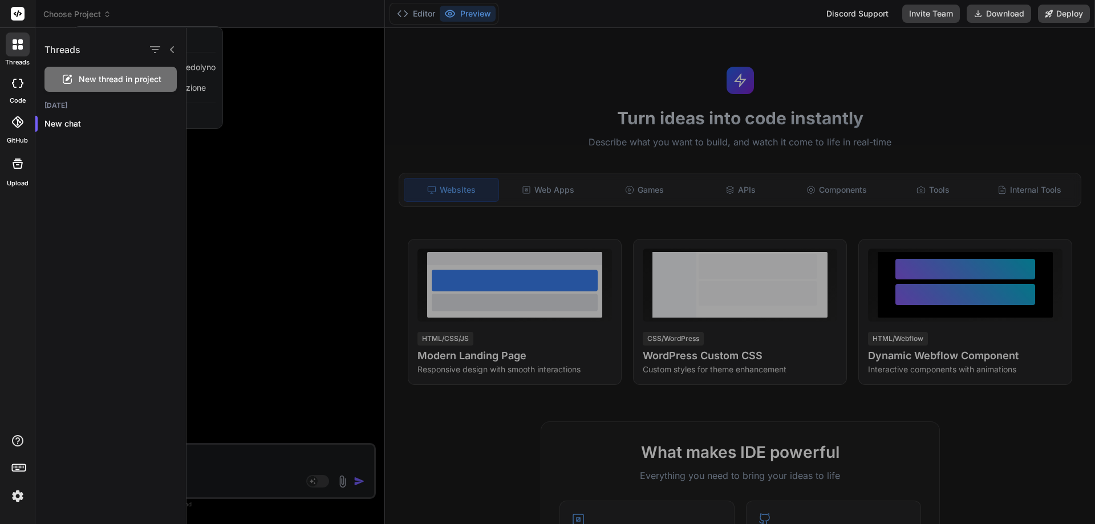
click at [222, 230] on div at bounding box center [640, 276] width 908 height 496
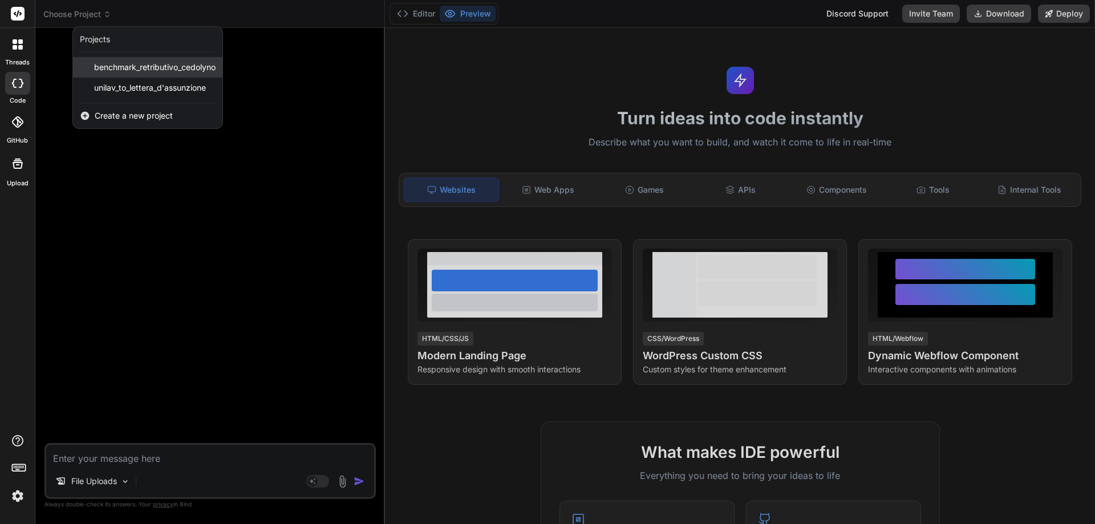
click at [79, 67] on div "benchmark_retributivo_cedolyno" at bounding box center [147, 67] width 149 height 21
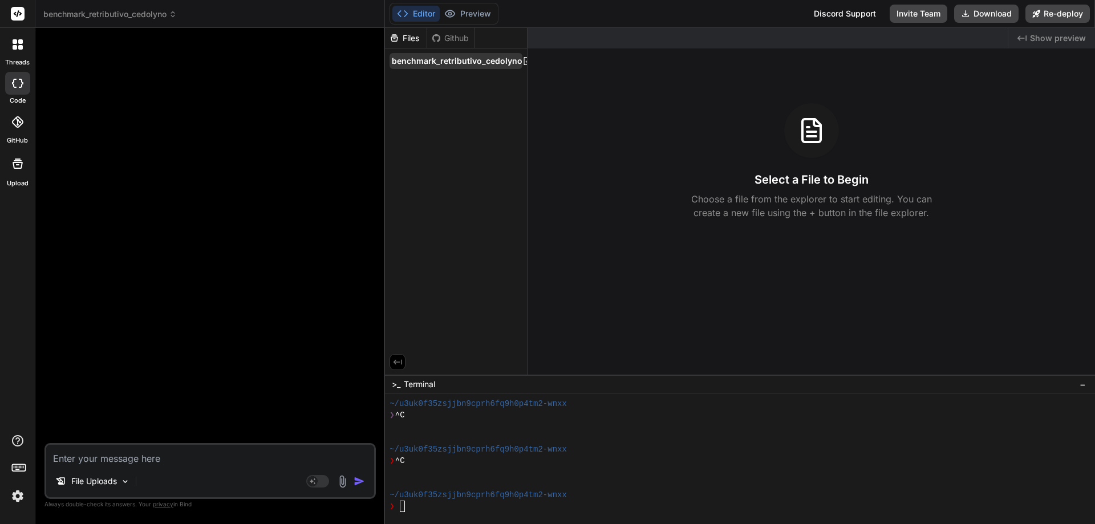
click at [498, 60] on span "benchmark_retributivo_cedolyno" at bounding box center [457, 60] width 131 height 11
click at [514, 79] on icon at bounding box center [515, 76] width 9 height 9
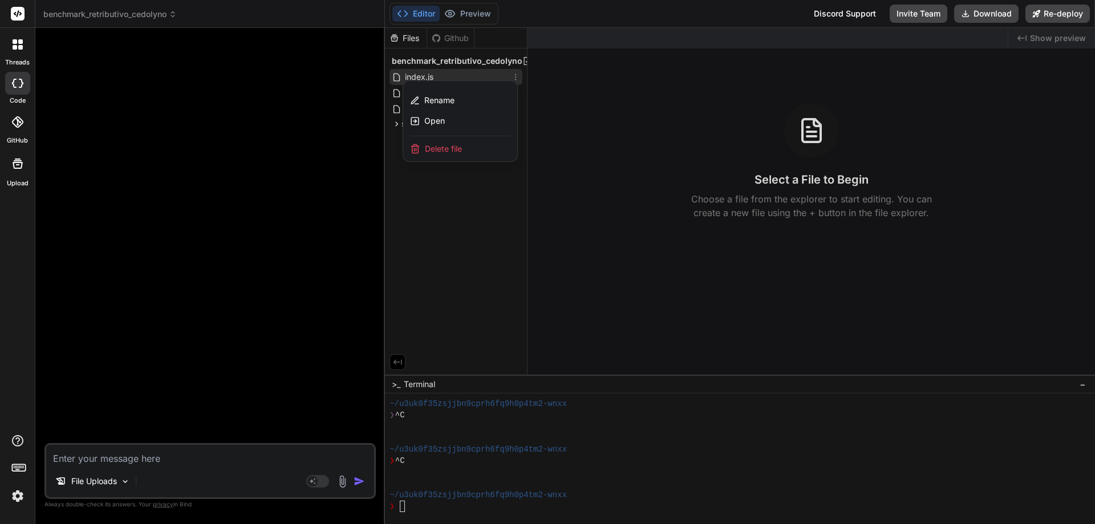
click at [478, 152] on div "Delete file" at bounding box center [460, 148] width 114 height 25
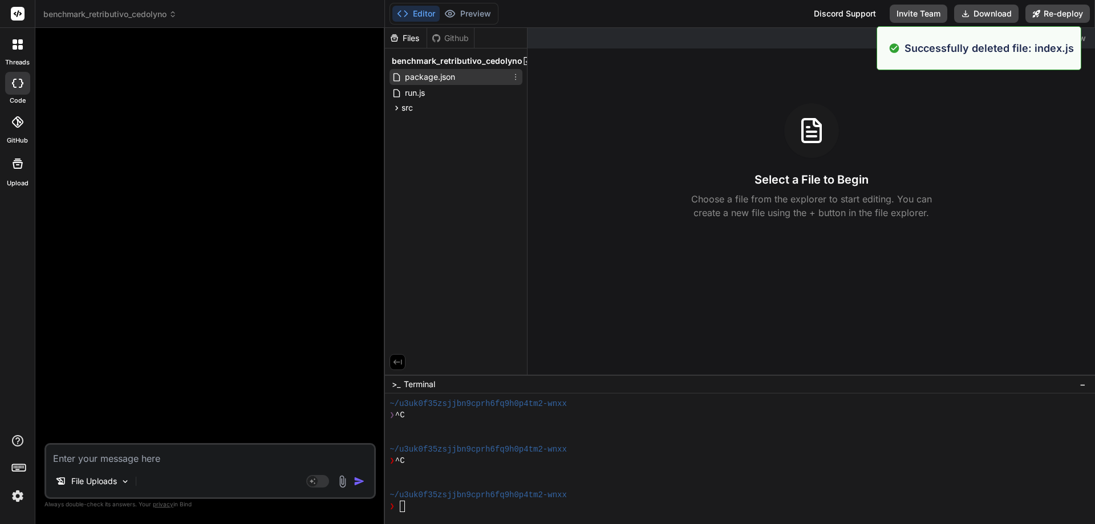
click at [516, 78] on icon at bounding box center [515, 76] width 9 height 9
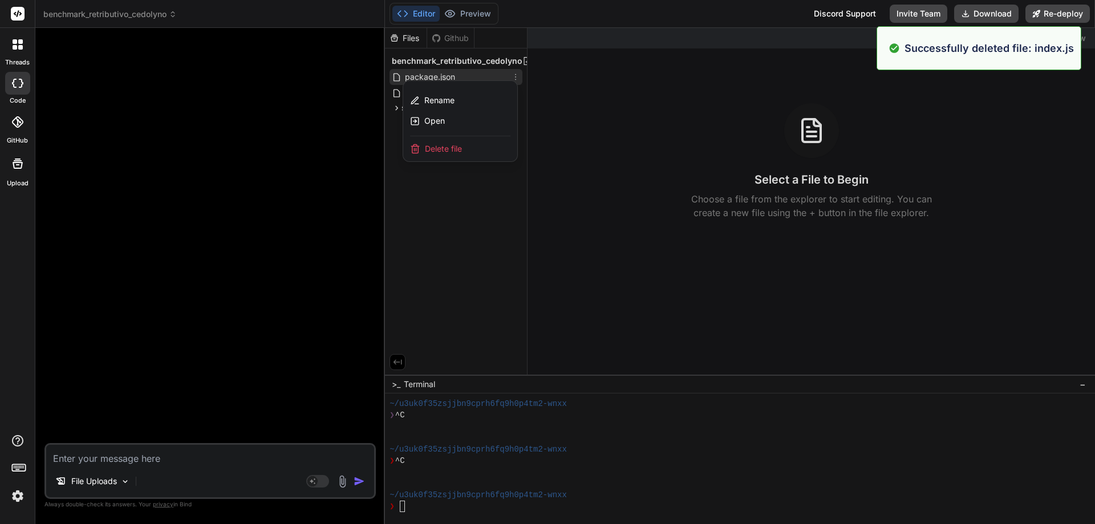
click at [460, 144] on span "Delete file" at bounding box center [443, 148] width 37 height 11
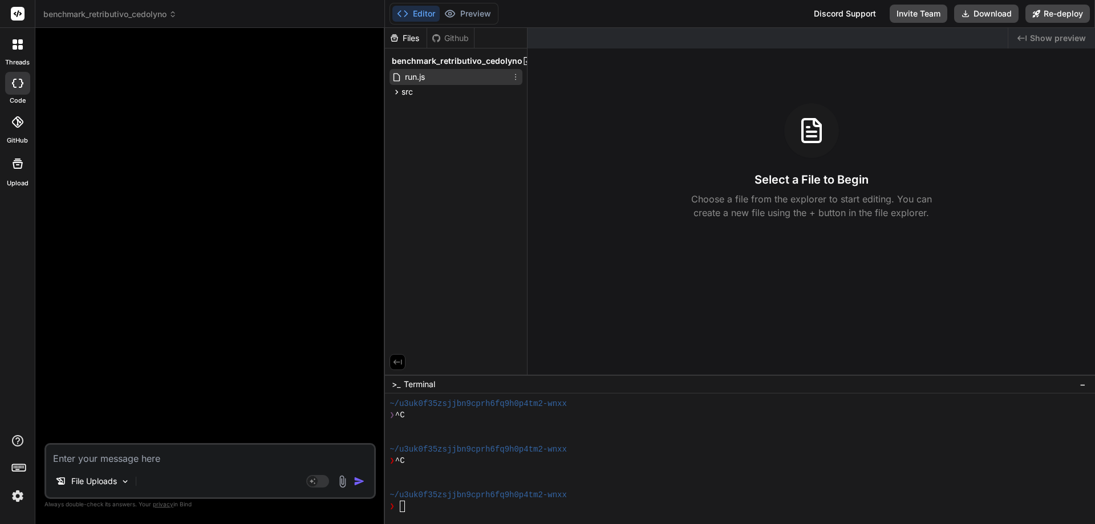
click at [517, 76] on icon at bounding box center [515, 76] width 9 height 9
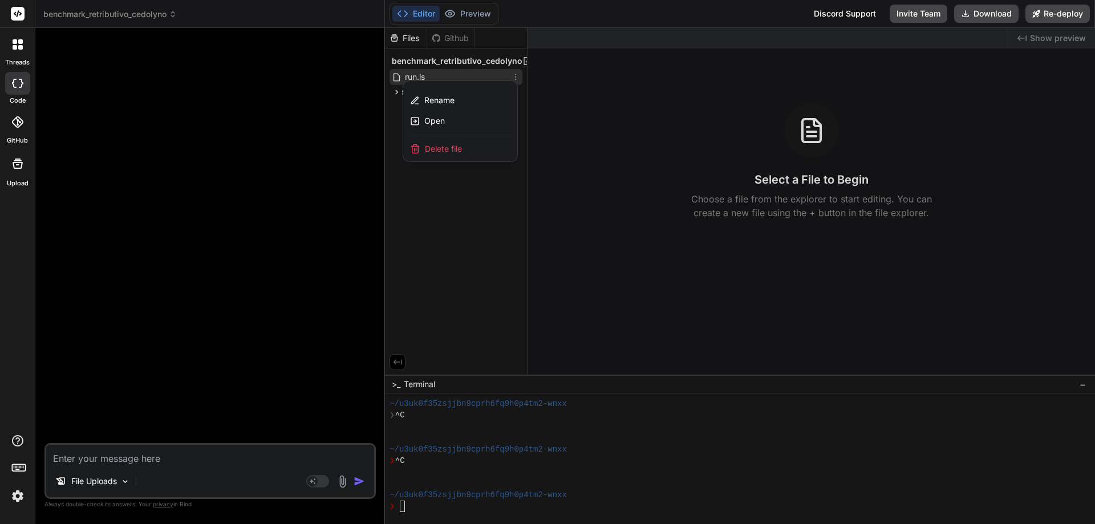
click at [468, 148] on div "Delete file" at bounding box center [460, 148] width 114 height 25
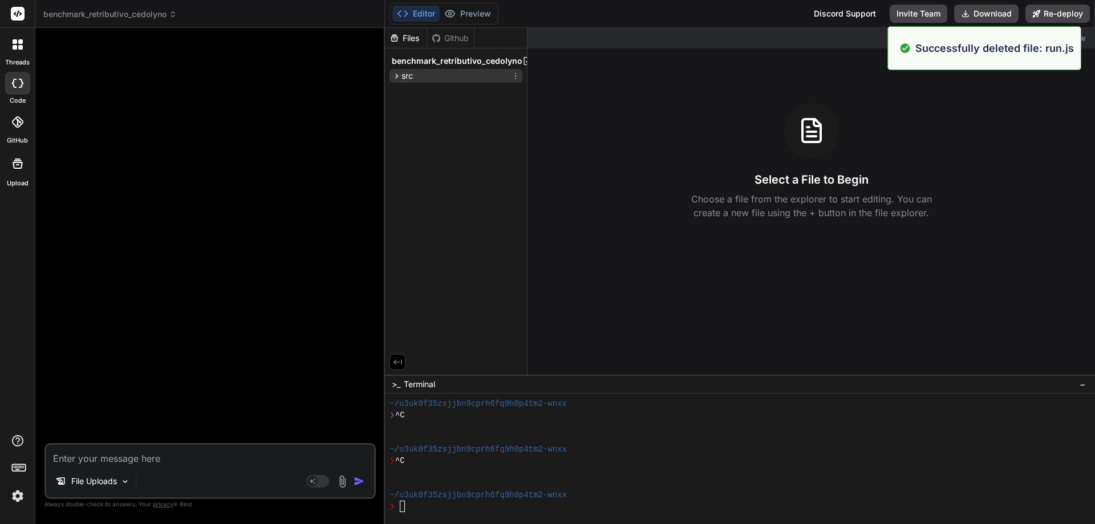
click at [515, 78] on icon at bounding box center [515, 76] width 1 height 6
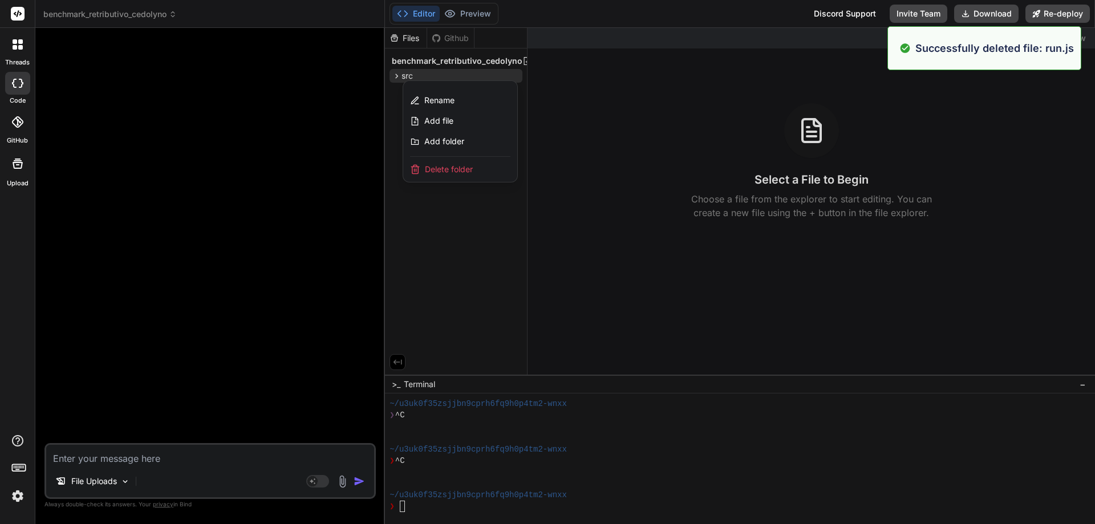
click at [449, 168] on span "Delete folder" at bounding box center [449, 169] width 48 height 11
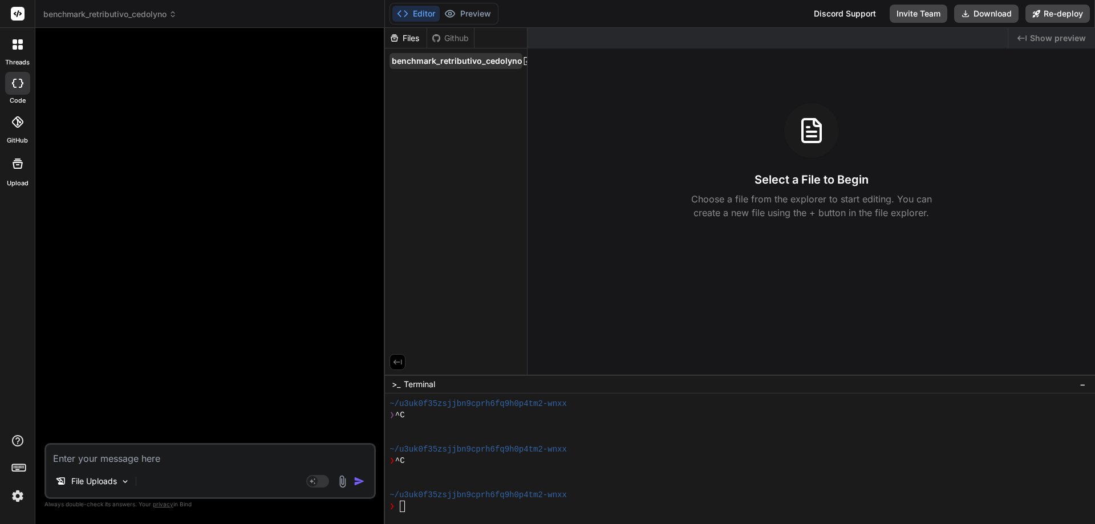
click at [463, 65] on span "benchmark_retributivo_cedolyno" at bounding box center [457, 60] width 131 height 11
click at [12, 51] on div at bounding box center [18, 44] width 24 height 24
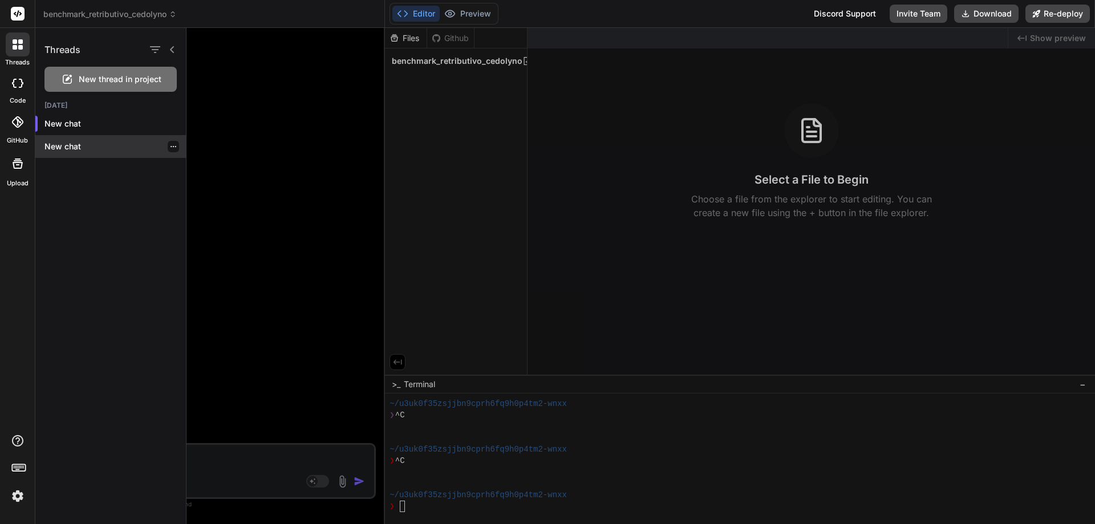
click at [170, 145] on icon "button" at bounding box center [173, 146] width 7 height 7
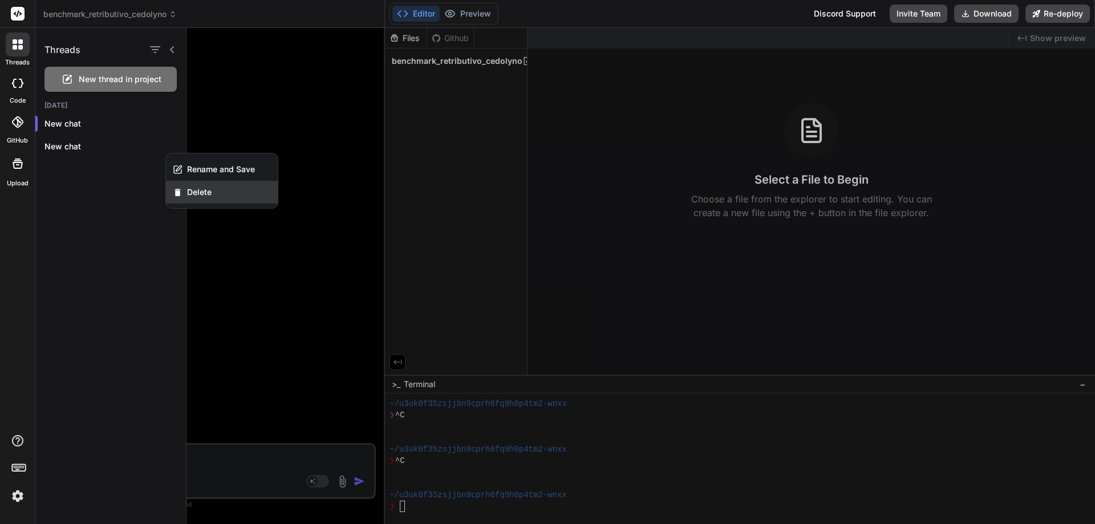
click at [200, 194] on span "Delete" at bounding box center [199, 191] width 25 height 11
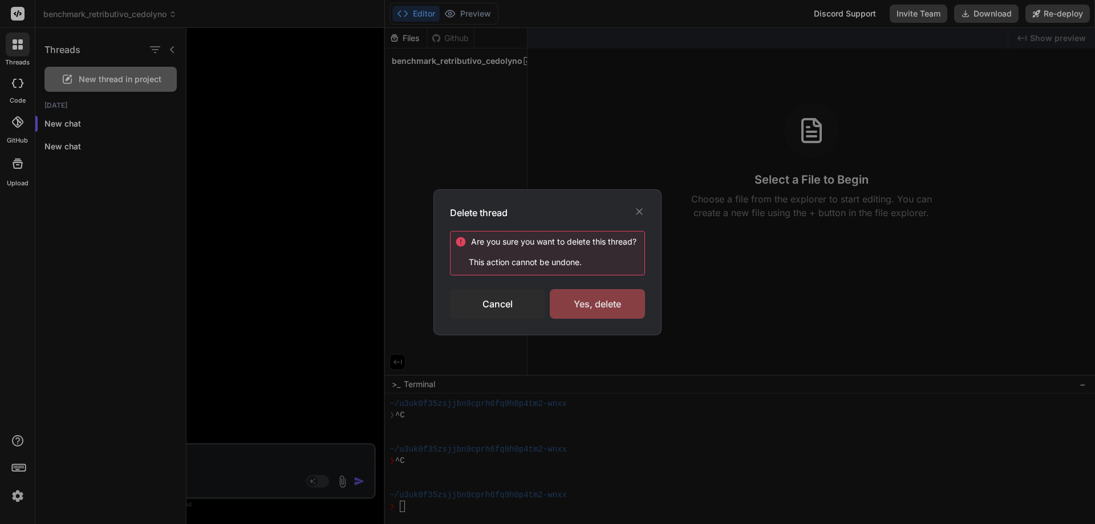
click at [589, 300] on div "Yes, delete" at bounding box center [597, 304] width 95 height 30
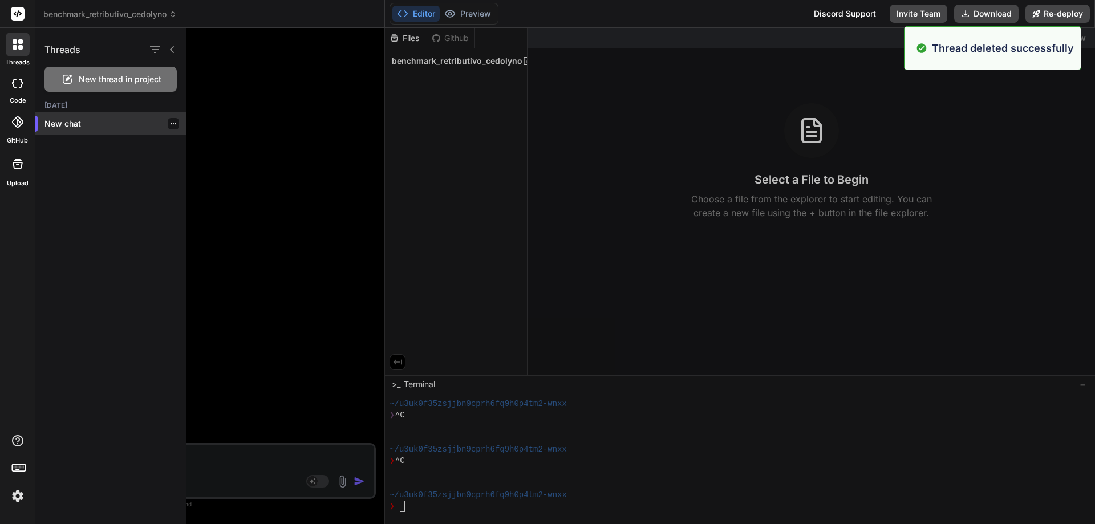
click at [170, 124] on icon "button" at bounding box center [173, 123] width 6 height 1
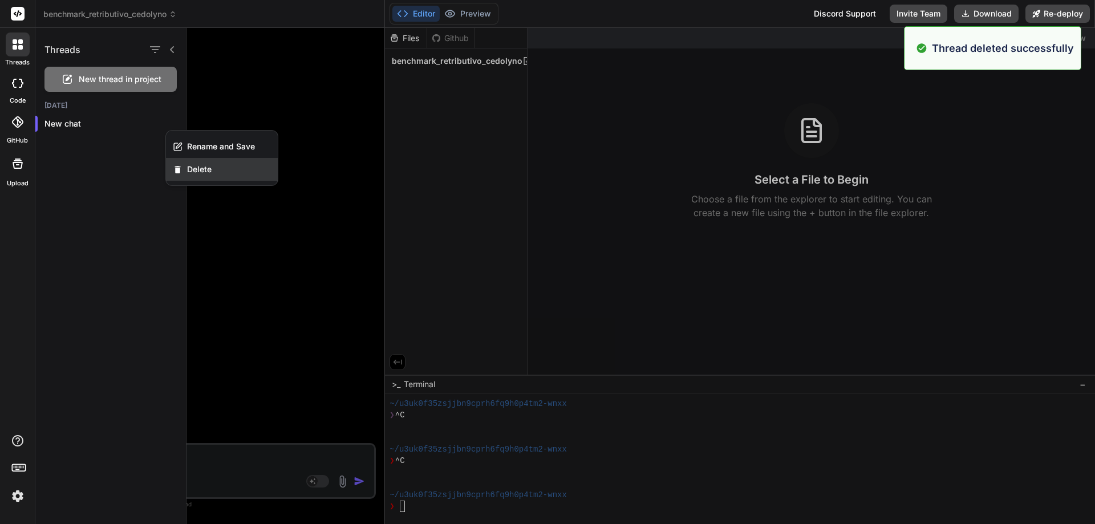
click at [234, 176] on div "Delete" at bounding box center [222, 169] width 112 height 23
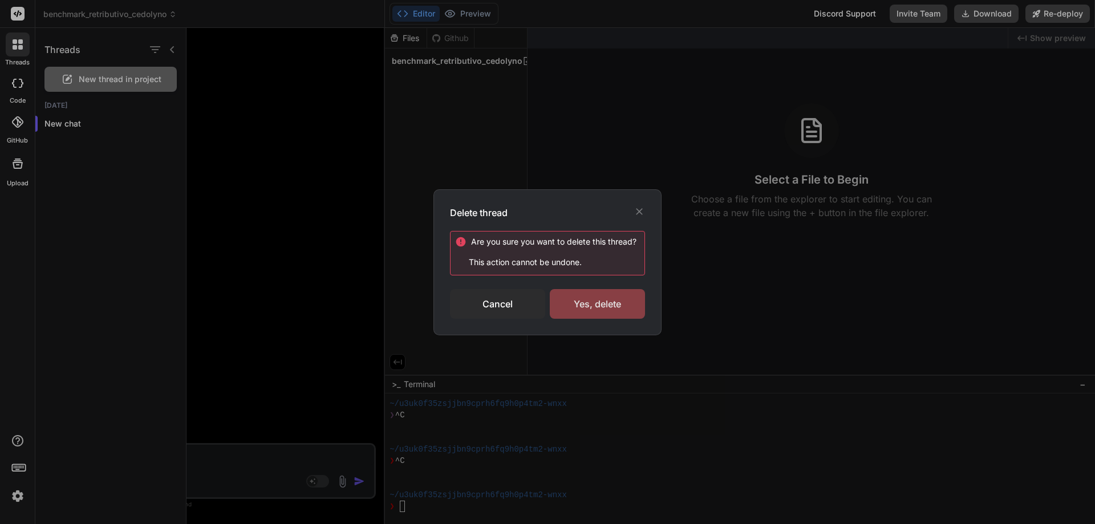
click at [571, 308] on div "Yes, delete" at bounding box center [597, 304] width 95 height 30
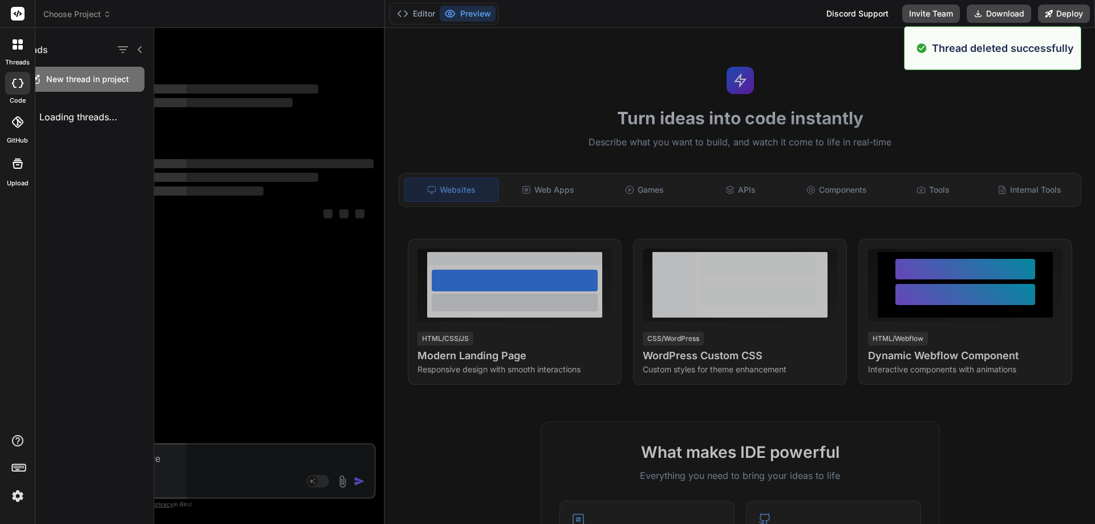
scroll to position [1528, 0]
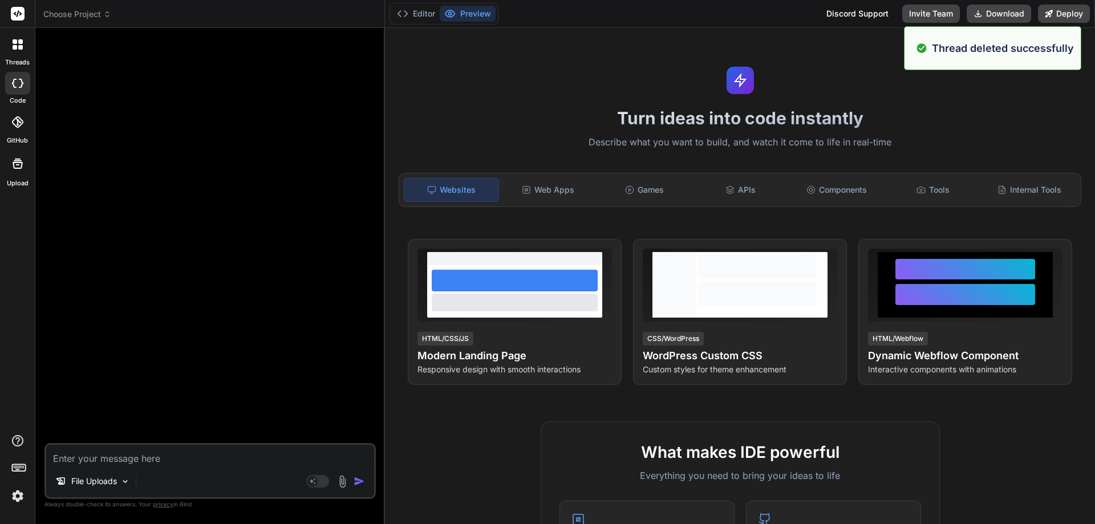
click at [85, 15] on span "Choose Project" at bounding box center [77, 14] width 68 height 11
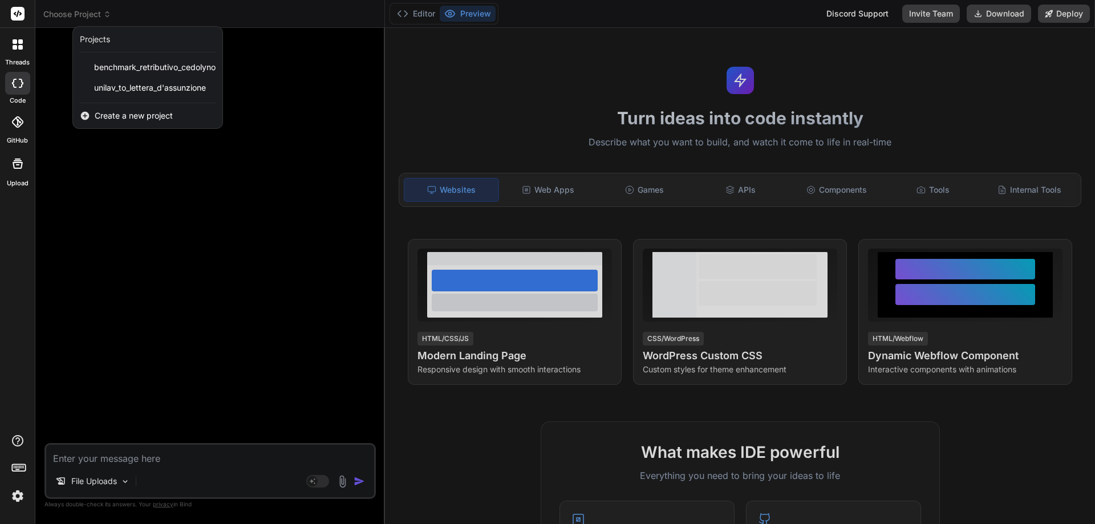
click at [143, 190] on div at bounding box center [547, 262] width 1095 height 524
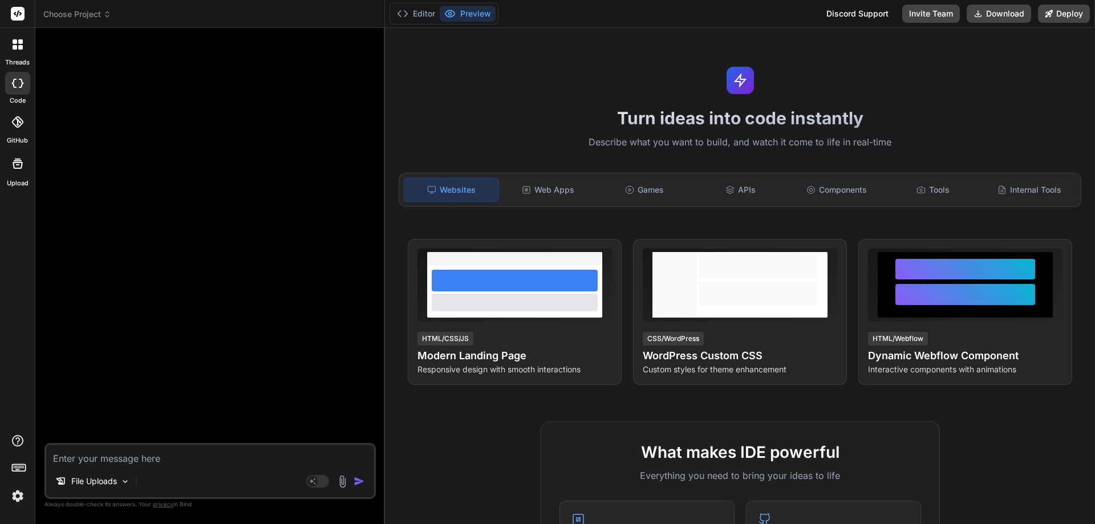
click at [257, 329] on div at bounding box center [211, 240] width 329 height 406
click at [161, 506] on span "privacy" at bounding box center [163, 504] width 21 height 7
click at [185, 507] on p "Always double-check its answers. Your privacy in [GEOGRAPHIC_DATA]" at bounding box center [209, 504] width 331 height 11
click at [97, 502] on p "Always double-check its answers. Your privacy in [GEOGRAPHIC_DATA]" at bounding box center [209, 504] width 331 height 11
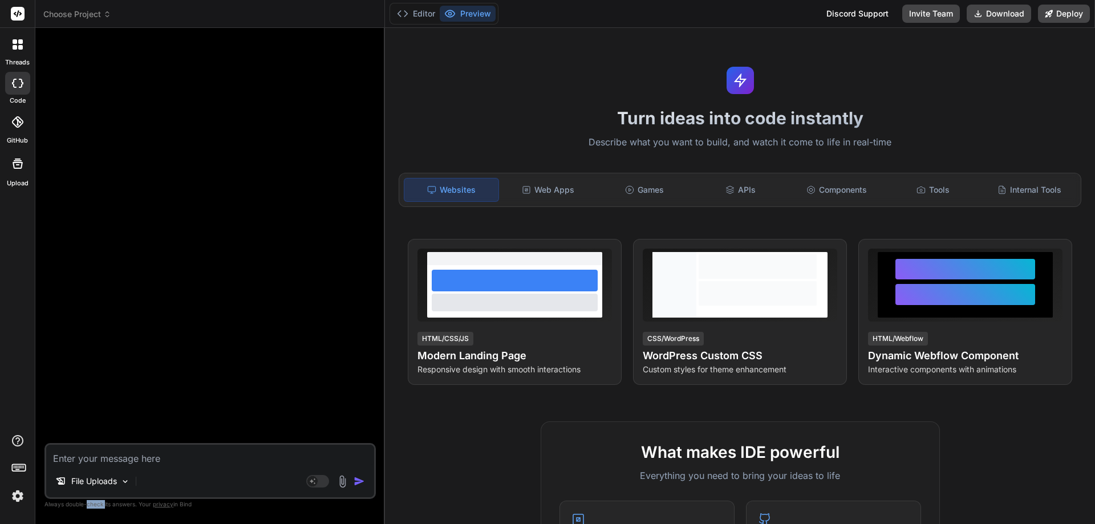
click at [97, 502] on p "Always double-check its answers. Your privacy in [GEOGRAPHIC_DATA]" at bounding box center [209, 504] width 331 height 11
click at [139, 294] on div at bounding box center [211, 240] width 329 height 406
